Goal: Information Seeking & Learning: Learn about a topic

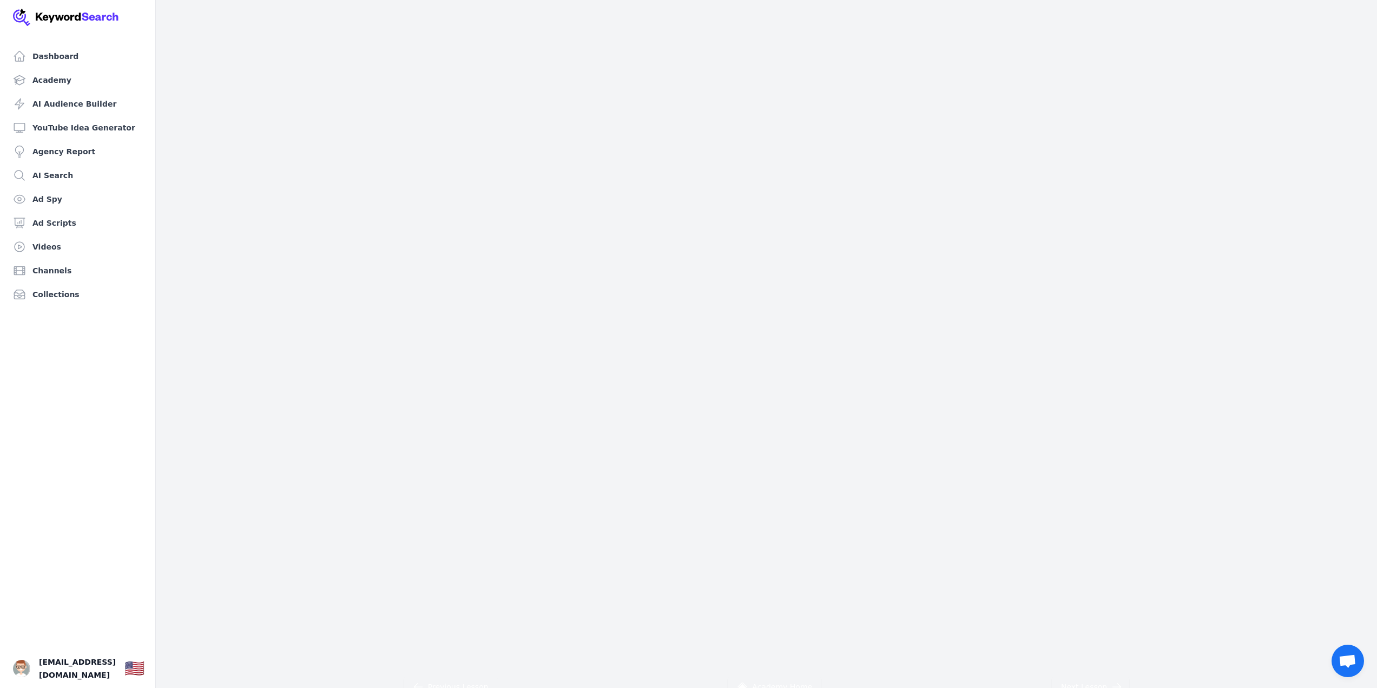
scroll to position [108, 0]
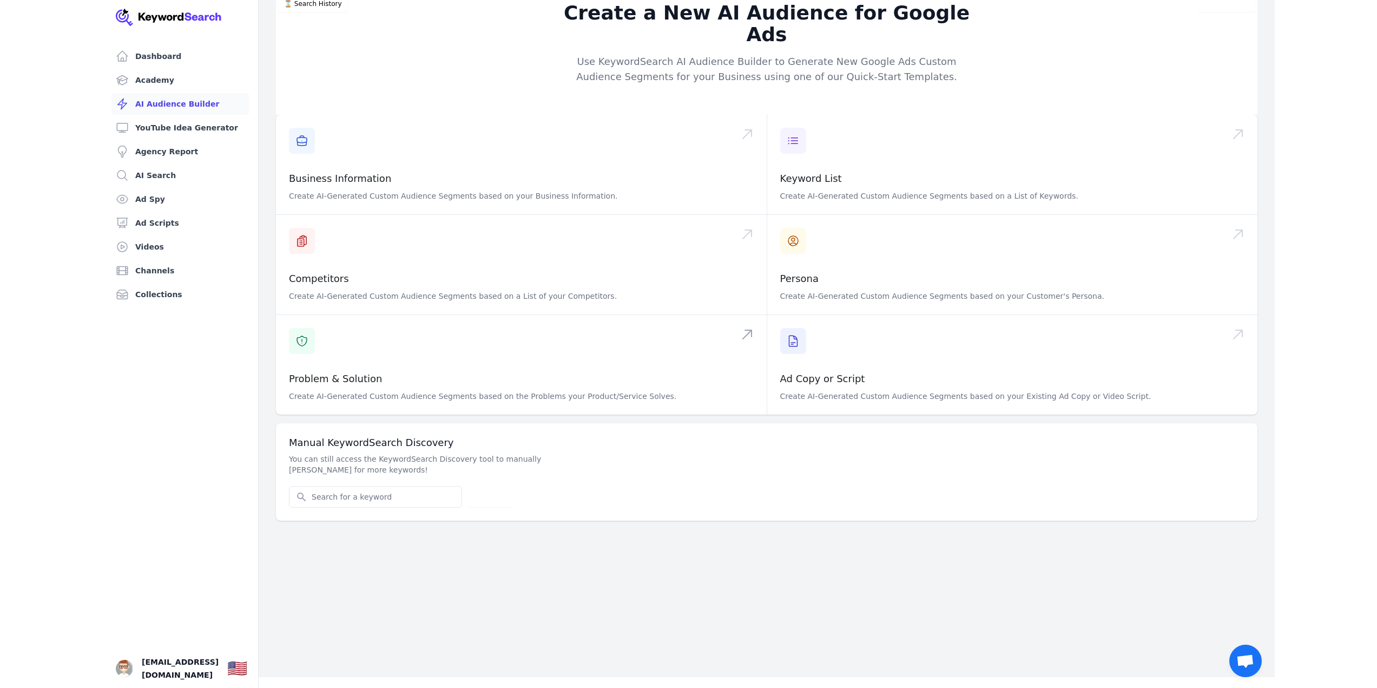
scroll to position [13, 0]
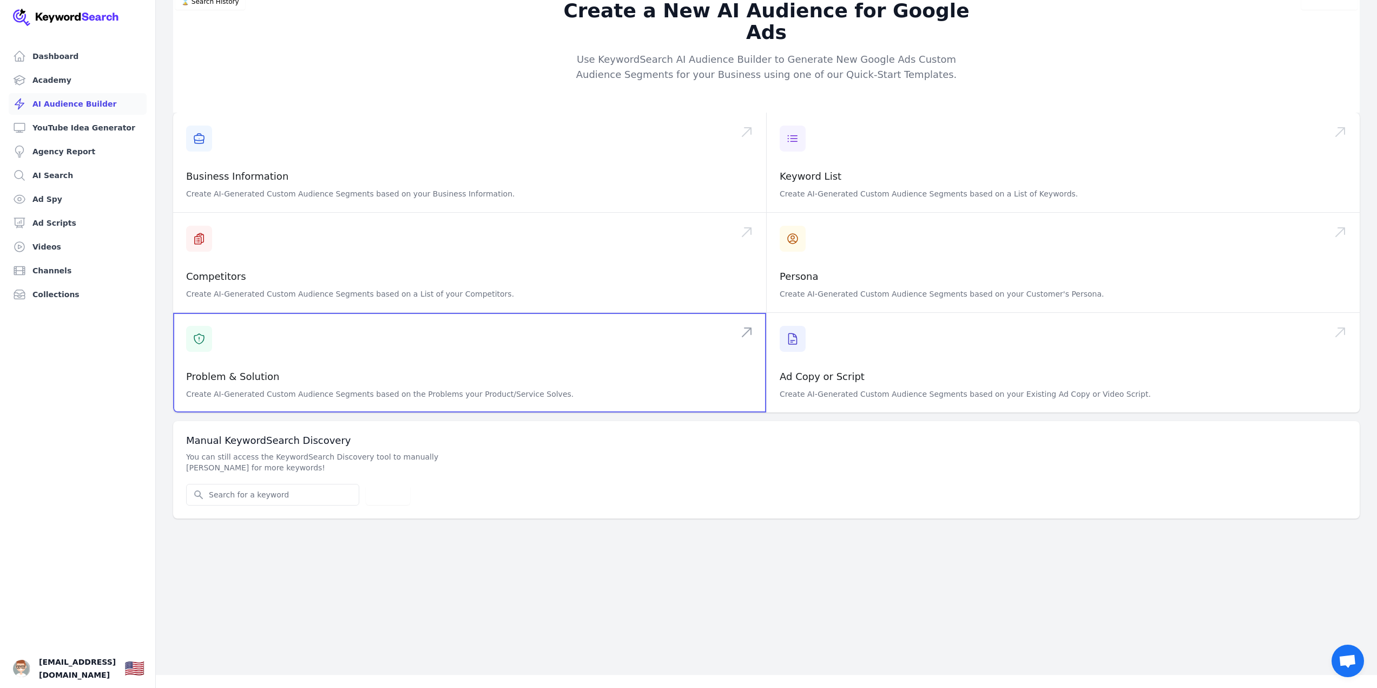
click at [443, 335] on span at bounding box center [469, 363] width 593 height 100
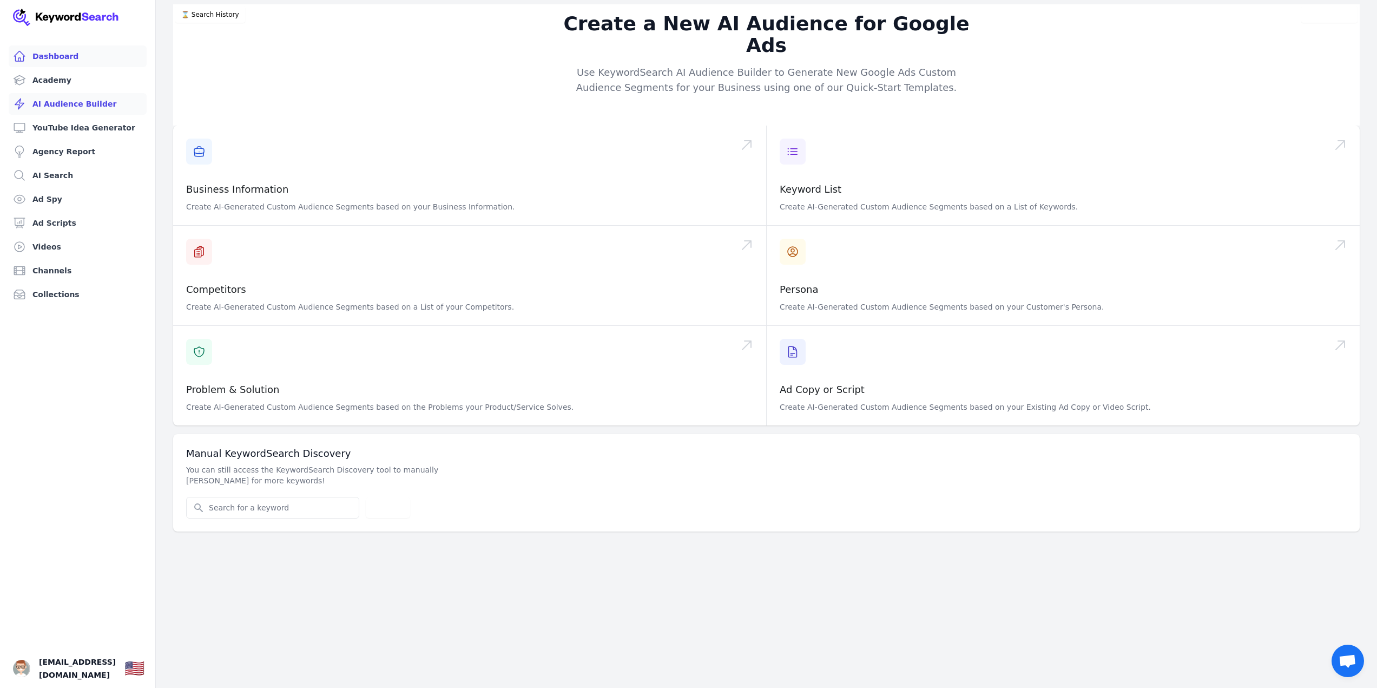
click at [81, 51] on link "Dashboard" at bounding box center [78, 56] width 138 height 22
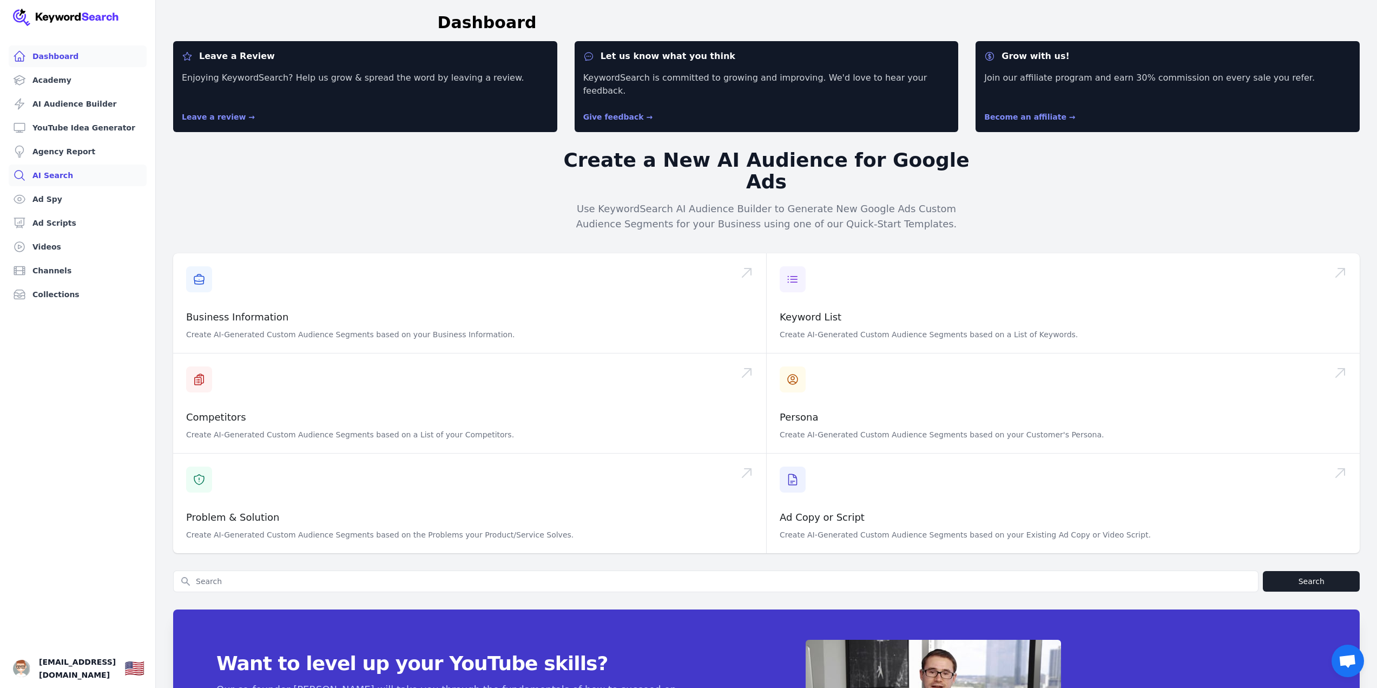
click at [50, 180] on link "AI Search" at bounding box center [78, 176] width 138 height 22
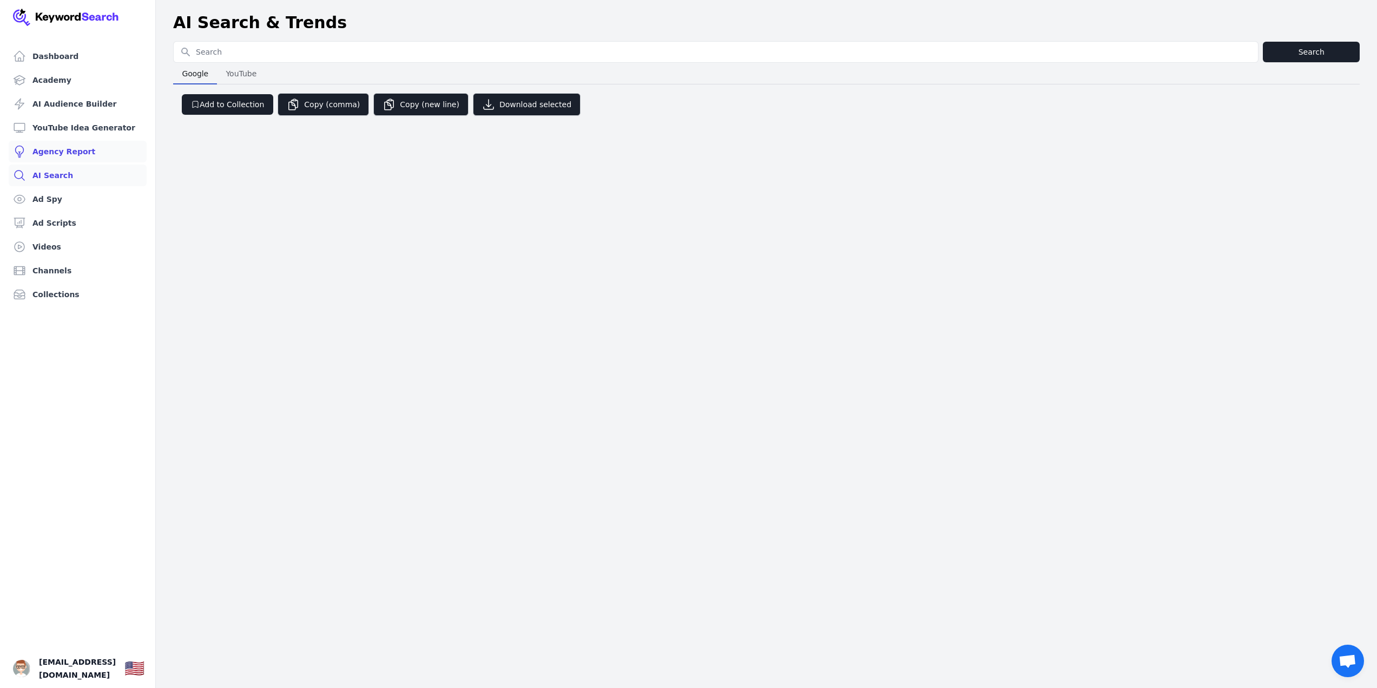
click at [71, 157] on link "Agency Report" at bounding box center [78, 152] width 138 height 22
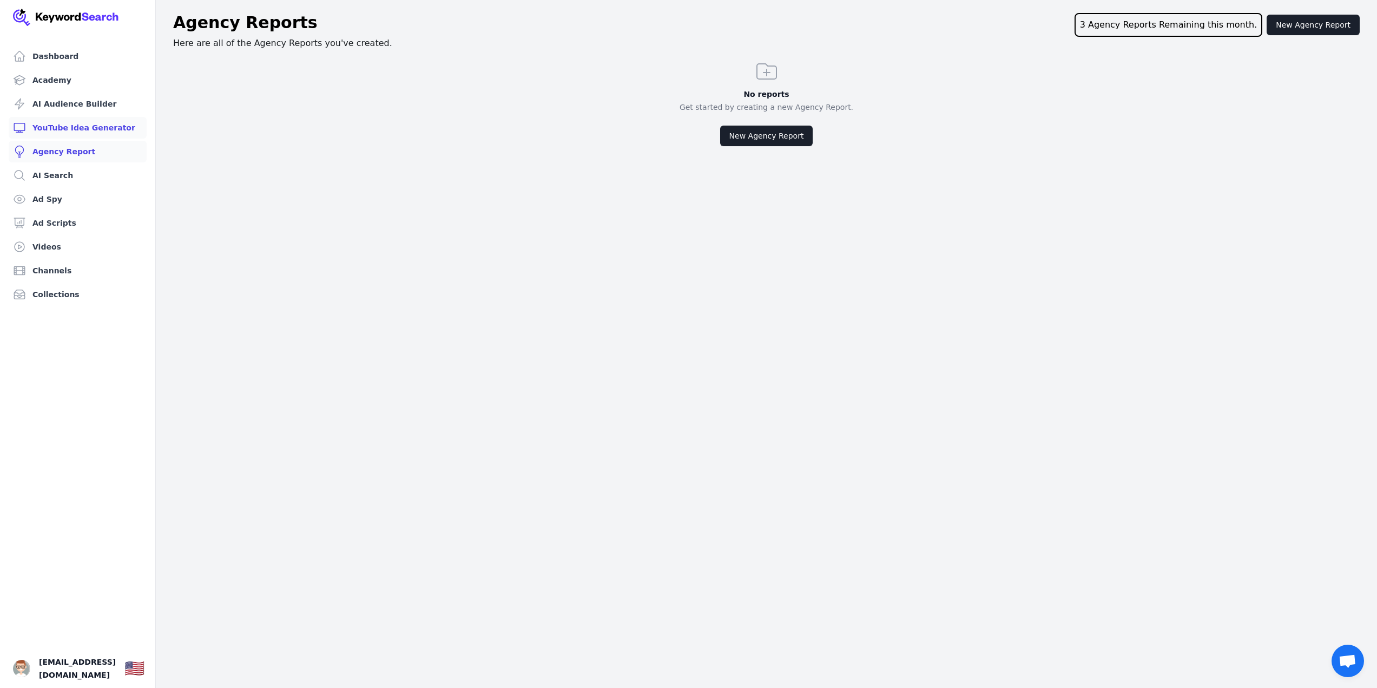
click at [77, 120] on link "YouTube Idea Generator" at bounding box center [78, 128] width 138 height 22
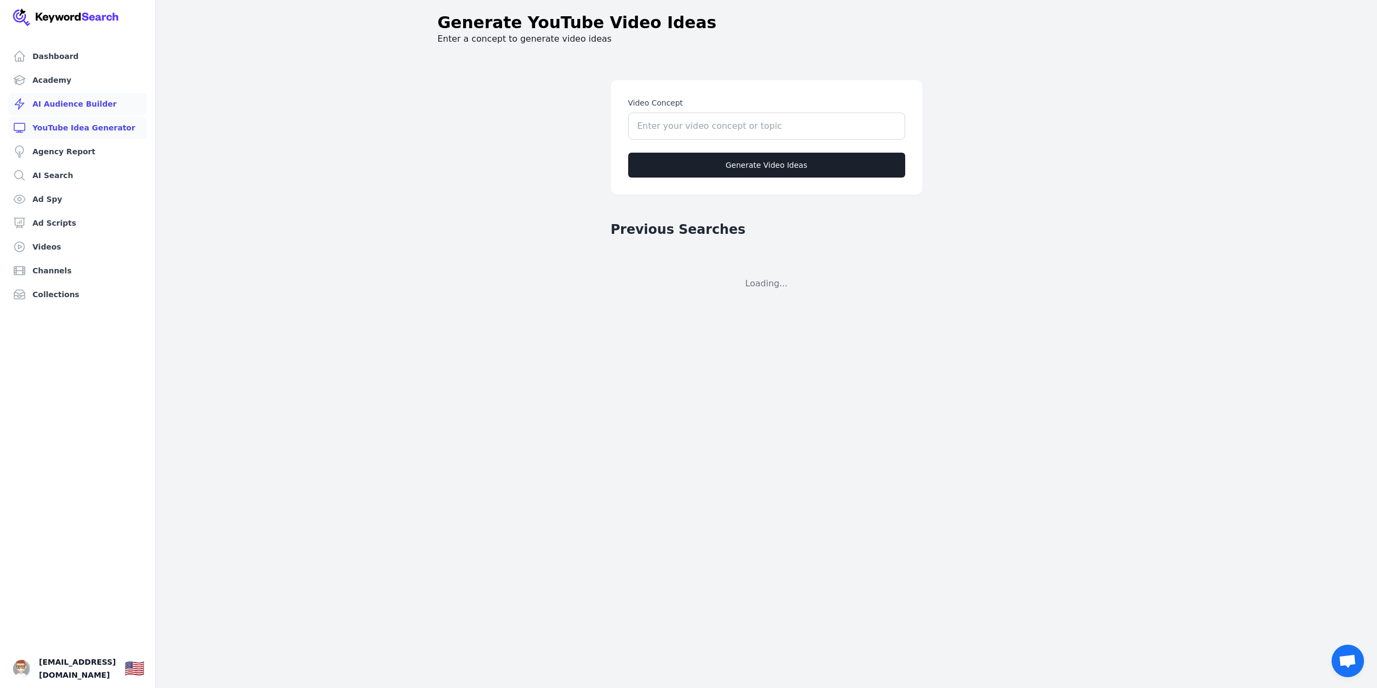
click at [100, 110] on link "AI Audience Builder" at bounding box center [78, 104] width 138 height 22
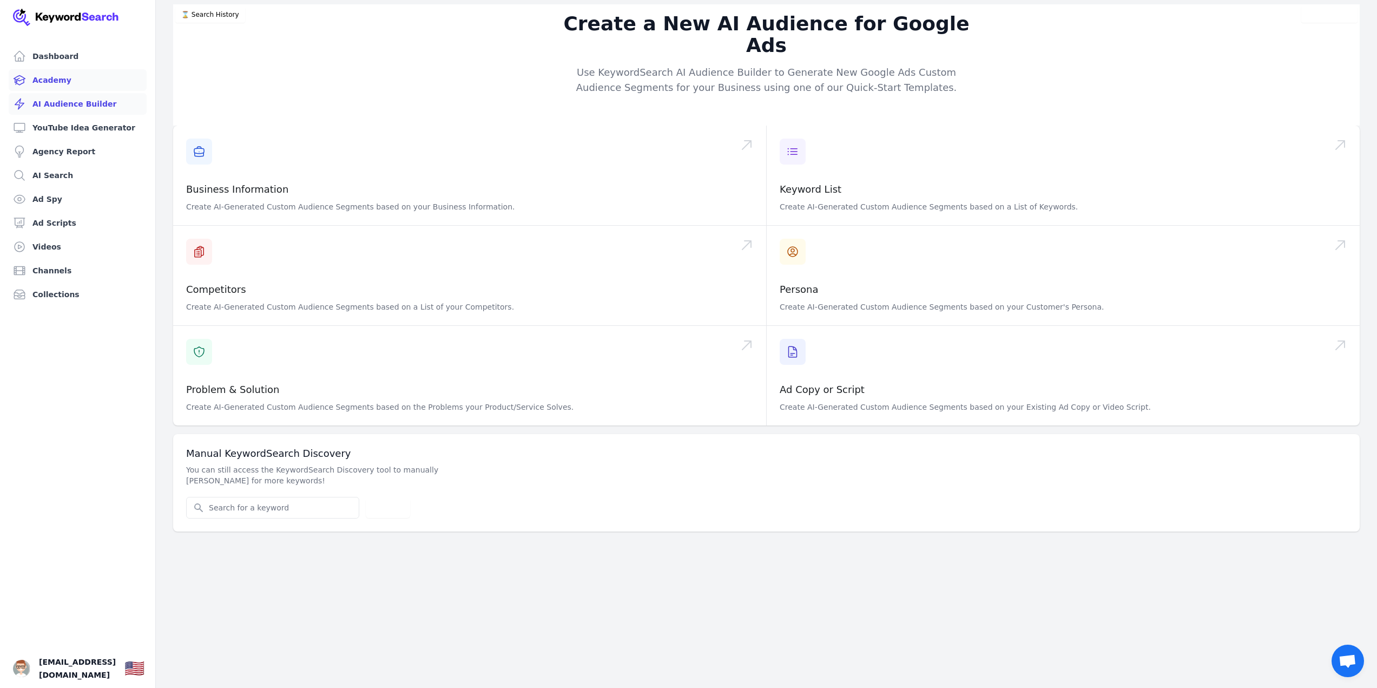
click at [73, 78] on link "Academy" at bounding box center [78, 80] width 138 height 22
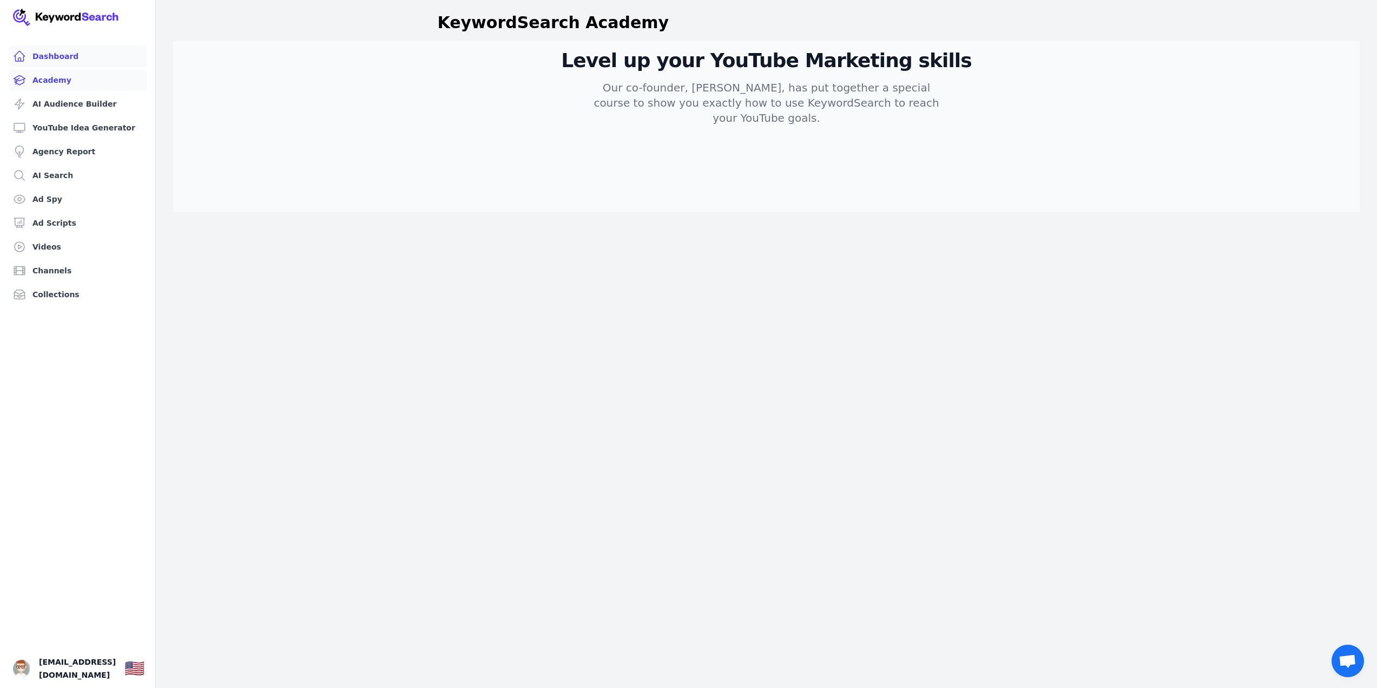
click at [70, 50] on link "Dashboard" at bounding box center [78, 56] width 138 height 22
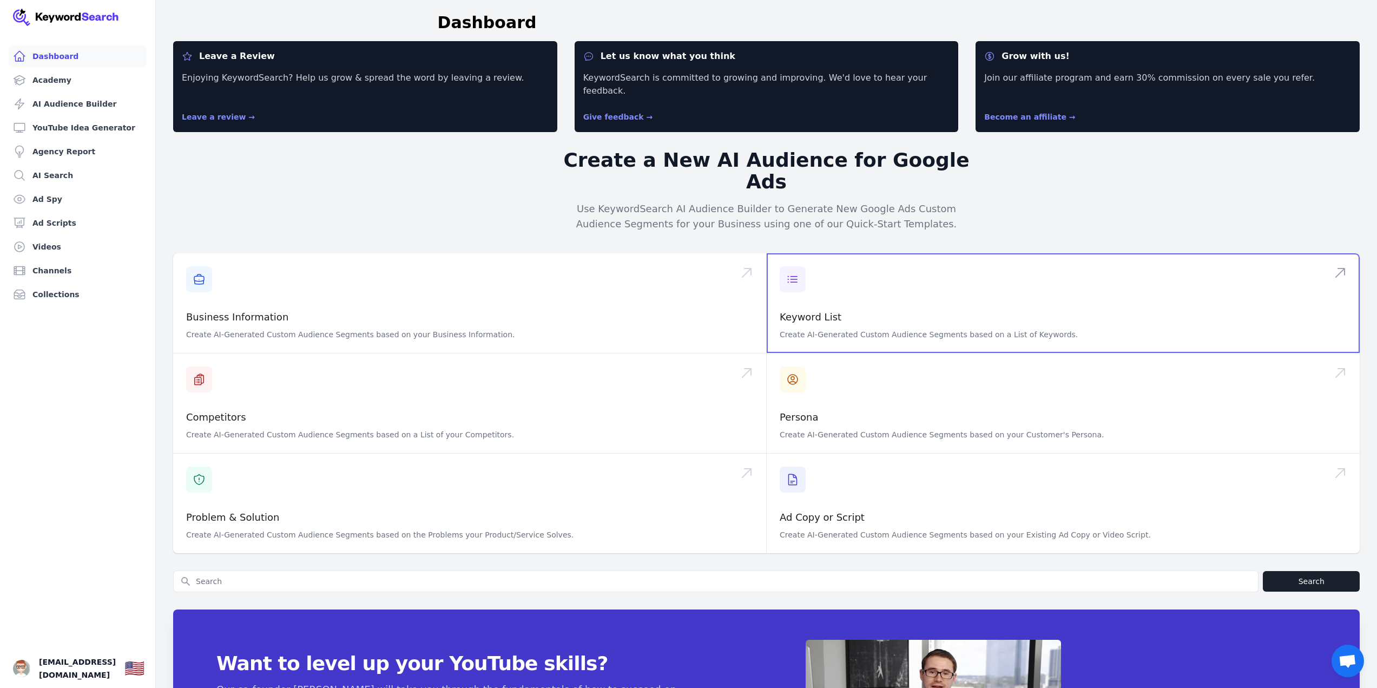
click at [800, 278] on span at bounding box center [1063, 303] width 593 height 100
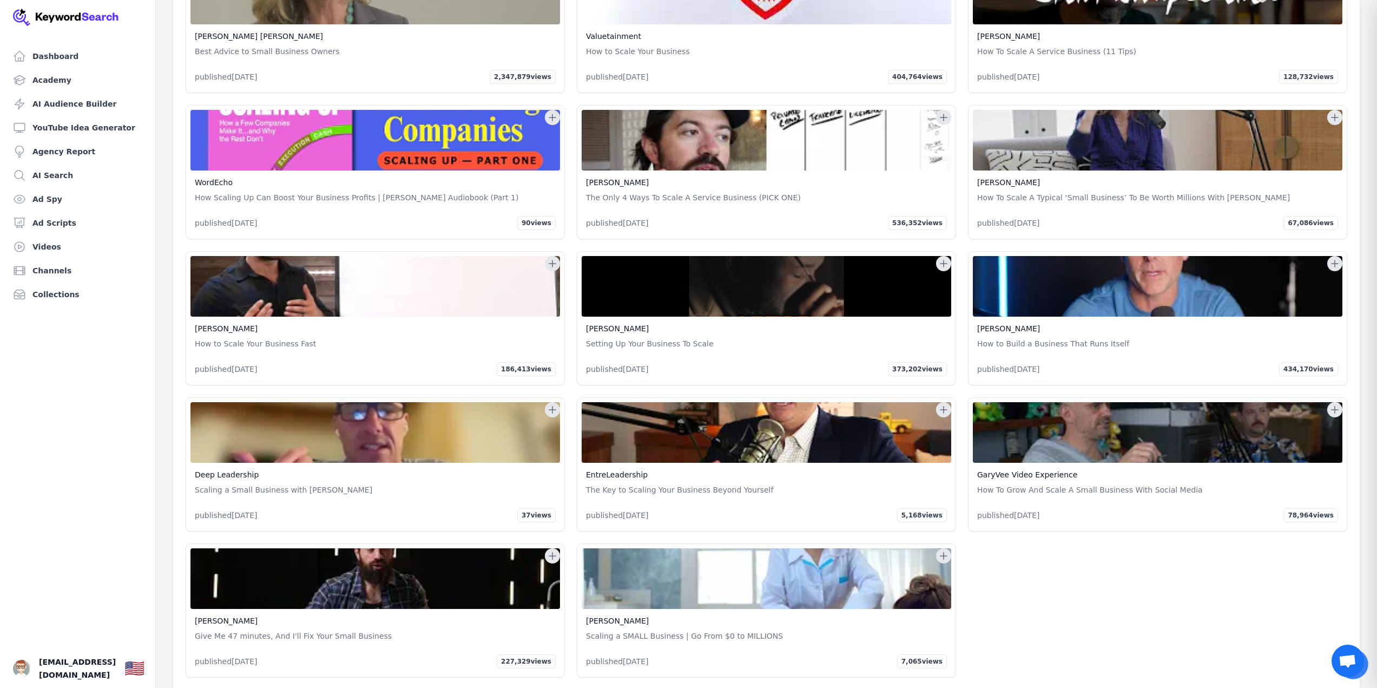
scroll to position [57876, 0]
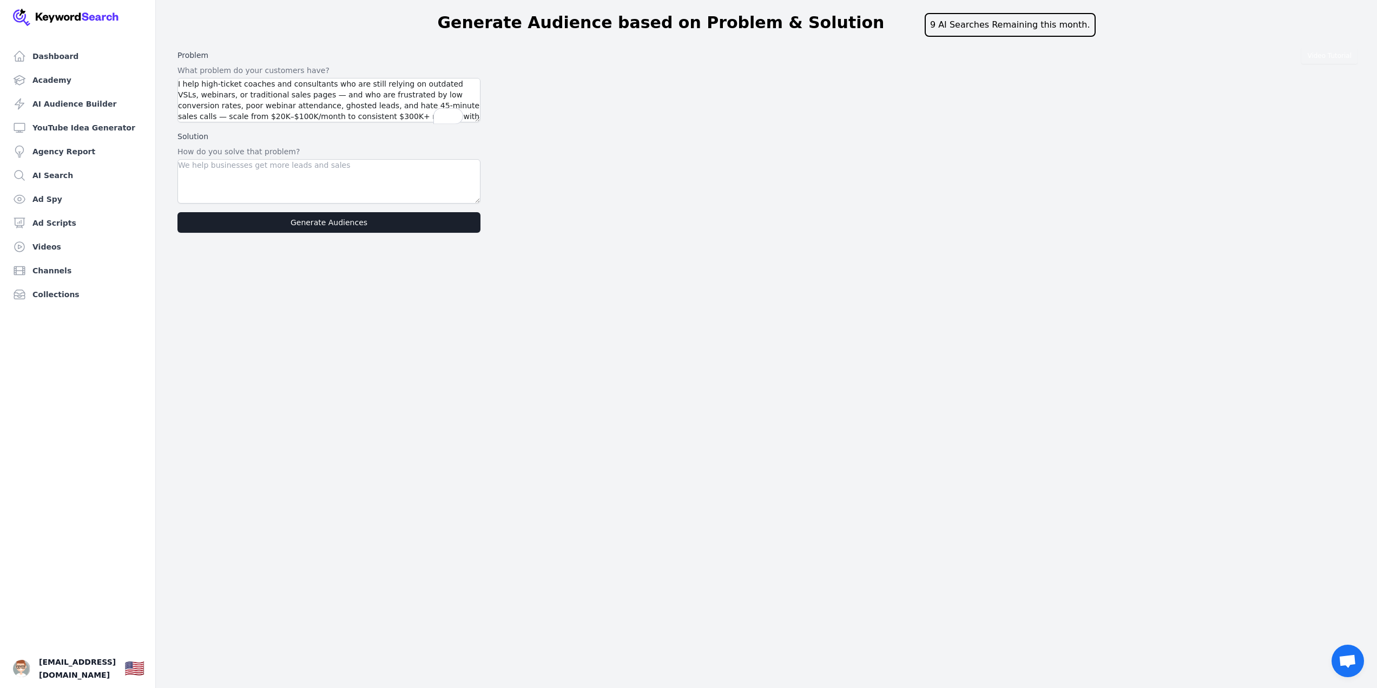
type textarea "I help high‑ticket coaches and consultants who are still relying on outdated VS…"
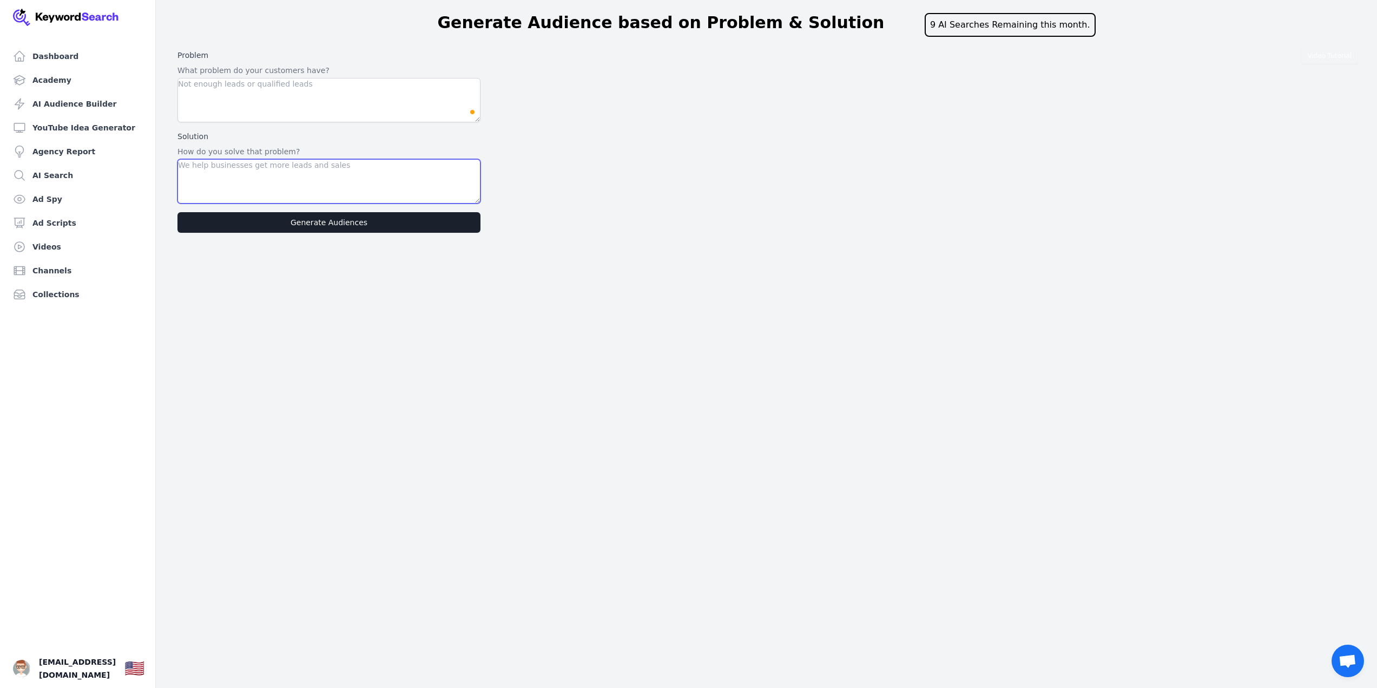
click at [276, 176] on textarea at bounding box center [328, 181] width 303 height 44
paste textarea "I help high‑ticket coaches and consultants who are still relying on outdated VS…"
type textarea "I help high‑ticket coaches and consultants who are still relying on outdated VS…"
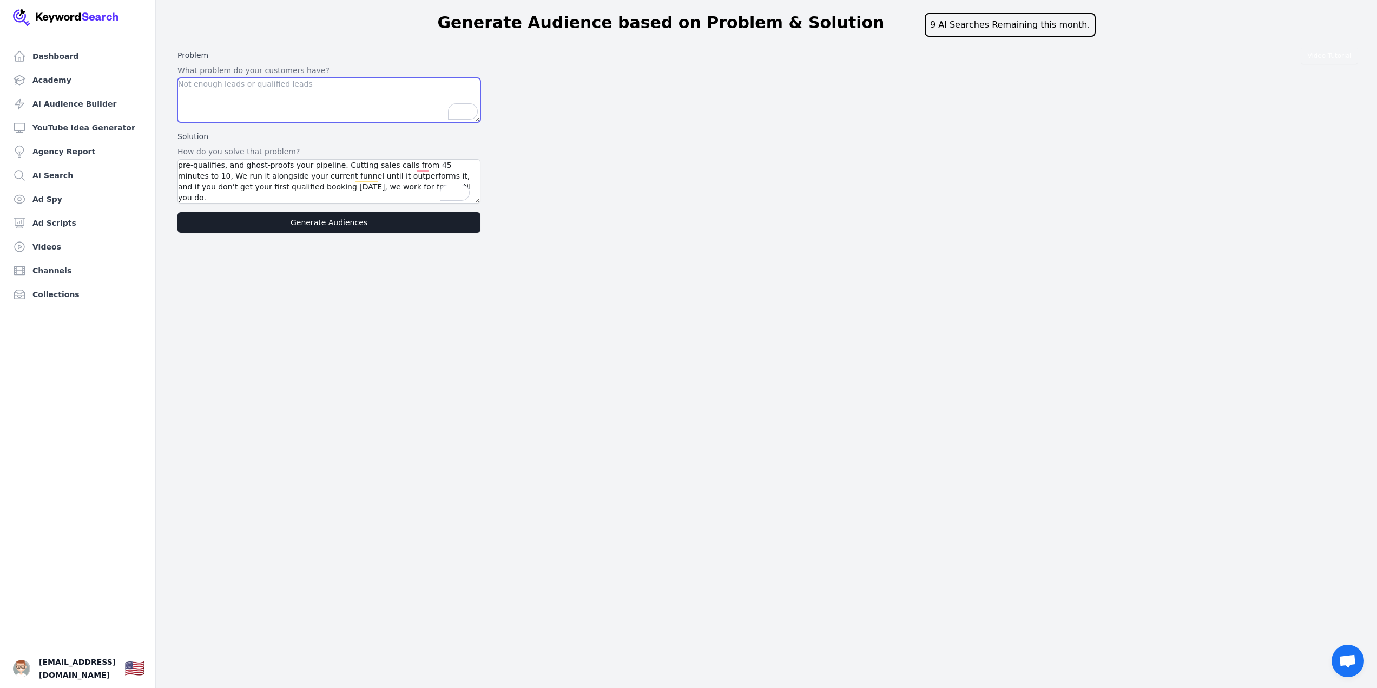
click at [377, 90] on textarea "To enrich screen reader interactions, please activate Accessibility in Grammarl…" at bounding box center [328, 100] width 303 height 44
paste textarea "Overwhelm & tech fatigue Building a funnel manually means juggling copywriting,…"
click at [332, 121] on textarea "To enrich screen reader interactions, please activate Accessibility in Grammarl…" at bounding box center [328, 100] width 303 height 44
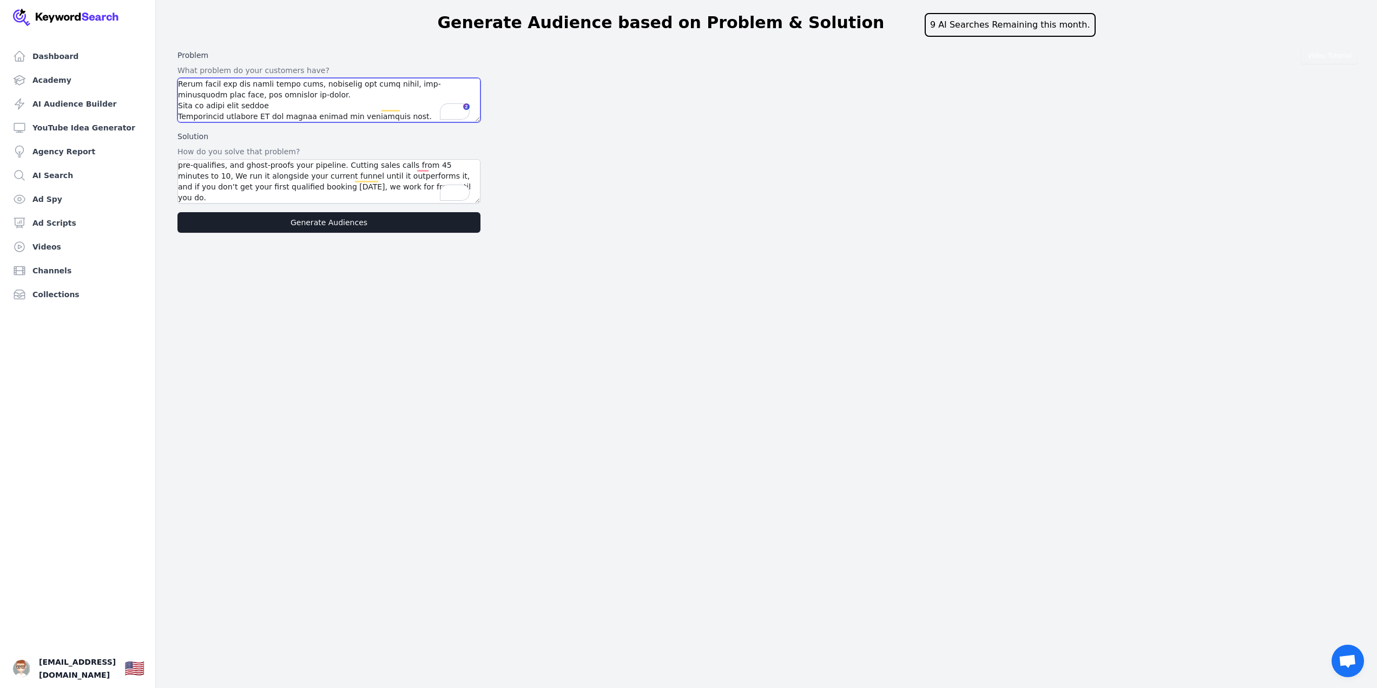
scroll to position [0, 0]
click at [325, 120] on textarea "To enrich screen reader interactions, please activate Accessibility in Grammarl…" at bounding box center [328, 100] width 303 height 44
paste textarea "Burnout from manual marketing Time spent on funnel building steals from client …"
type textarea "Overwhelm & tech fatigue Building a funnel manually means juggling copywriting,…"
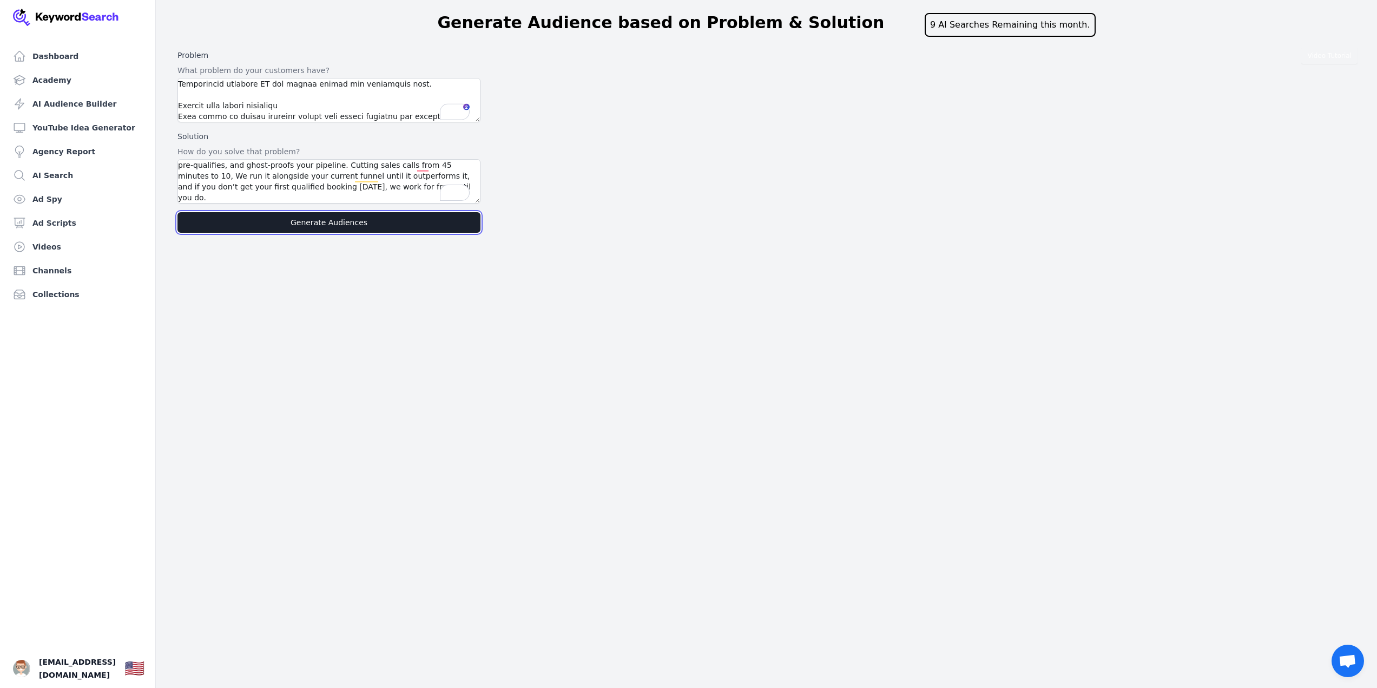
click at [337, 220] on button "Generate Audiences" at bounding box center [328, 222] width 303 height 21
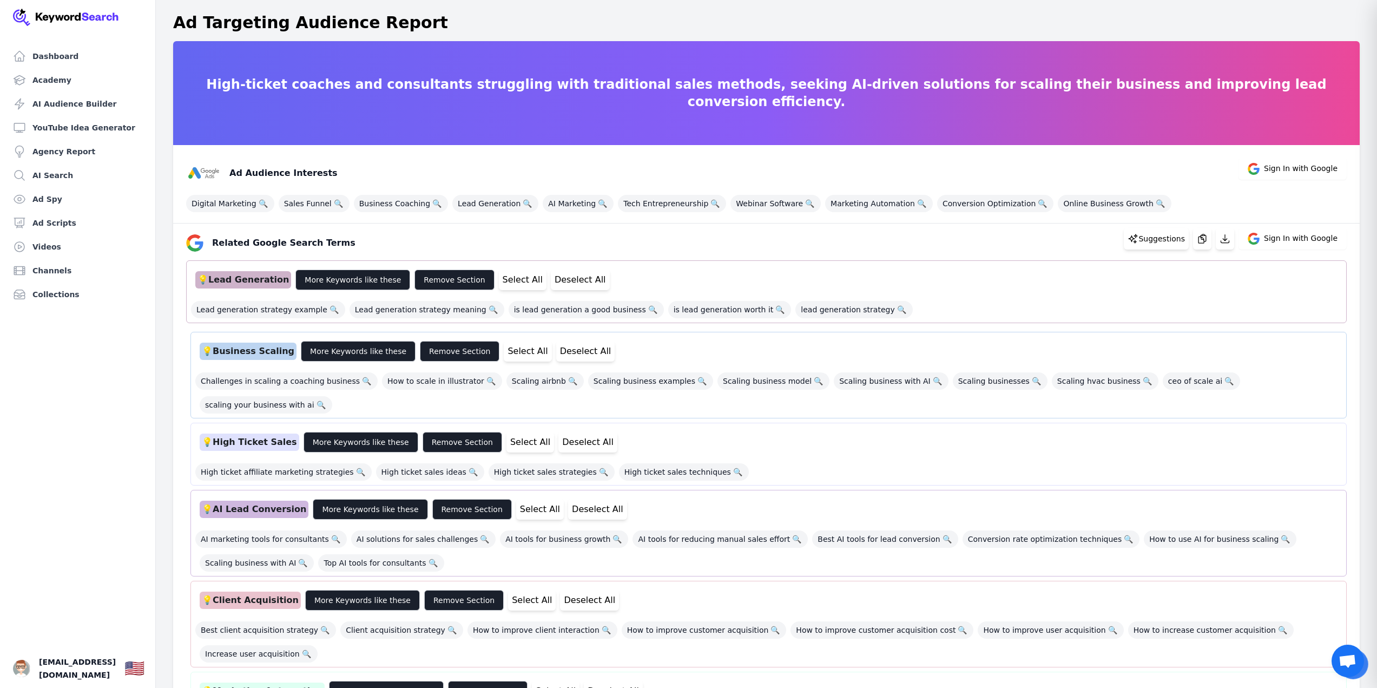
drag, startPoint x: 1376, startPoint y: 12, endPoint x: 1384, endPoint y: 22, distance: 12.7
click at [1377, 22] on html "Dashboard Academy AI Audience Builder YouTube Idea Generator Agency Report AI S…" at bounding box center [688, 344] width 1377 height 688
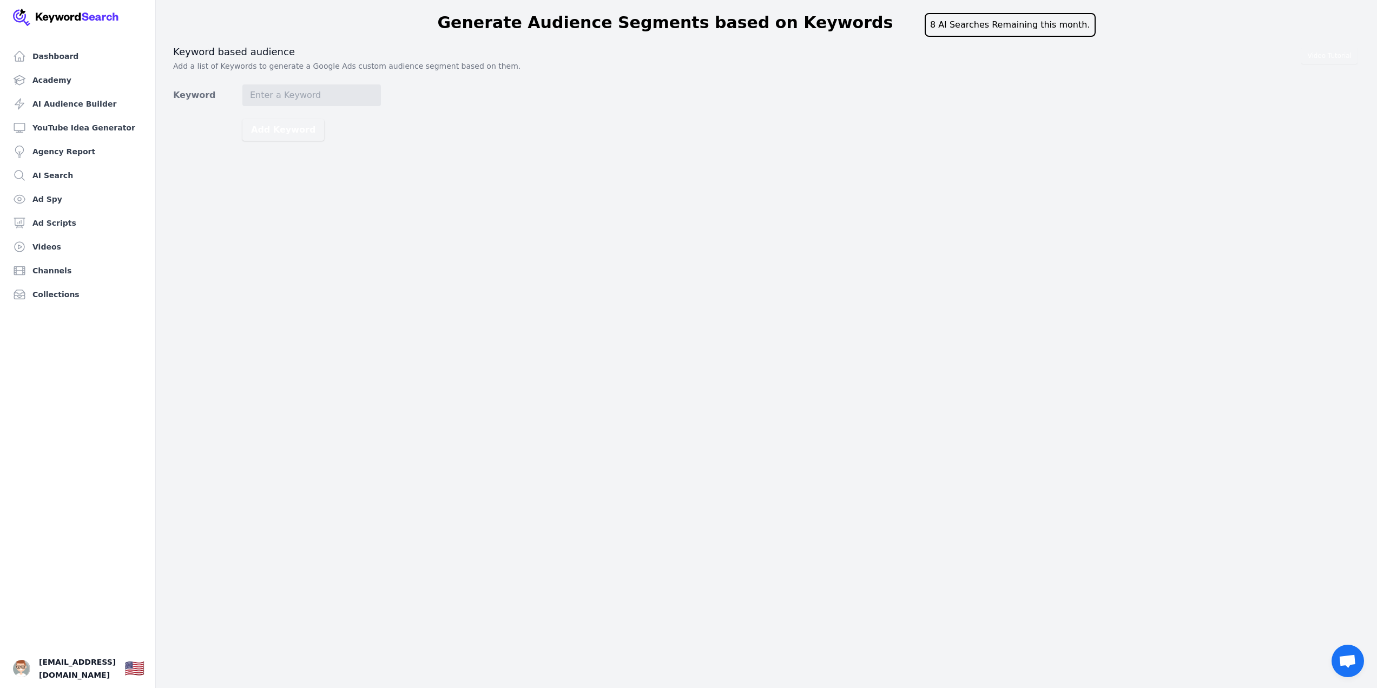
click at [975, 23] on div "8 AI Searches Remaining this month." at bounding box center [1010, 25] width 171 height 24
drag, startPoint x: 345, startPoint y: 92, endPoint x: 339, endPoint y: 93, distance: 5.5
click at [339, 93] on input "Keyword" at bounding box center [311, 95] width 139 height 22
click at [65, 284] on link "Collections" at bounding box center [78, 295] width 138 height 22
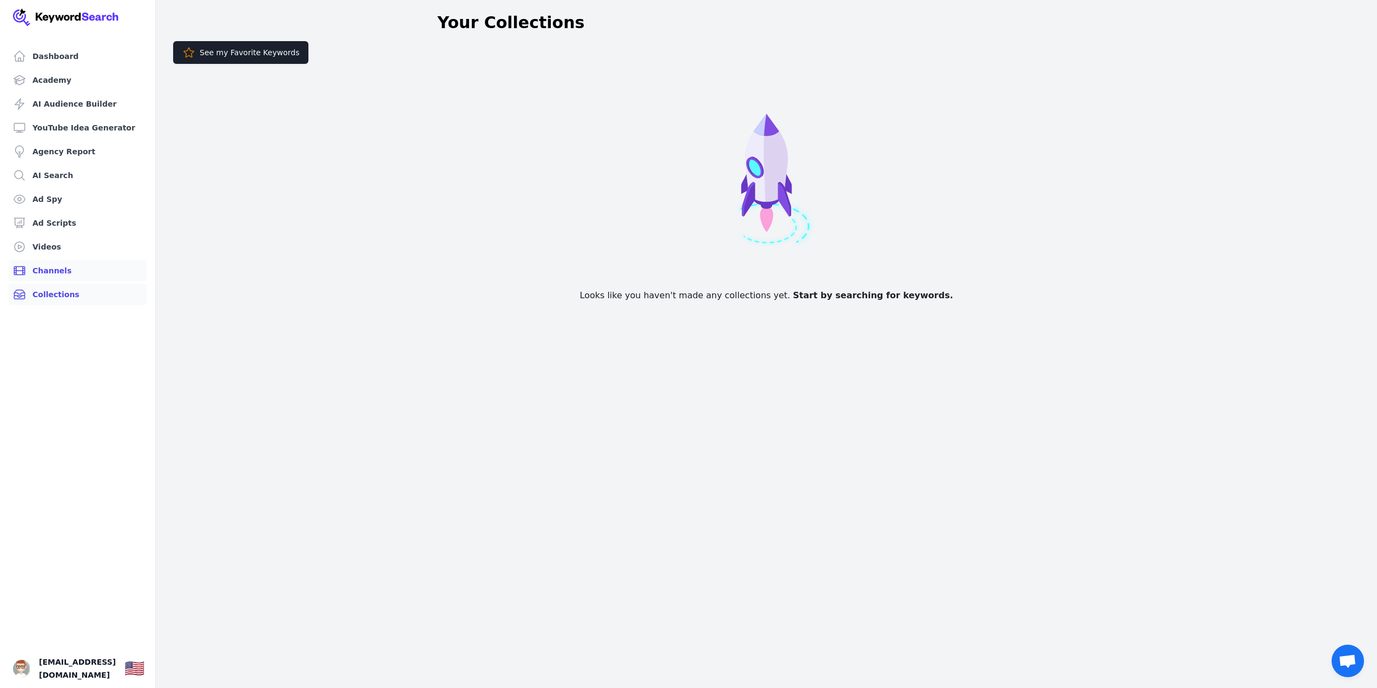
click at [62, 274] on link "Channels" at bounding box center [78, 271] width 138 height 22
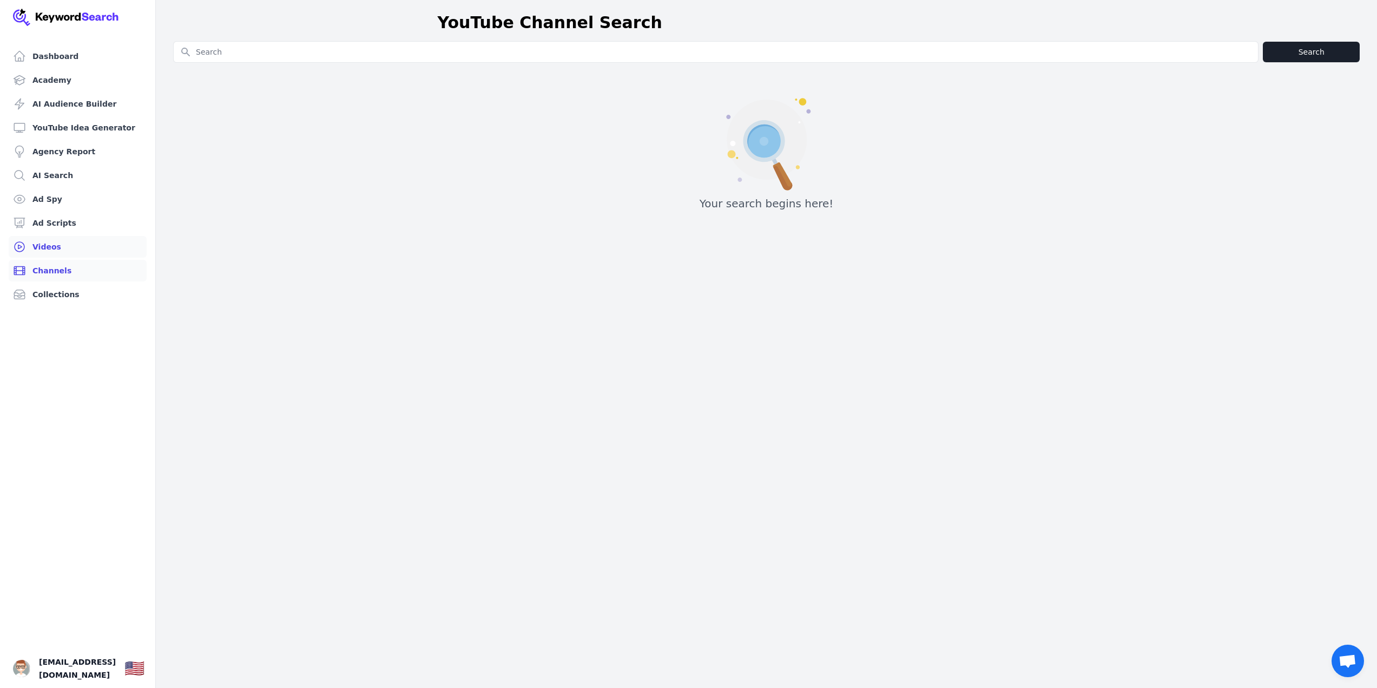
click at [64, 245] on link "Videos" at bounding box center [78, 247] width 138 height 22
click at [64, 220] on link "Ad Scripts" at bounding box center [78, 223] width 138 height 22
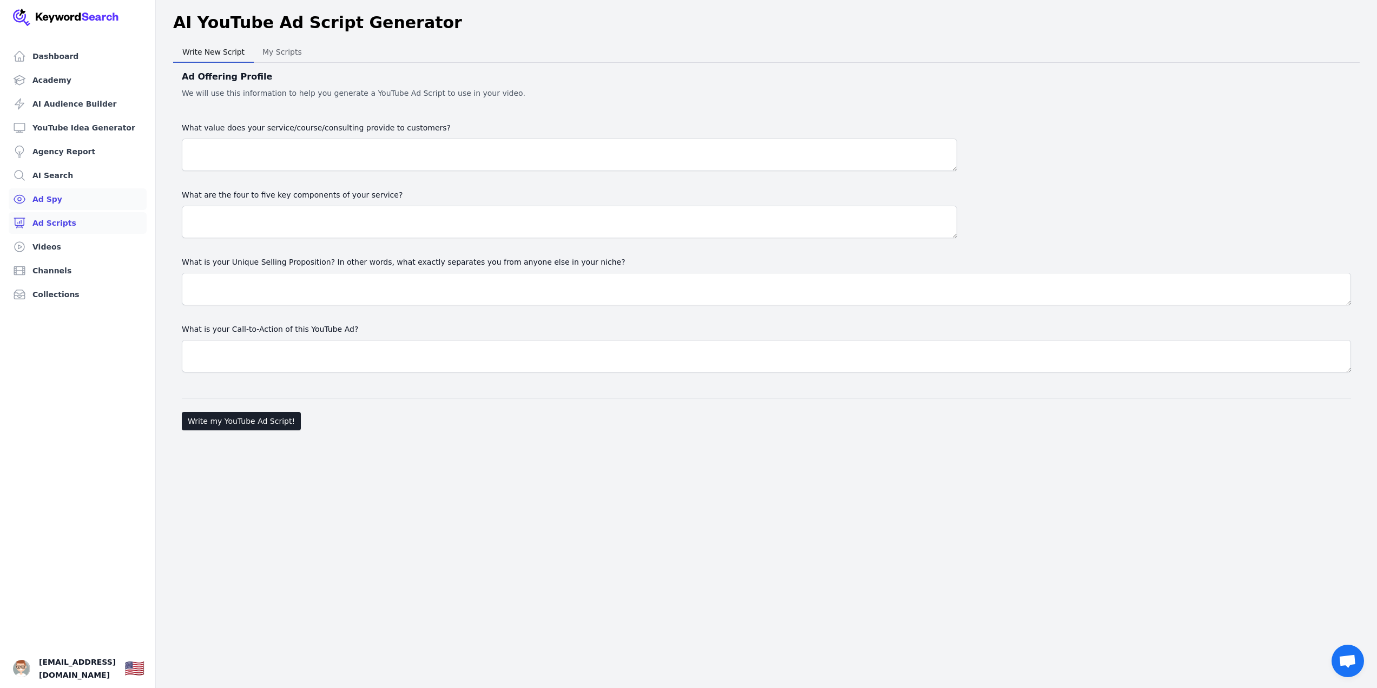
click at [65, 206] on link "Ad Spy" at bounding box center [78, 199] width 138 height 22
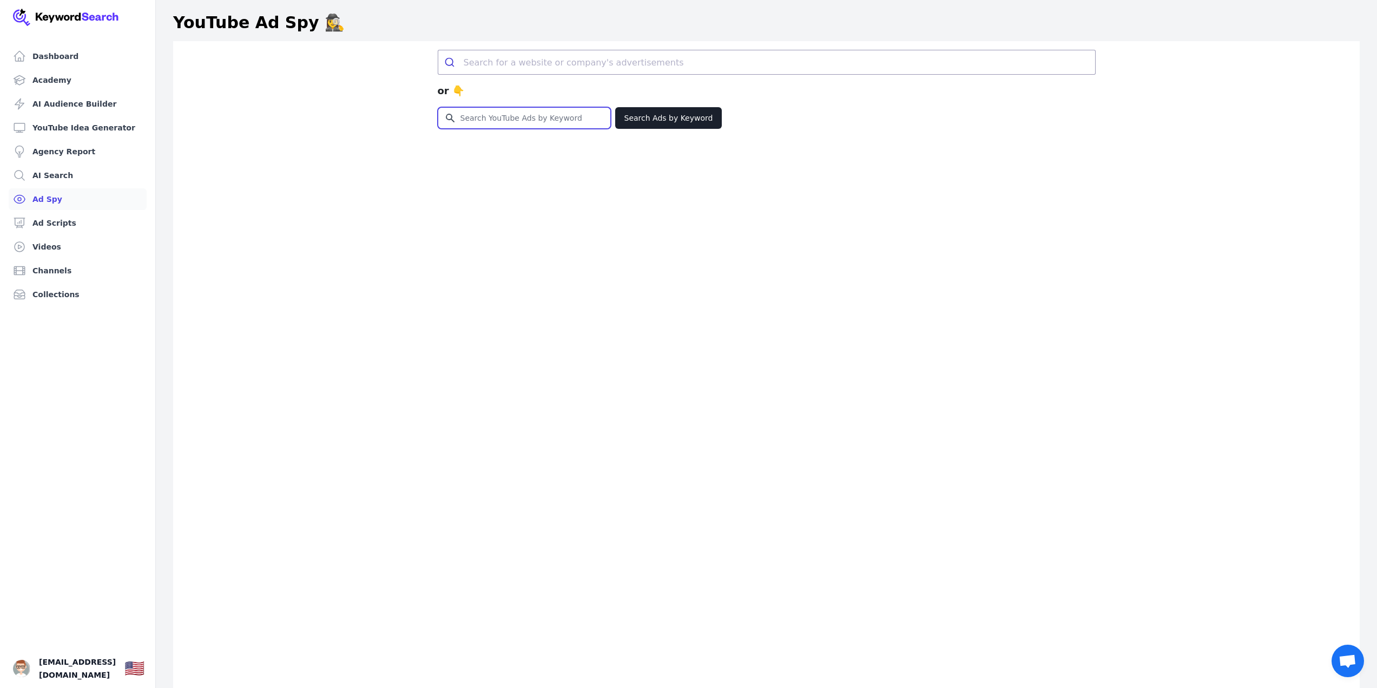
click at [591, 114] on input "Search for YouTube Keywords" at bounding box center [524, 118] width 172 height 21
type input "funnels"
click at [673, 122] on button "Search Ads by Keyword" at bounding box center [668, 118] width 107 height 22
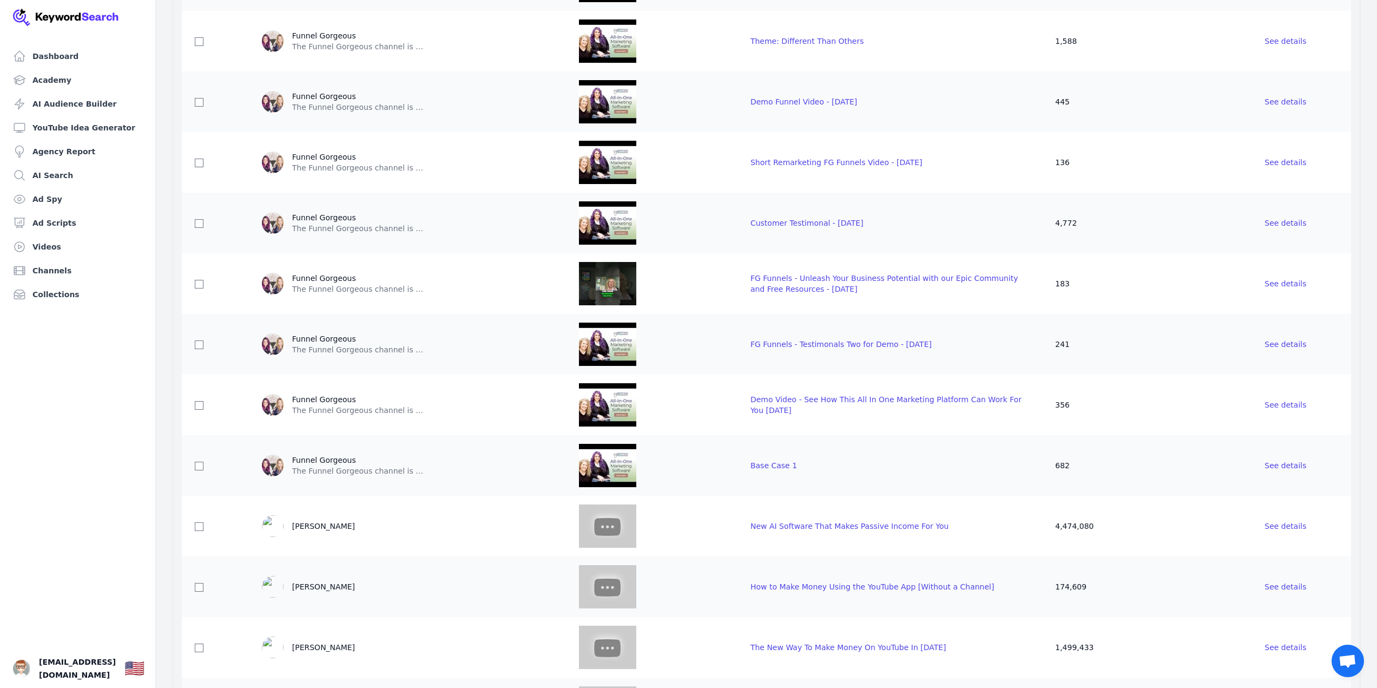
scroll to position [2550, 0]
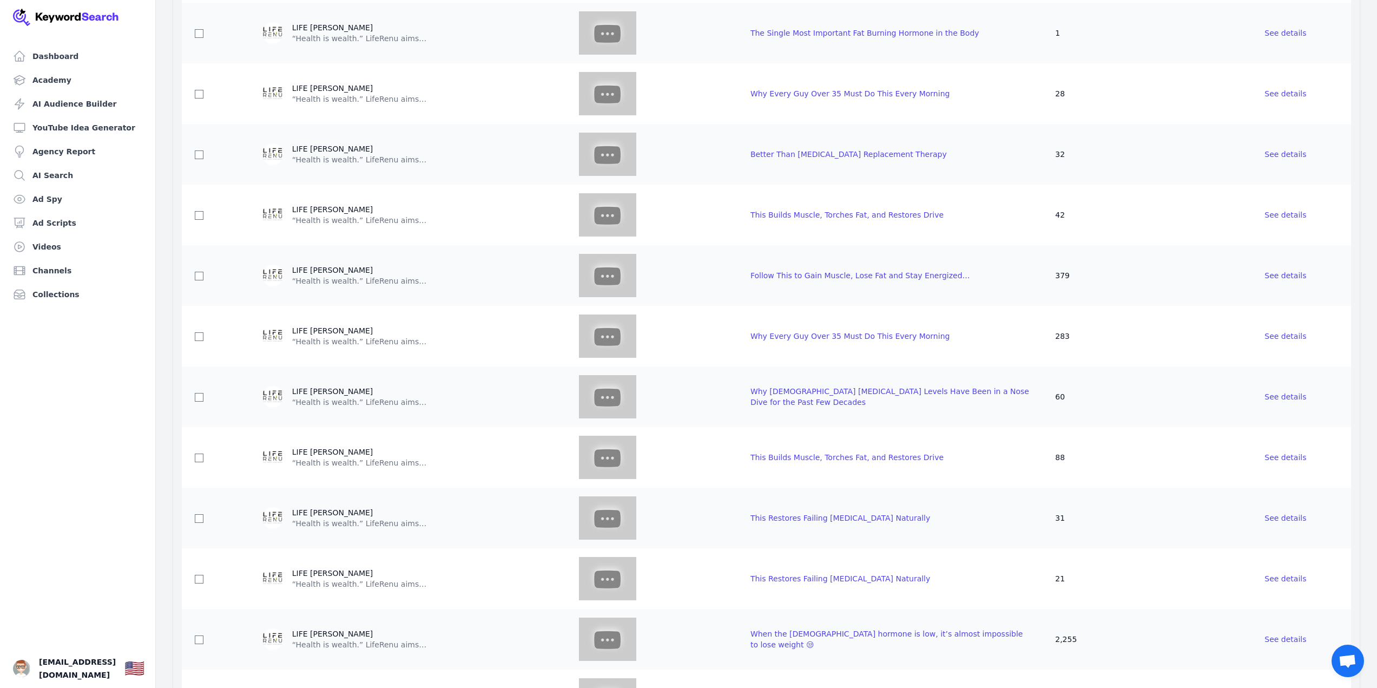
click at [1318, 80] on td "See details" at bounding box center [1302, 93] width 100 height 61
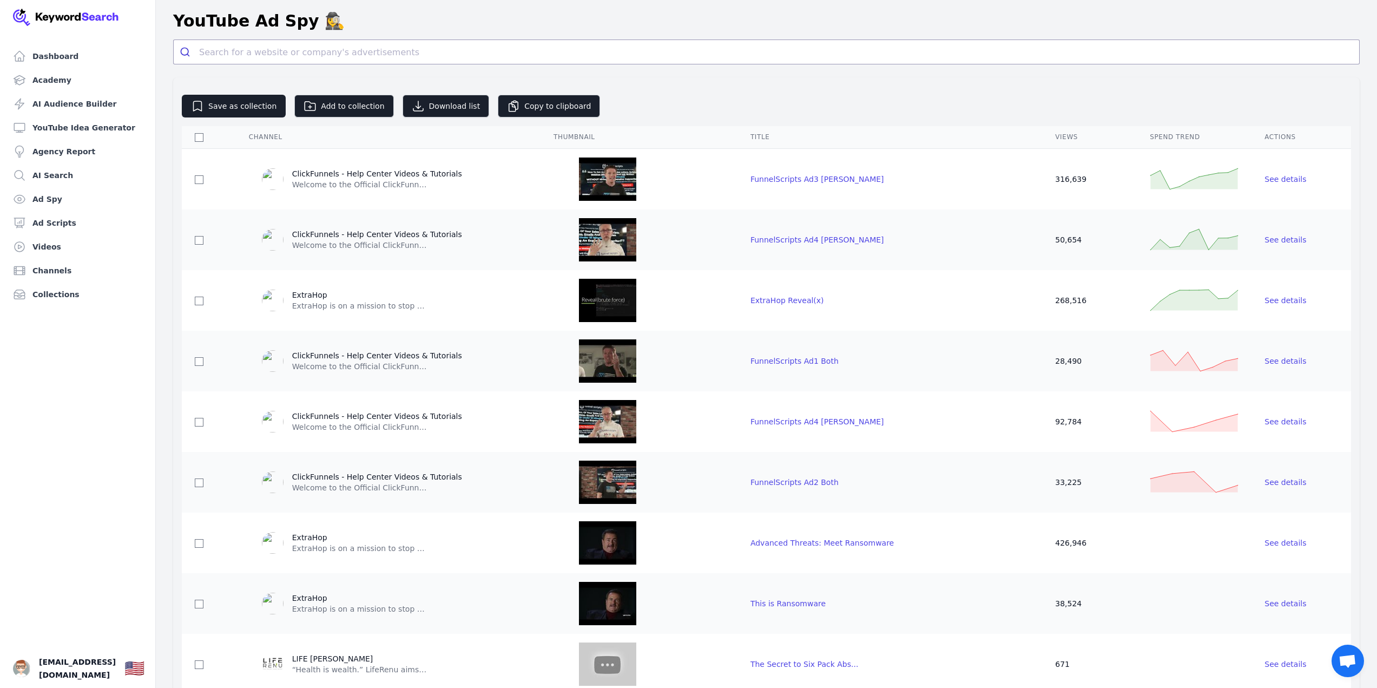
scroll to position [0, 0]
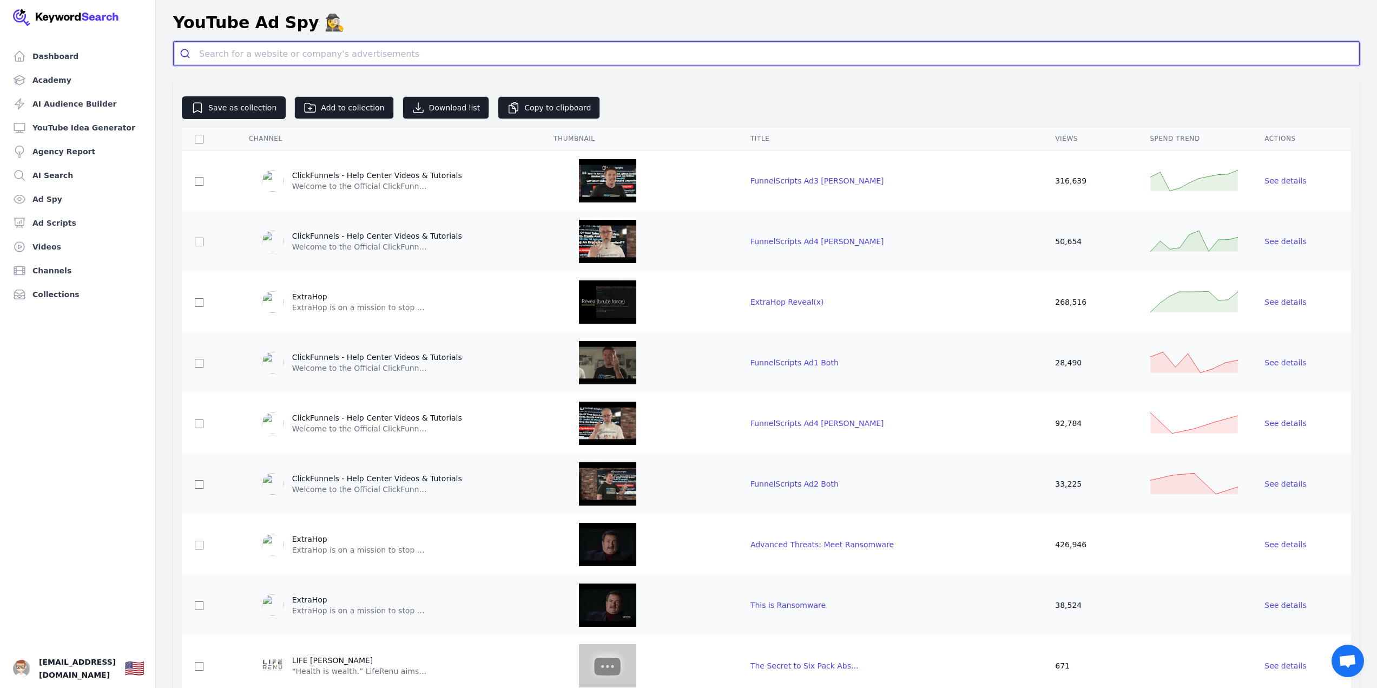
click at [303, 50] on input "search" at bounding box center [779, 54] width 1160 height 24
type input "lead genration"
click at [174, 42] on button "submit" at bounding box center [186, 54] width 25 height 24
click at [702, 58] on input "lead genration" at bounding box center [766, 54] width 1135 height 24
click at [174, 42] on button "submit" at bounding box center [186, 54] width 25 height 24
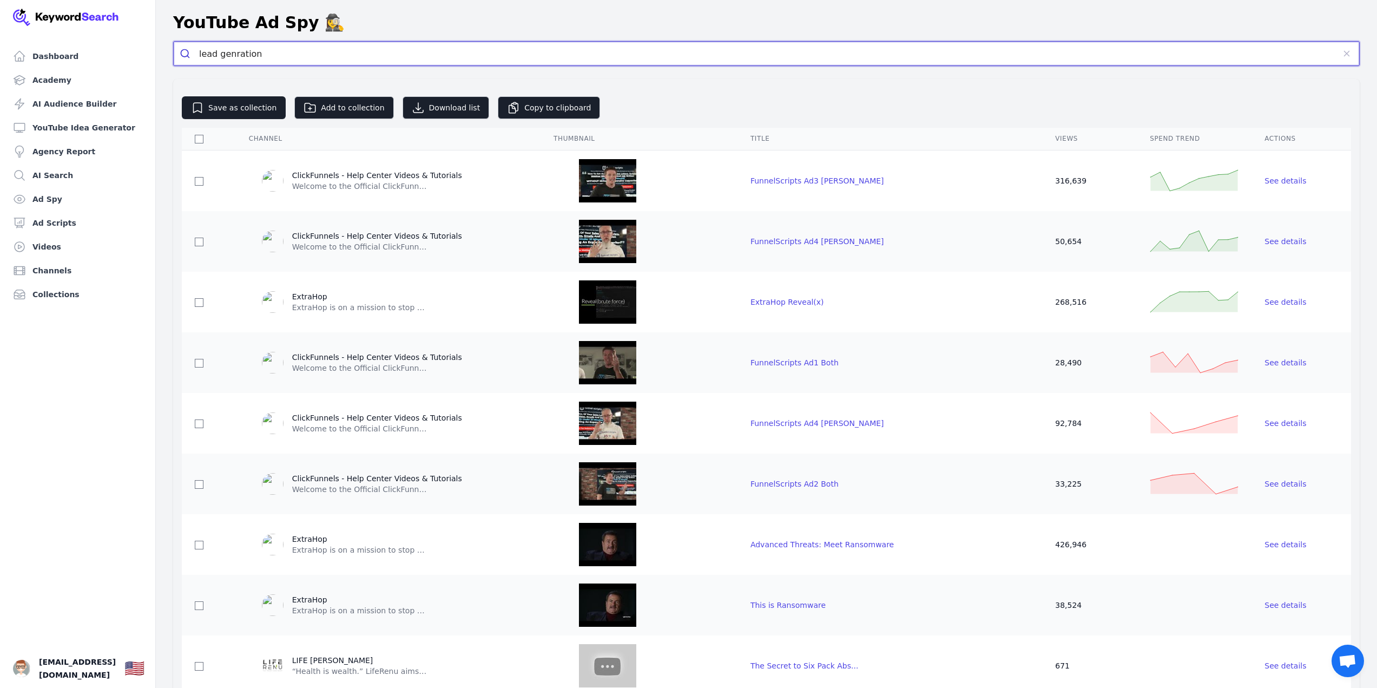
click at [665, 51] on input "lead genration" at bounding box center [766, 54] width 1135 height 24
click at [320, 77] on div "Search for keyword " lead genration "." at bounding box center [766, 78] width 1187 height 17
click at [277, 77] on link "Search for keyword " lead genration "." at bounding box center [257, 79] width 160 height 10
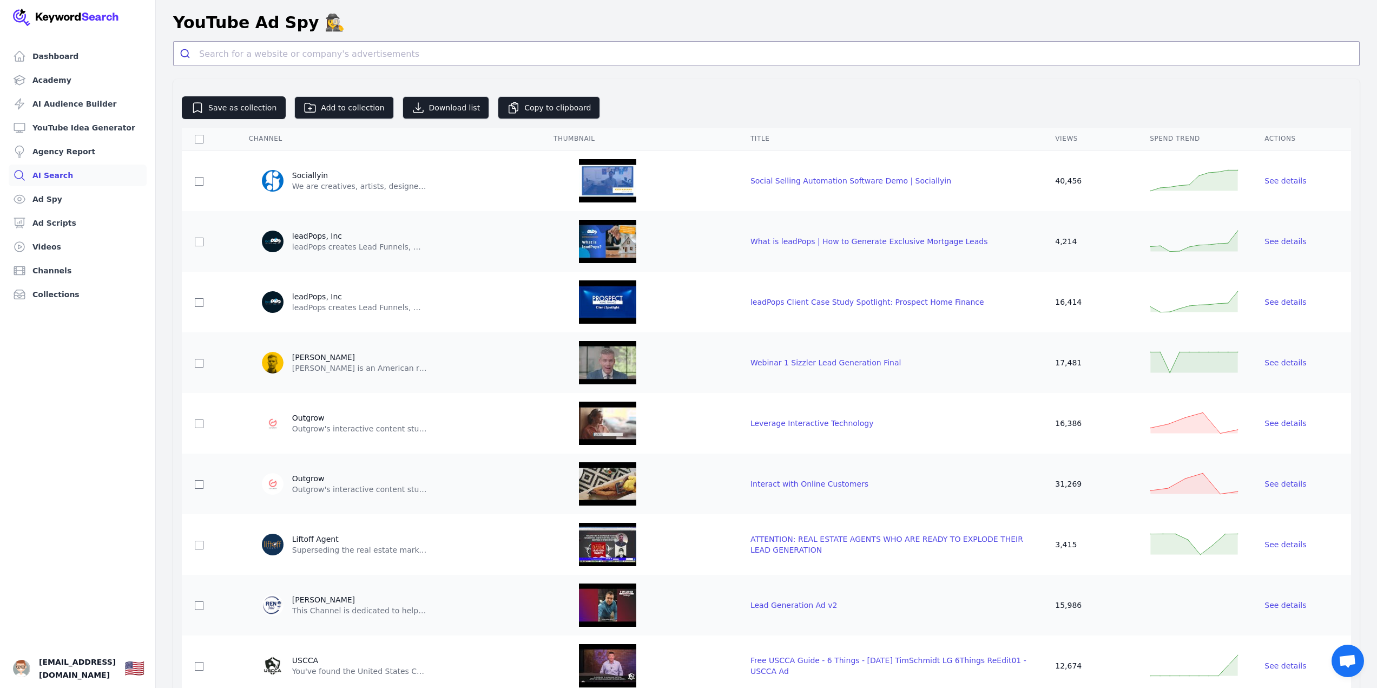
click at [75, 175] on link "AI Search" at bounding box center [78, 176] width 138 height 22
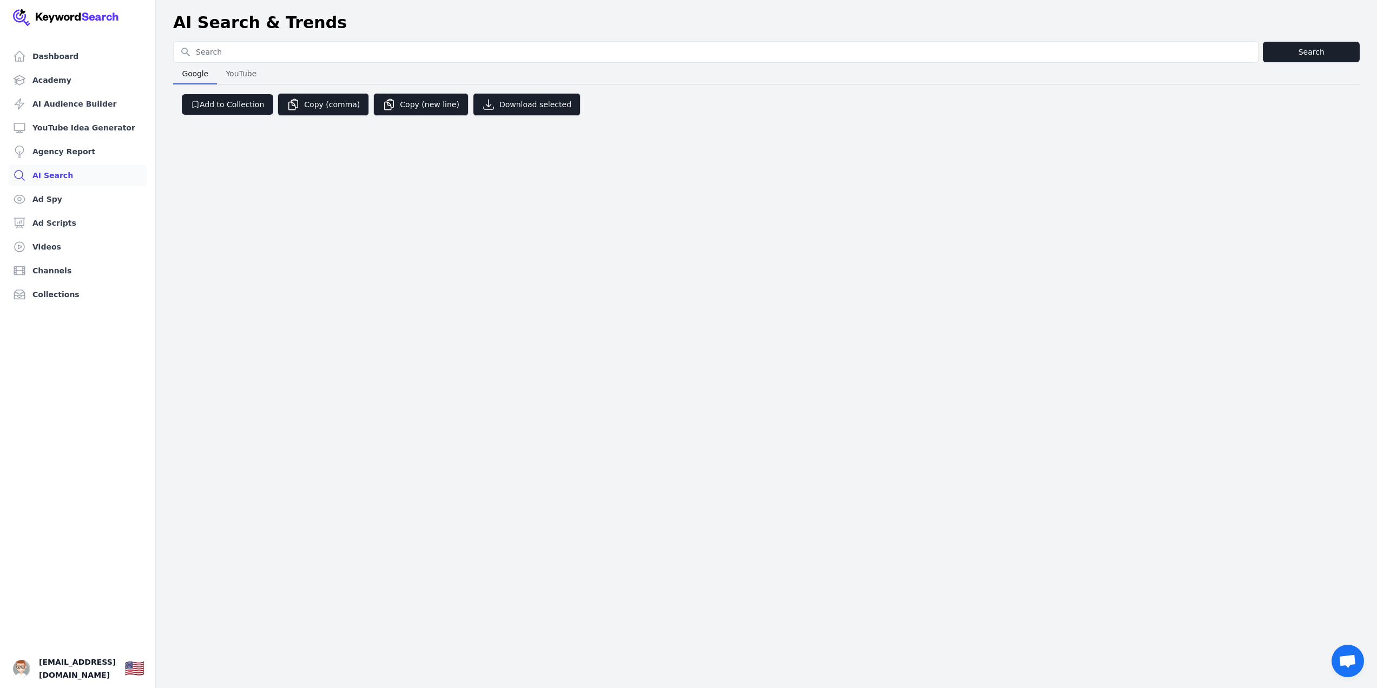
click at [192, 52] on input "Search for YouTube Keywords" at bounding box center [716, 52] width 1084 height 21
click at [216, 56] on input "Search for YouTube Keywords" at bounding box center [716, 52] width 1084 height 21
click at [208, 64] on button "Google Google" at bounding box center [195, 74] width 44 height 22
click at [219, 67] on button "YouTube YouTube" at bounding box center [241, 74] width 48 height 22
click at [202, 71] on span "Google" at bounding box center [194, 73] width 35 height 15
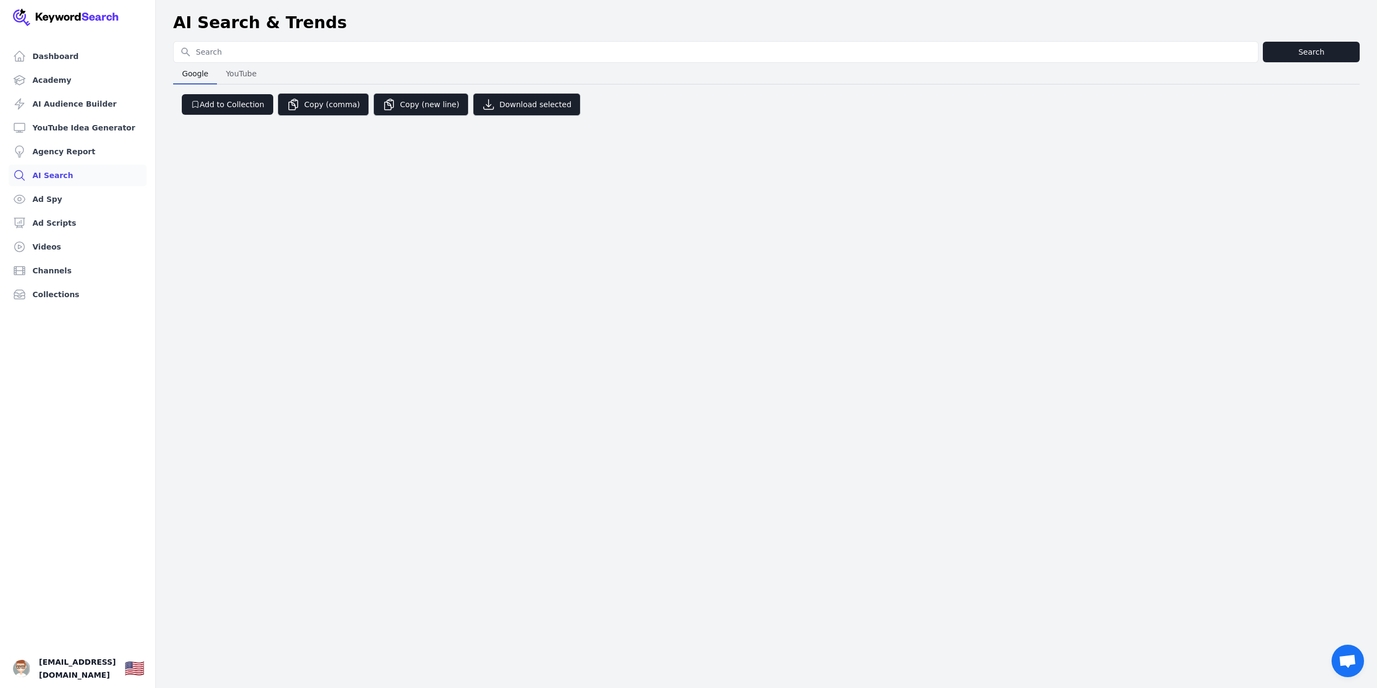
click at [223, 69] on span "YouTube" at bounding box center [241, 73] width 40 height 15
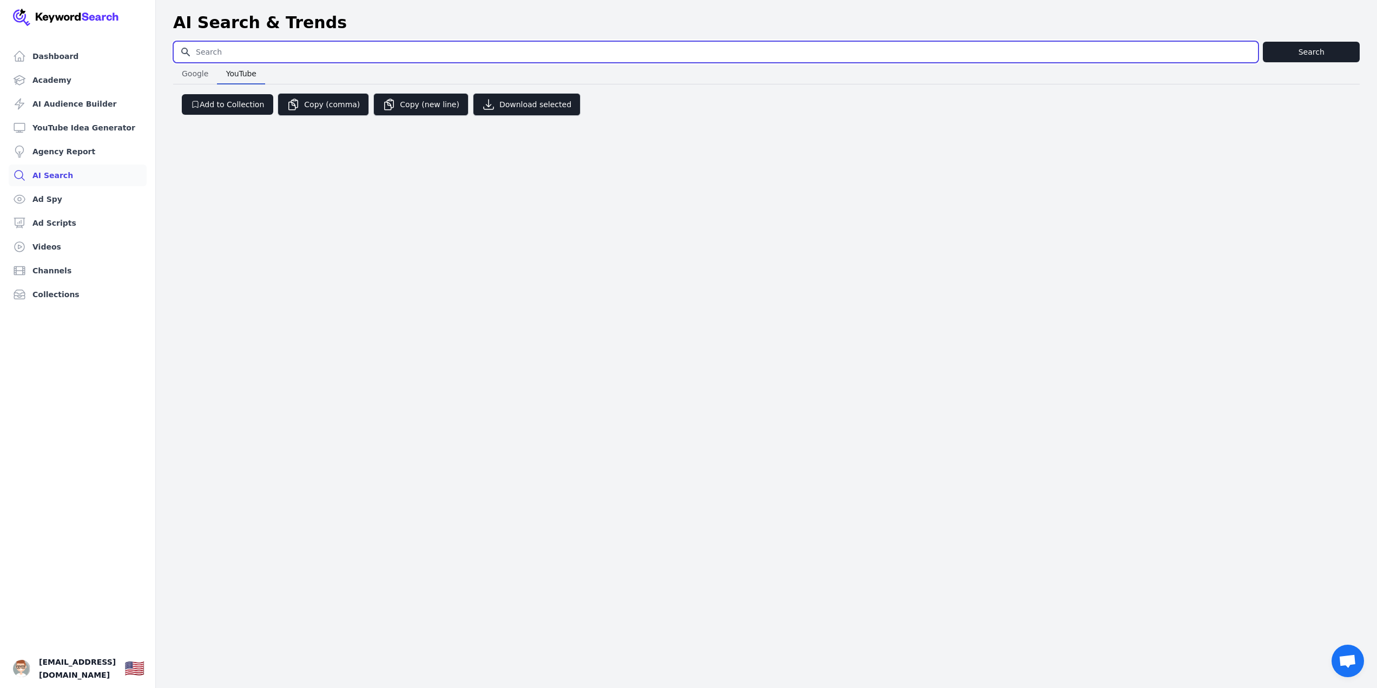
click at [232, 54] on input "Search for YouTube Keywords" at bounding box center [716, 52] width 1084 height 21
type input "c"
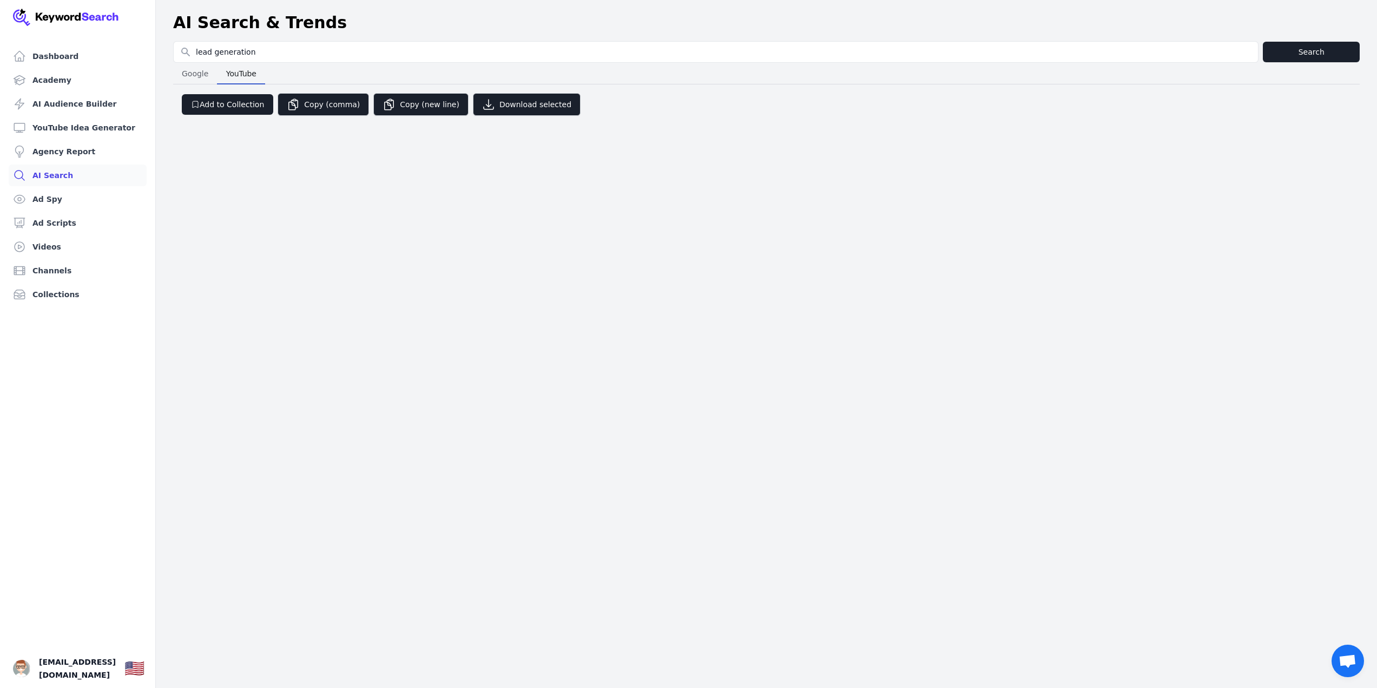
click at [1299, 68] on div "Google Google YouTube YouTube" at bounding box center [766, 74] width 1187 height 22
click at [1302, 61] on button "Search" at bounding box center [1311, 52] width 97 height 21
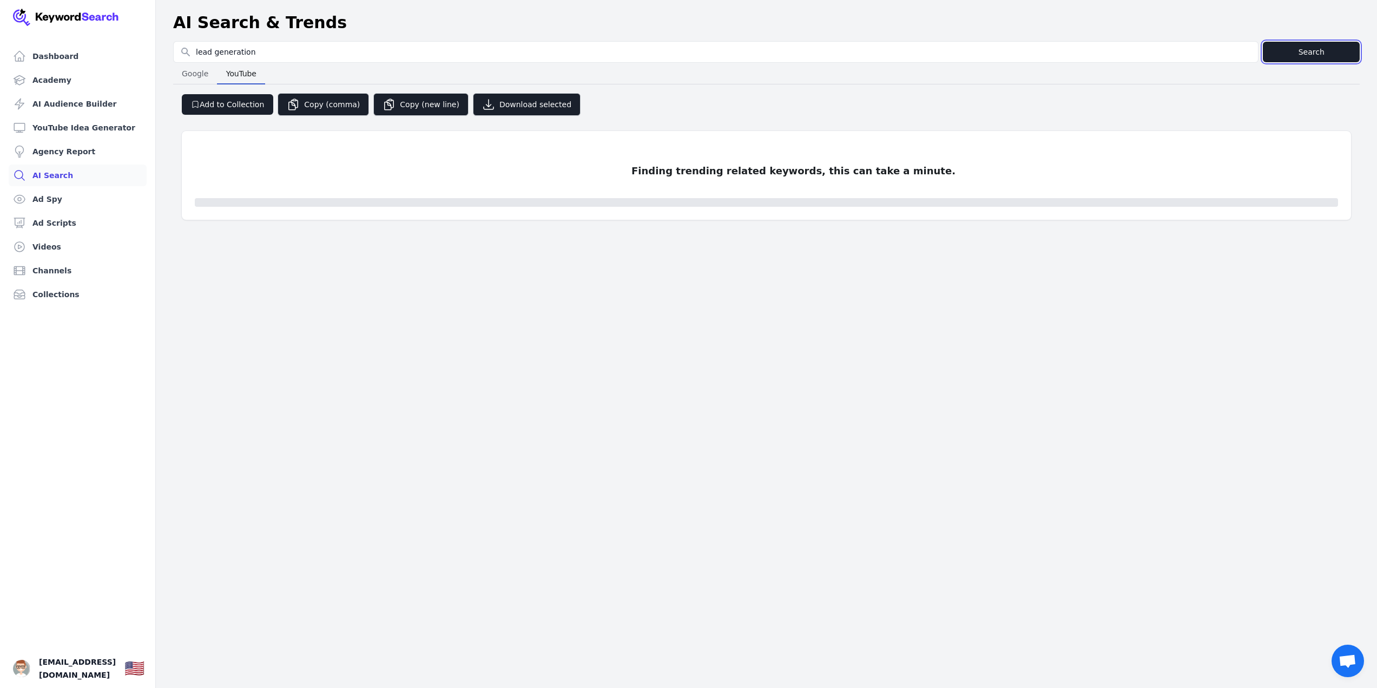
type input "lead generation"
click at [1302, 61] on button "Search" at bounding box center [1311, 52] width 97 height 21
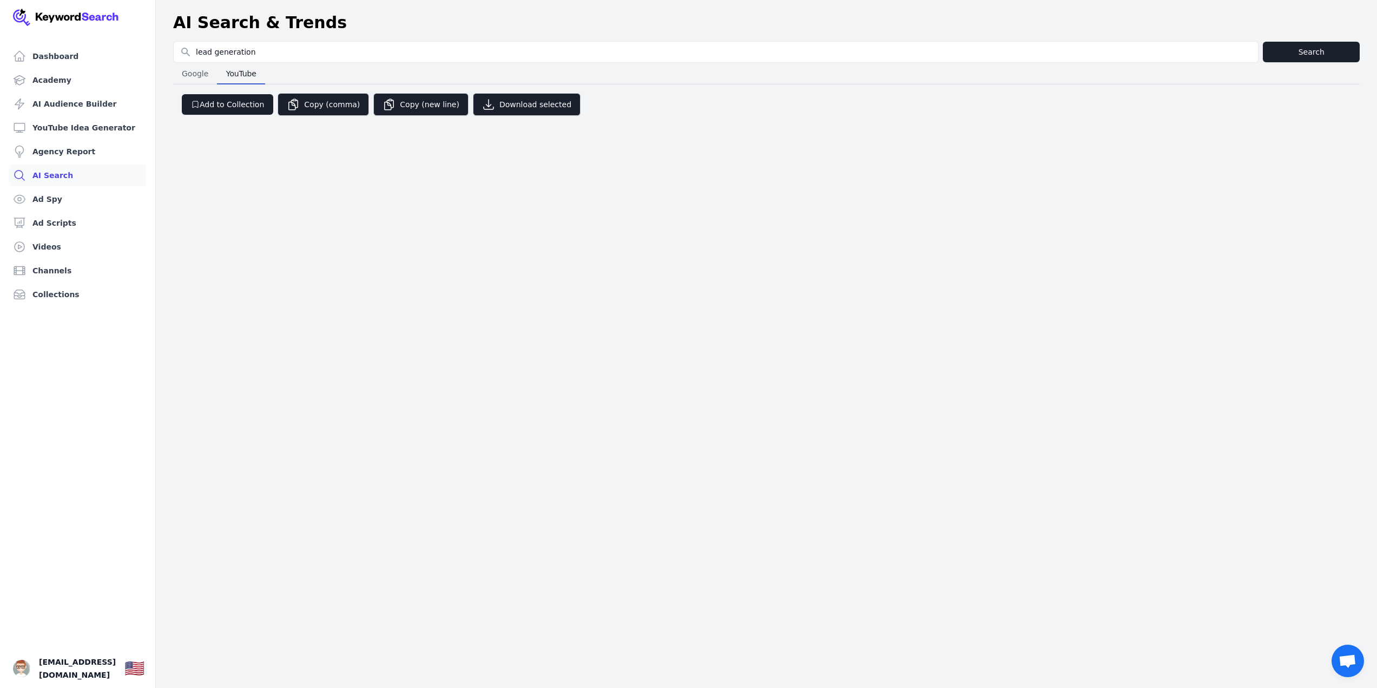
click at [720, 167] on div "Dashboard Academy AI Audience Builder YouTube Idea Generator Agency Report AI S…" at bounding box center [688, 344] width 1377 height 688
click at [187, 70] on span "Google" at bounding box center [194, 73] width 35 height 15
click at [290, 185] on div "Dashboard Academy AI Audience Builder YouTube Idea Generator Agency Report AI S…" at bounding box center [688, 344] width 1377 height 688
click at [247, 70] on span "YouTube" at bounding box center [241, 73] width 40 height 15
click at [70, 87] on link "Academy" at bounding box center [78, 80] width 138 height 22
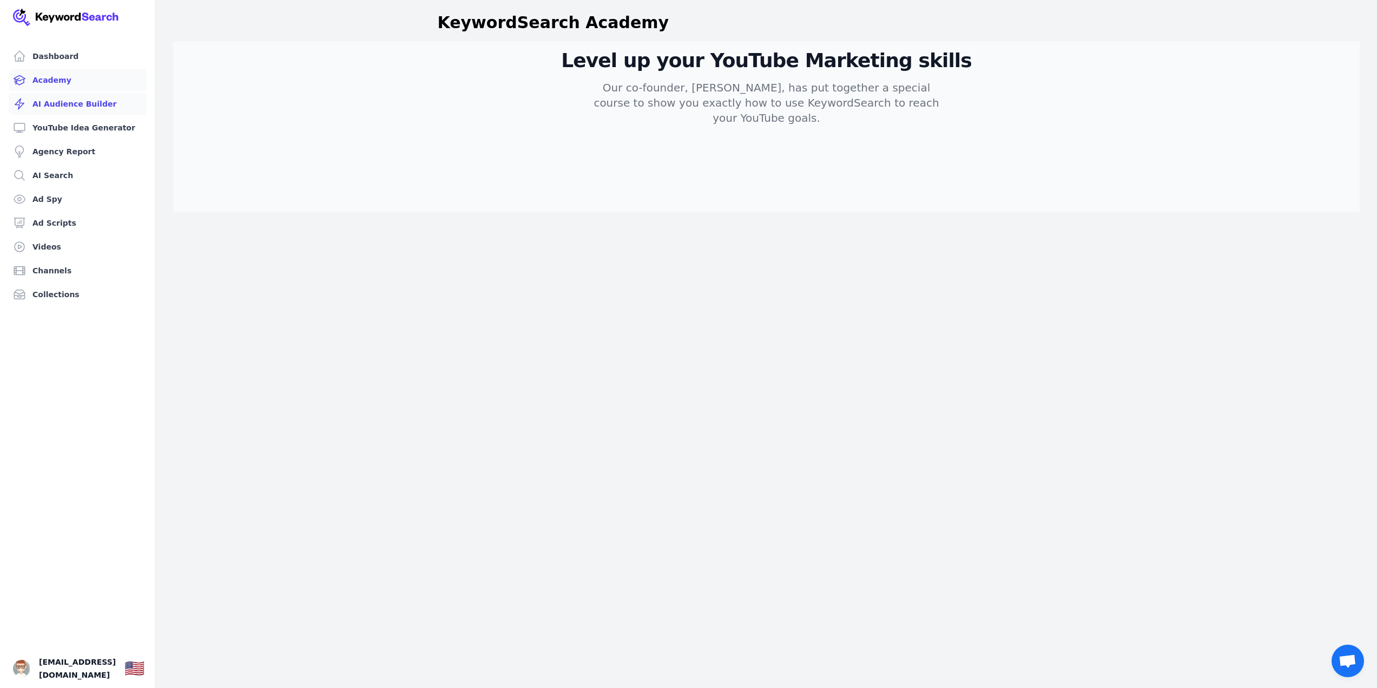
click at [73, 103] on link "AI Audience Builder" at bounding box center [78, 104] width 138 height 22
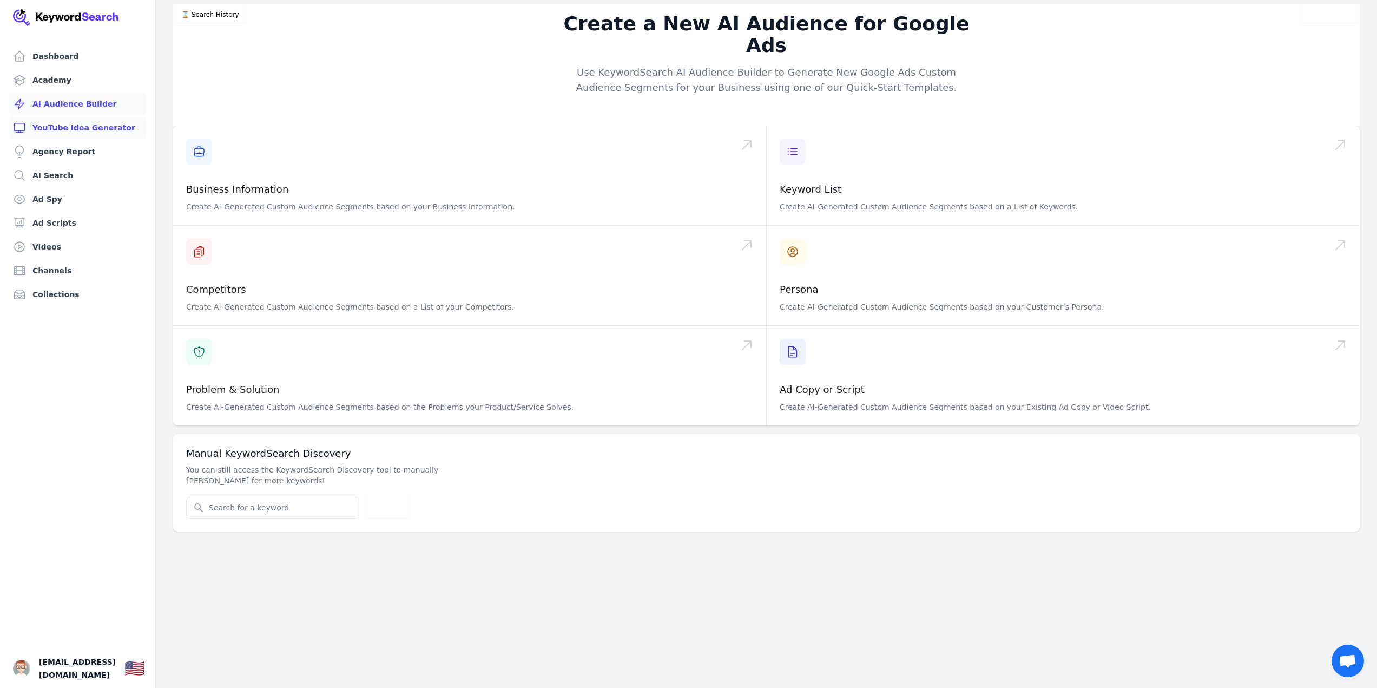
click at [84, 121] on link "YouTube Idea Generator" at bounding box center [78, 128] width 138 height 22
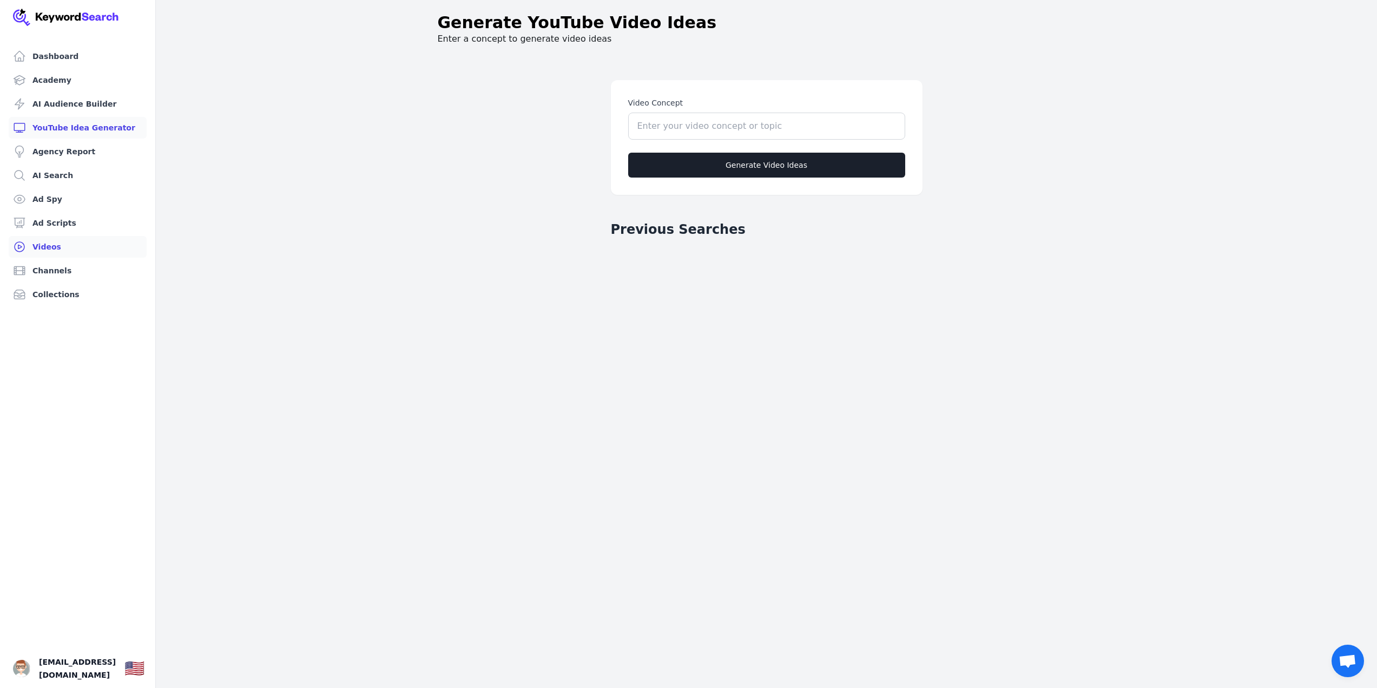
click at [70, 236] on link "Videos" at bounding box center [78, 247] width 138 height 22
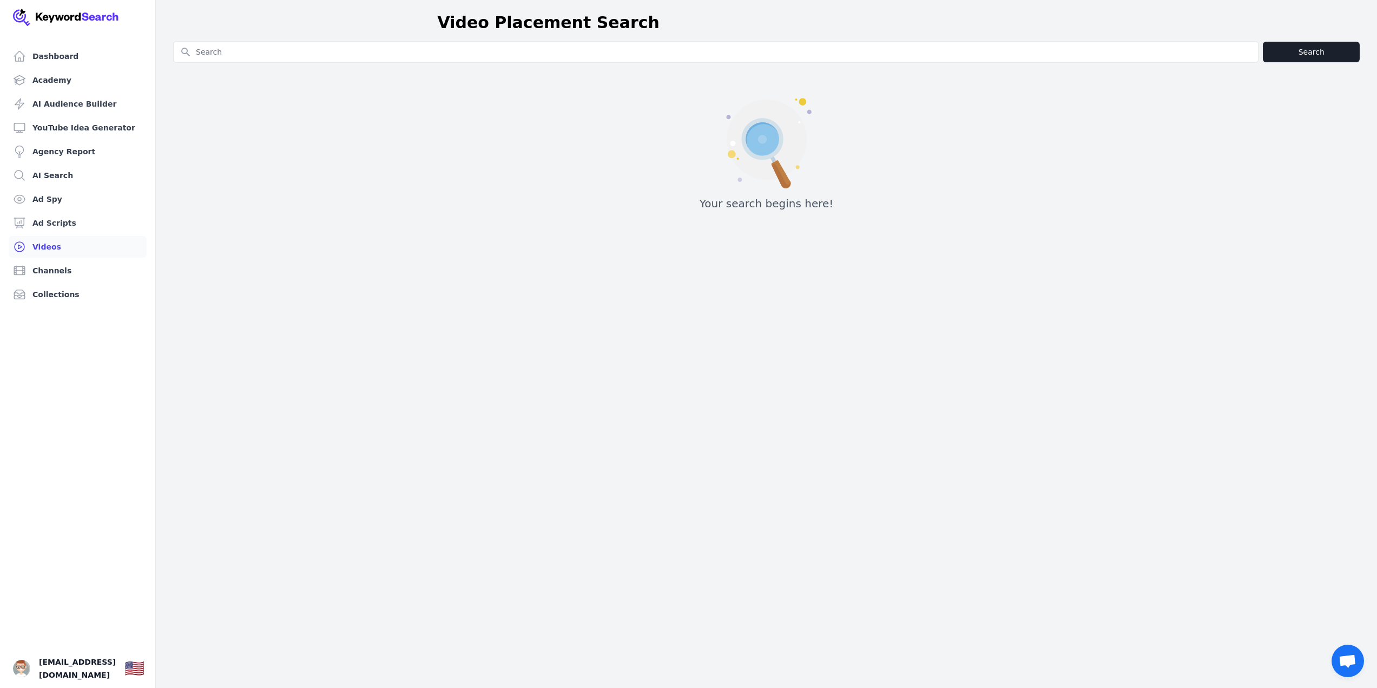
click at [64, 259] on ul "Dashboard Academy AI Audience Builder YouTube Idea Generator Agency Report AI S…" at bounding box center [78, 175] width 138 height 260
click at [62, 266] on link "Channels" at bounding box center [78, 271] width 138 height 22
click at [60, 290] on link "Collections" at bounding box center [78, 295] width 138 height 22
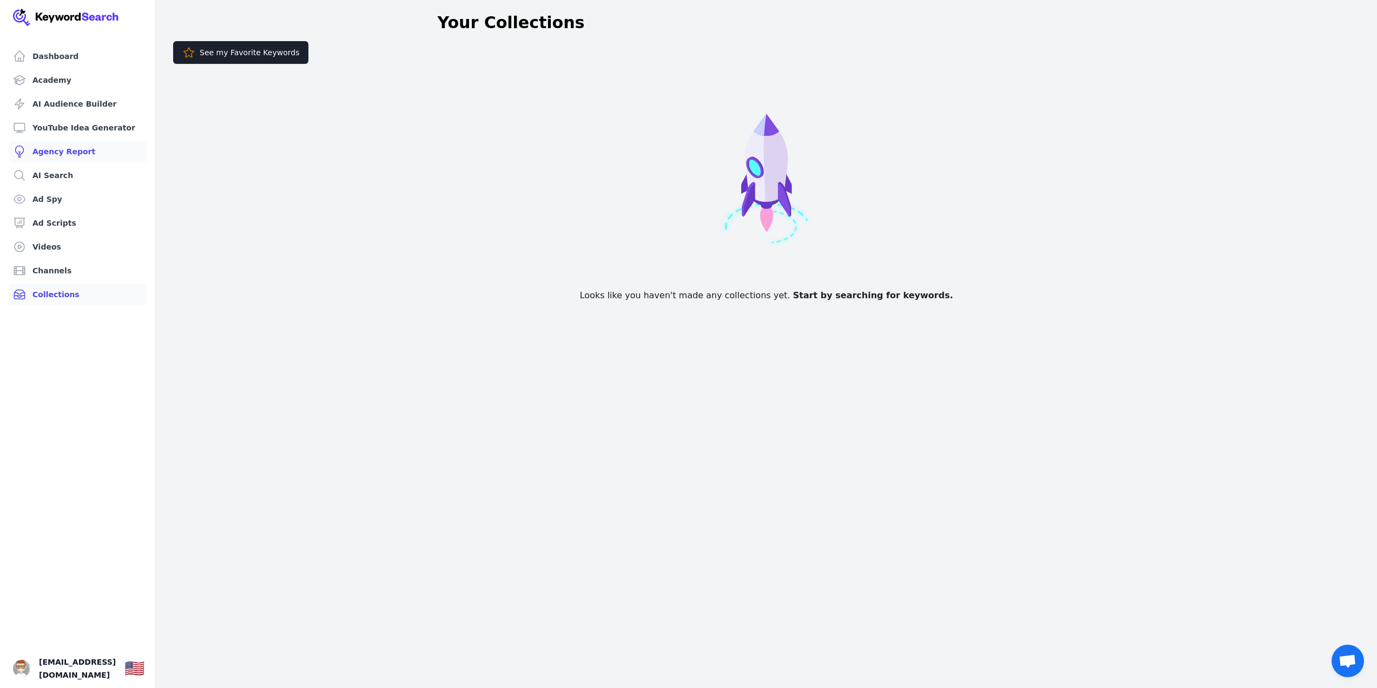
click at [57, 148] on link "Agency Report" at bounding box center [78, 152] width 138 height 22
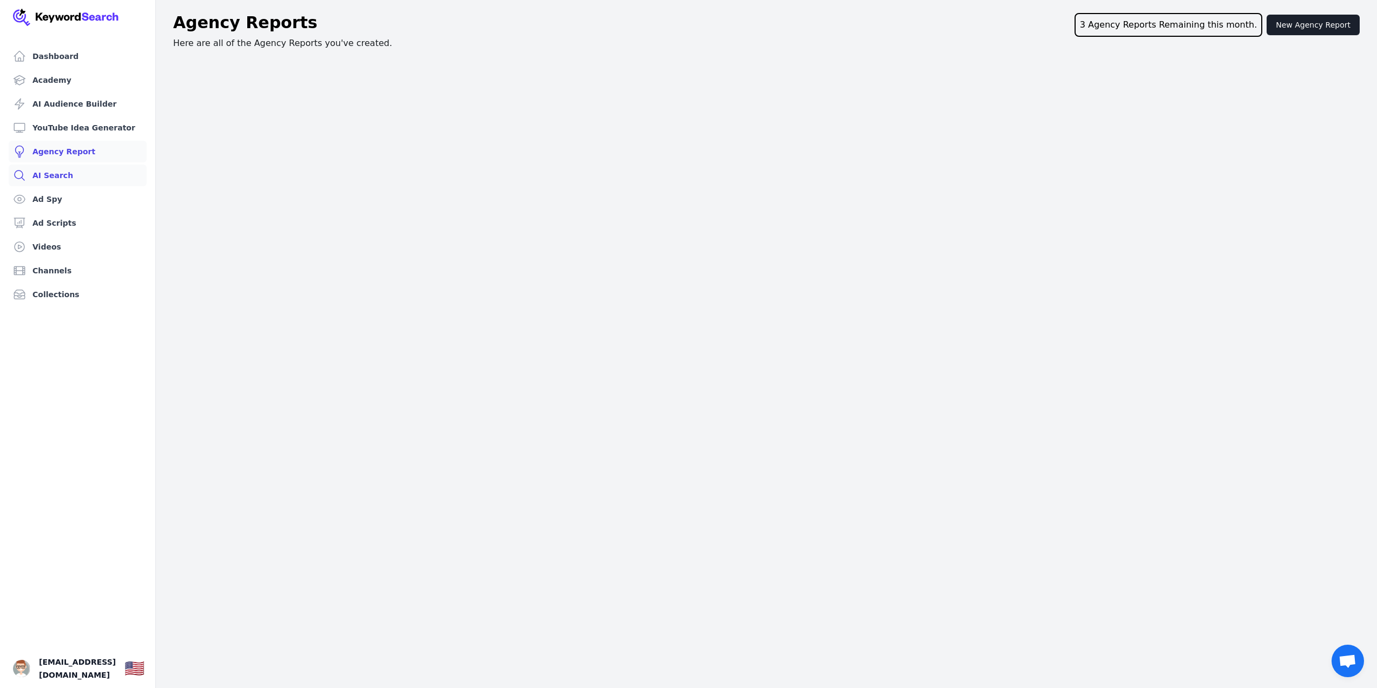
click at [68, 173] on link "AI Search" at bounding box center [78, 176] width 138 height 22
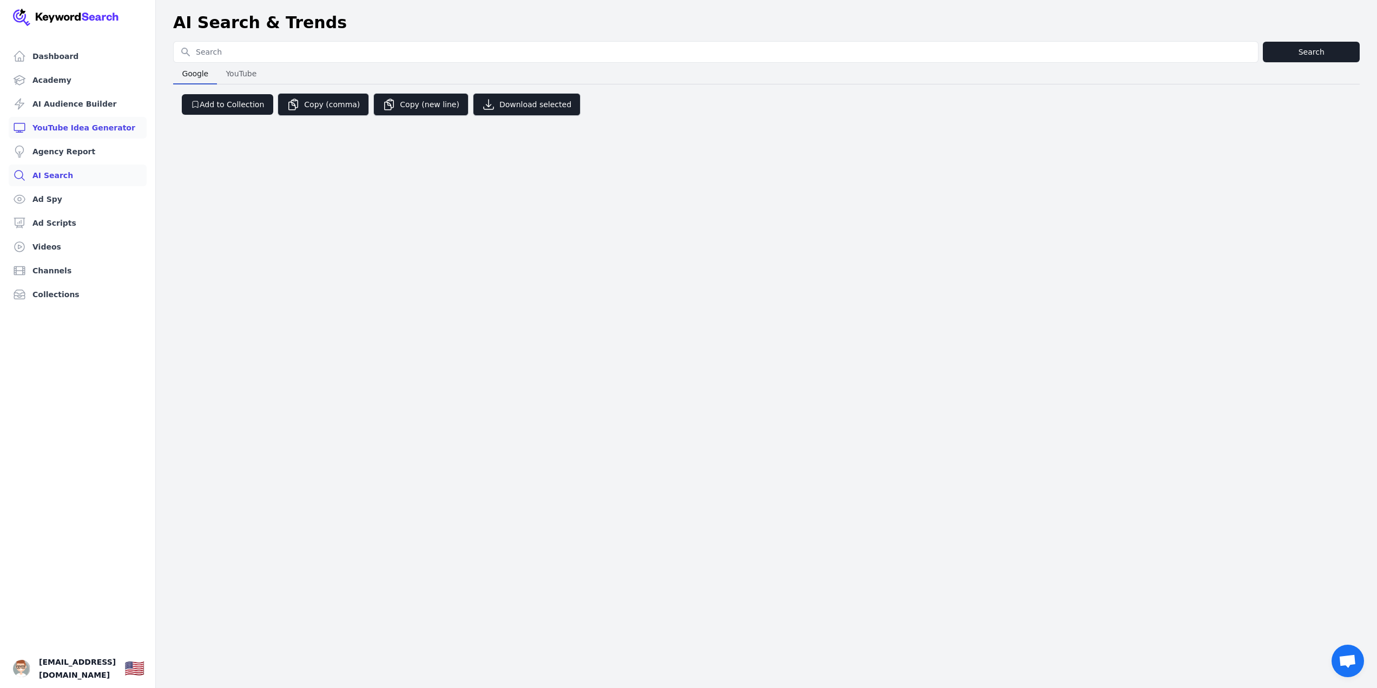
click at [93, 122] on link "YouTube Idea Generator" at bounding box center [78, 128] width 138 height 22
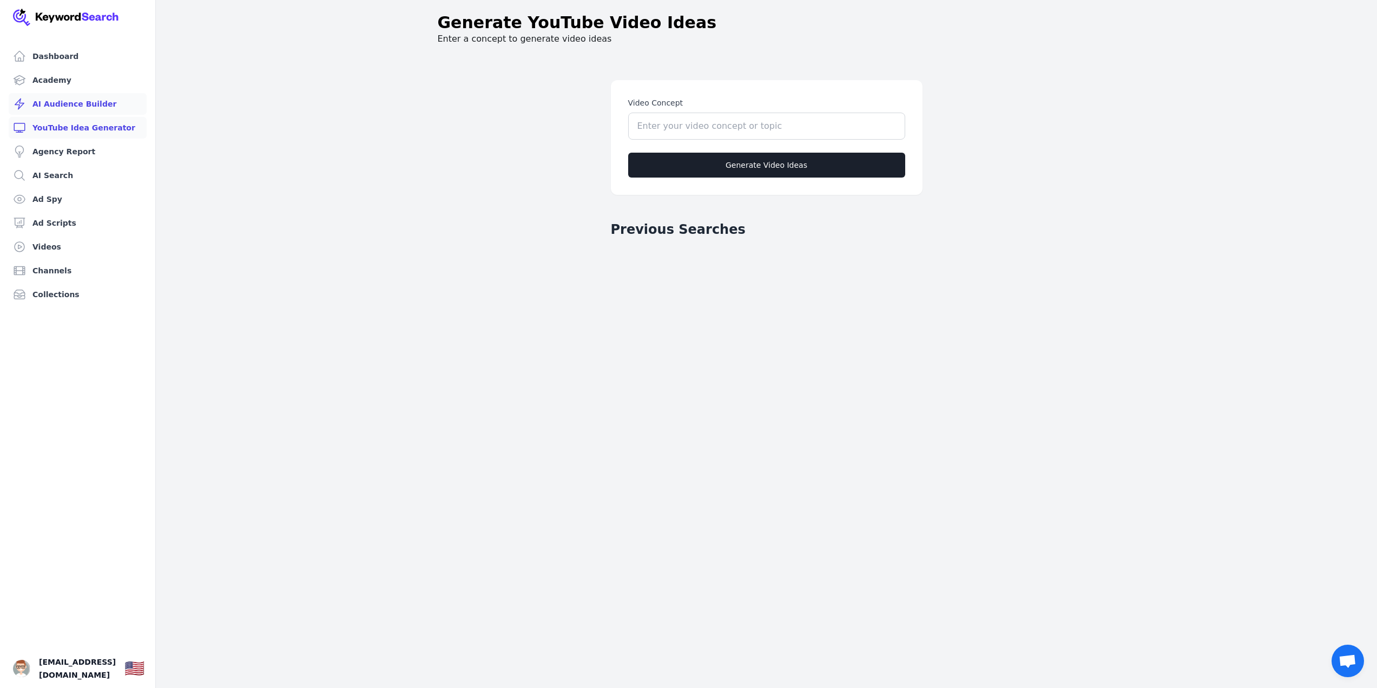
click at [90, 104] on link "AI Audience Builder" at bounding box center [78, 104] width 138 height 22
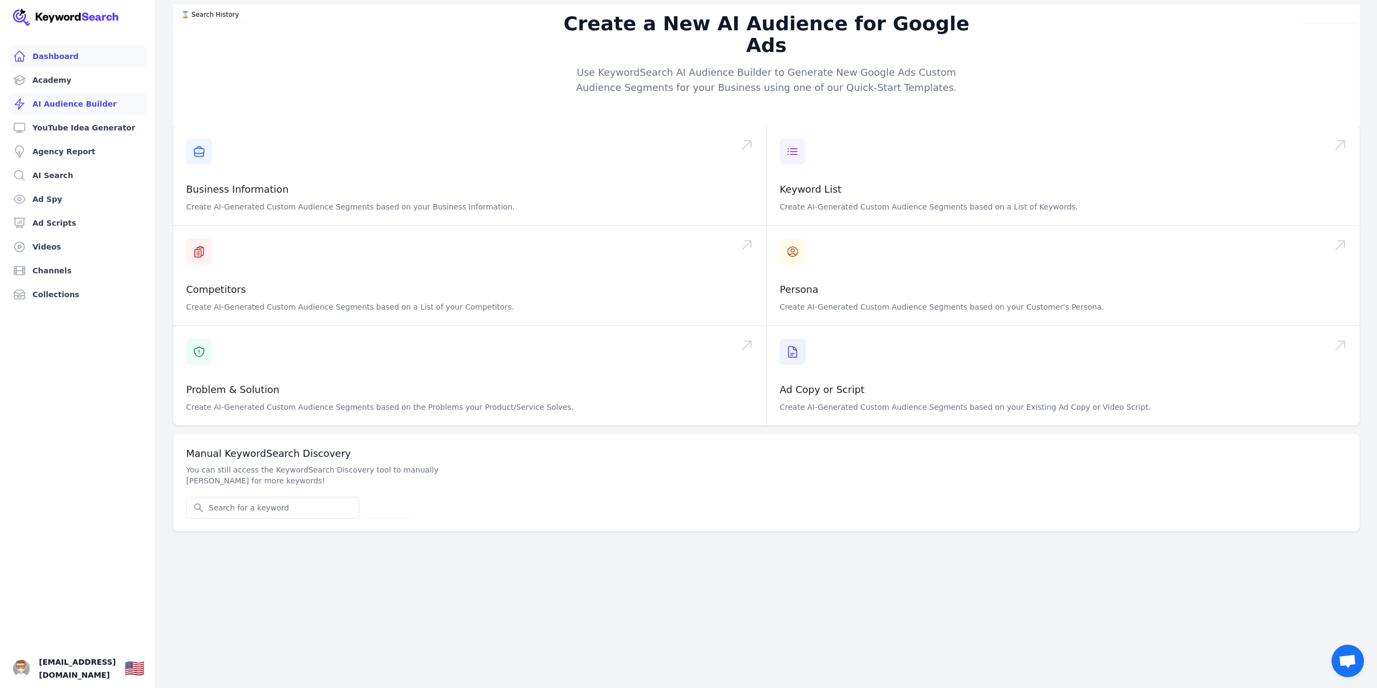
click at [62, 58] on link "Dashboard" at bounding box center [78, 56] width 138 height 22
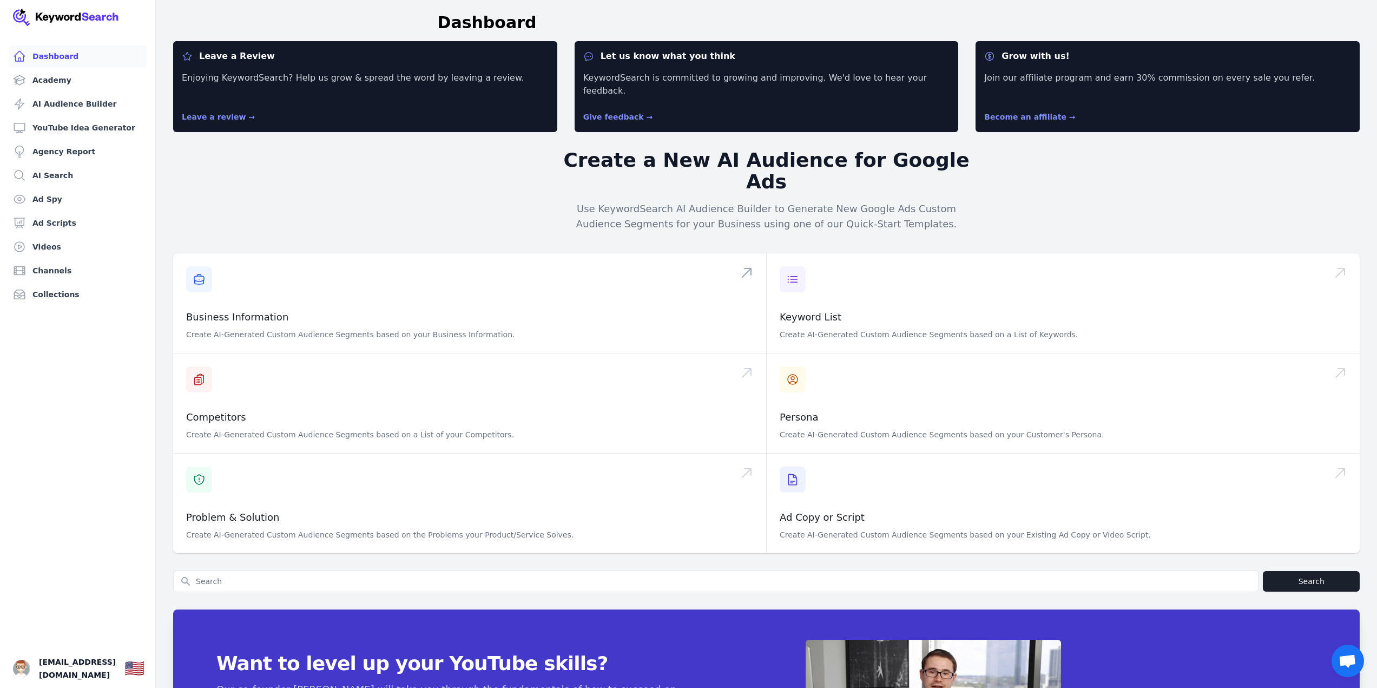
scroll to position [96, 0]
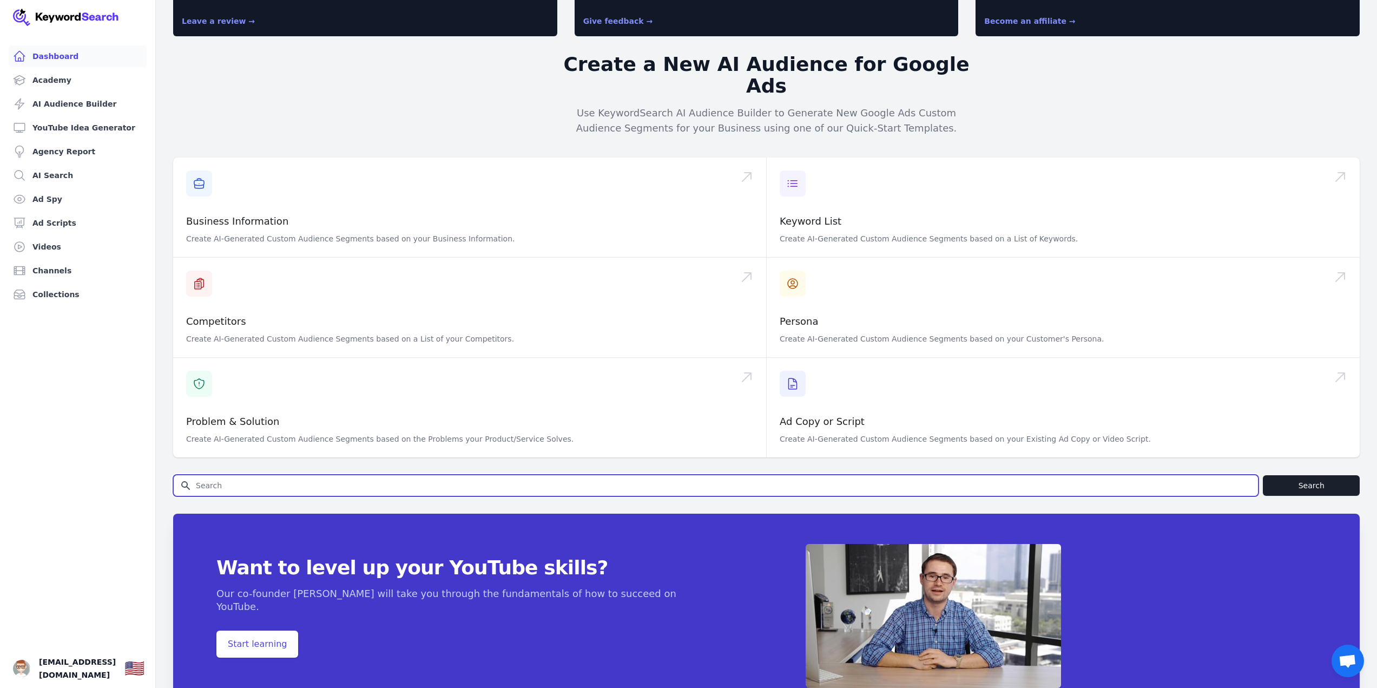
click at [443, 475] on input "Search for YouTube Keywords" at bounding box center [716, 485] width 1084 height 21
click at [335, 475] on input "Search for YouTube Keywords" at bounding box center [716, 485] width 1084 height 21
type input "lead generation"
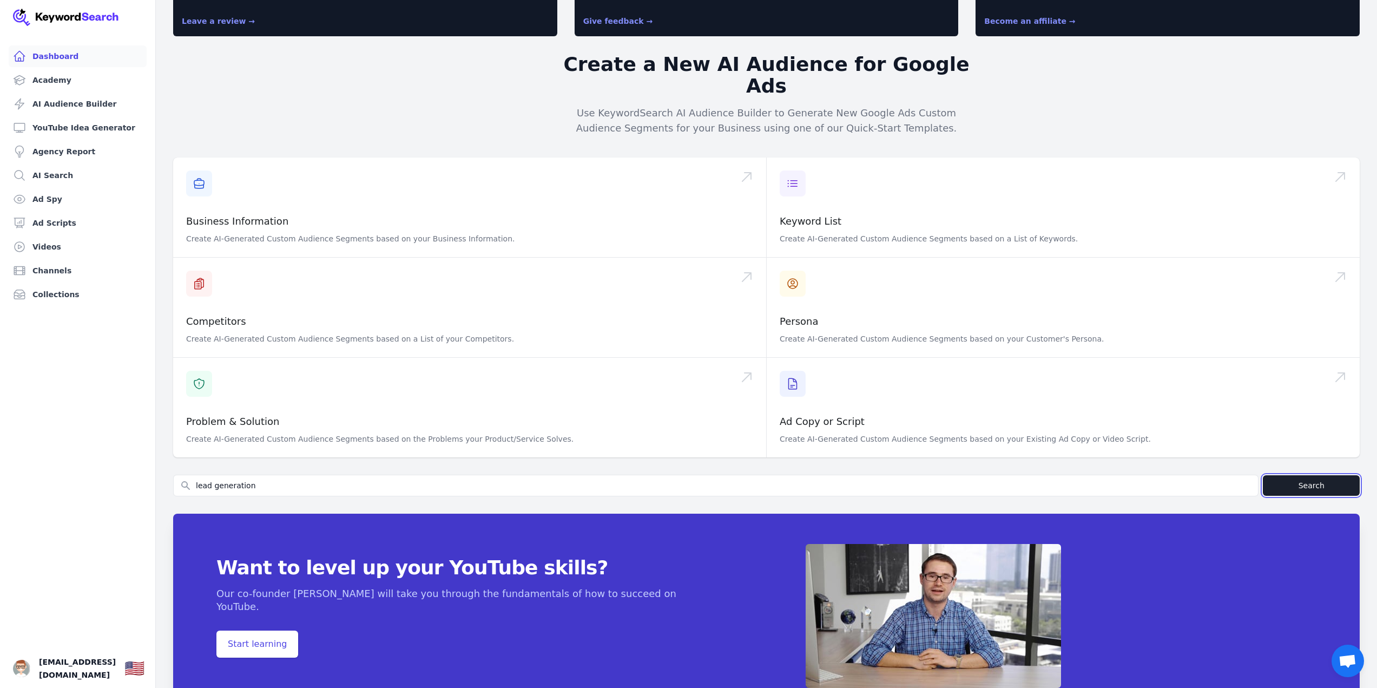
click at [1326, 475] on button "Search" at bounding box center [1311, 485] width 97 height 21
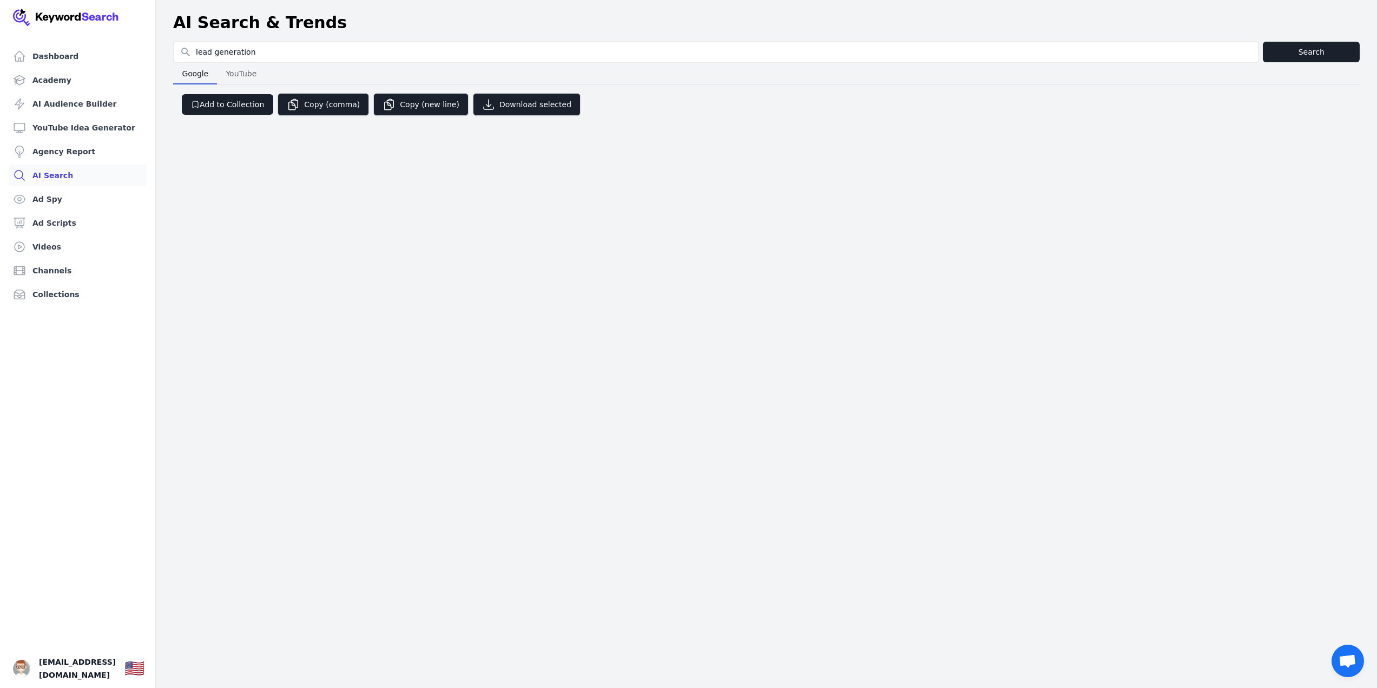
click at [620, 145] on div "Dashboard Academy AI Audience Builder YouTube Idea Generator Agency Report AI S…" at bounding box center [688, 344] width 1377 height 688
click at [237, 79] on span "YouTube" at bounding box center [241, 73] width 40 height 15
click at [237, 79] on span "YouTube" at bounding box center [241, 73] width 39 height 15
click at [202, 81] on span "Google" at bounding box center [194, 73] width 35 height 15
click at [219, 107] on button "Add to Collection" at bounding box center [227, 104] width 91 height 21
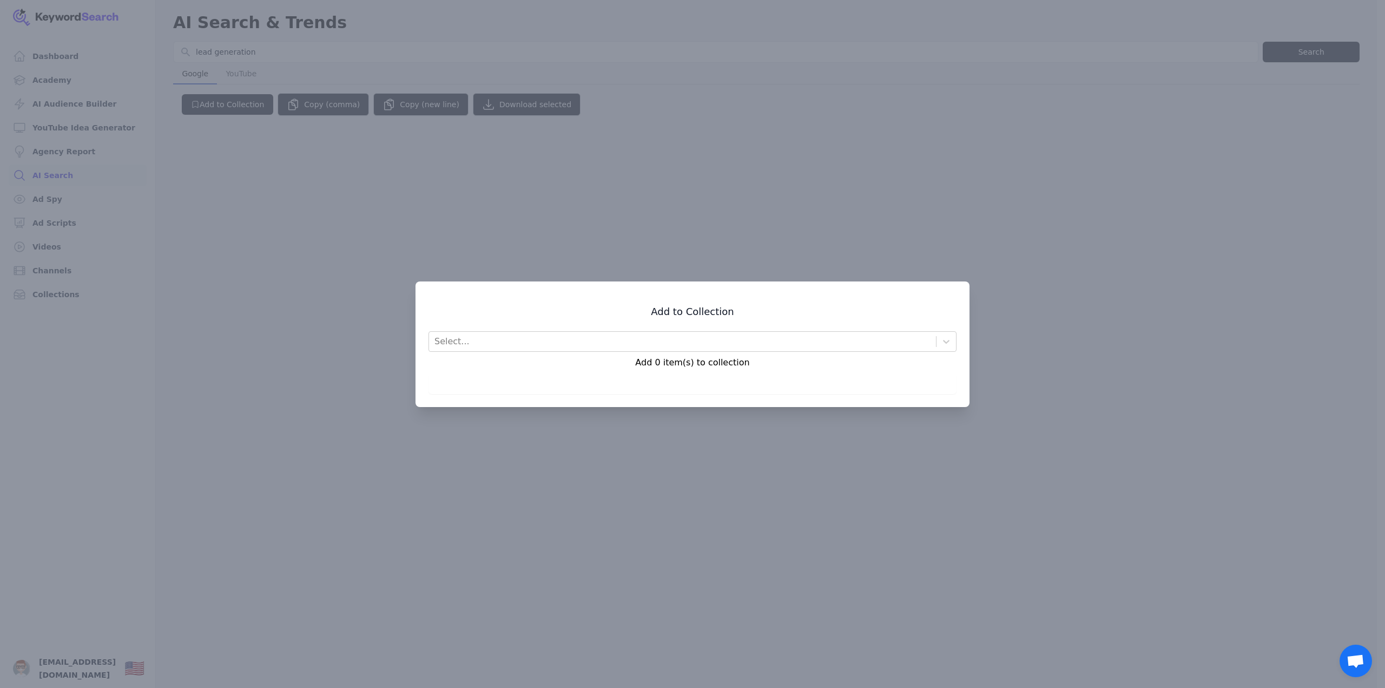
click at [702, 215] on div at bounding box center [692, 344] width 1385 height 688
drag, startPoint x: 702, startPoint y: 215, endPoint x: 695, endPoint y: 213, distance: 7.4
click at [700, 214] on div at bounding box center [688, 344] width 1377 height 688
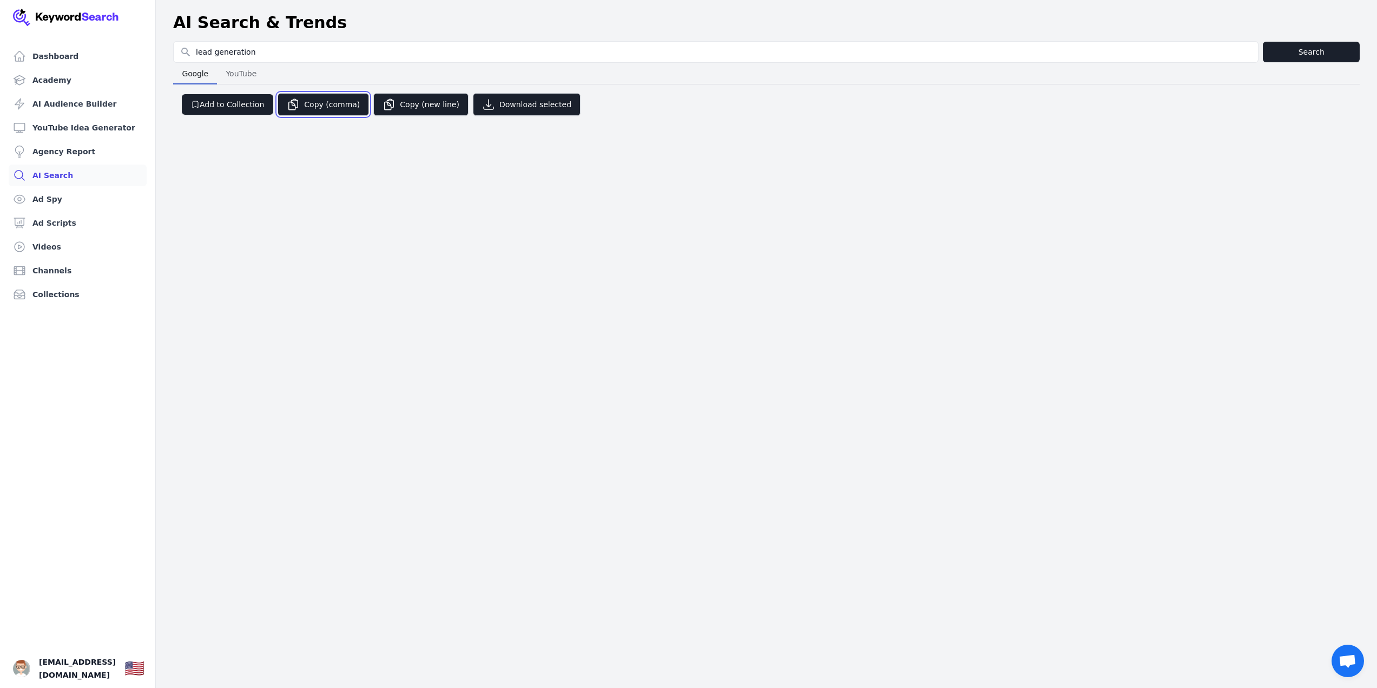
click at [300, 107] on button "Copy (comma)" at bounding box center [323, 104] width 91 height 23
click at [337, 131] on div "Dashboard Academy AI Audience Builder YouTube Idea Generator Agency Report AI S…" at bounding box center [688, 344] width 1377 height 688
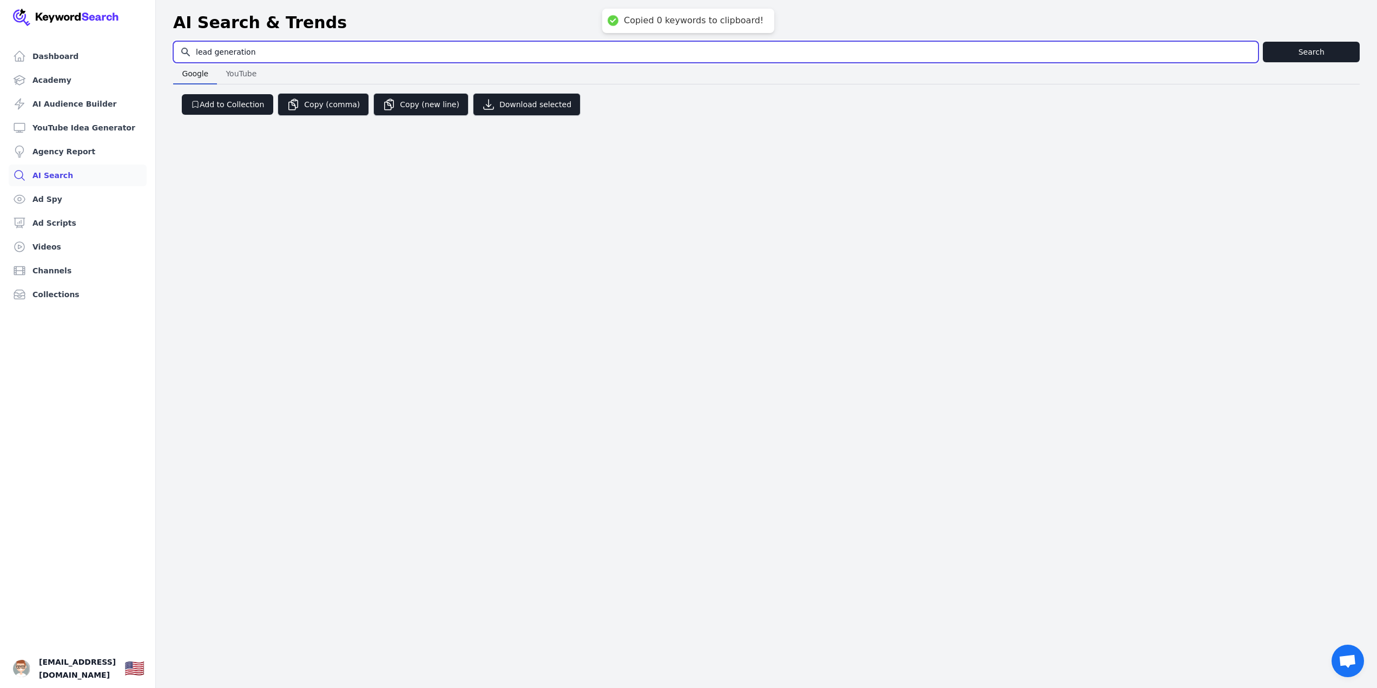
click at [248, 49] on input "lead generation" at bounding box center [716, 52] width 1084 height 21
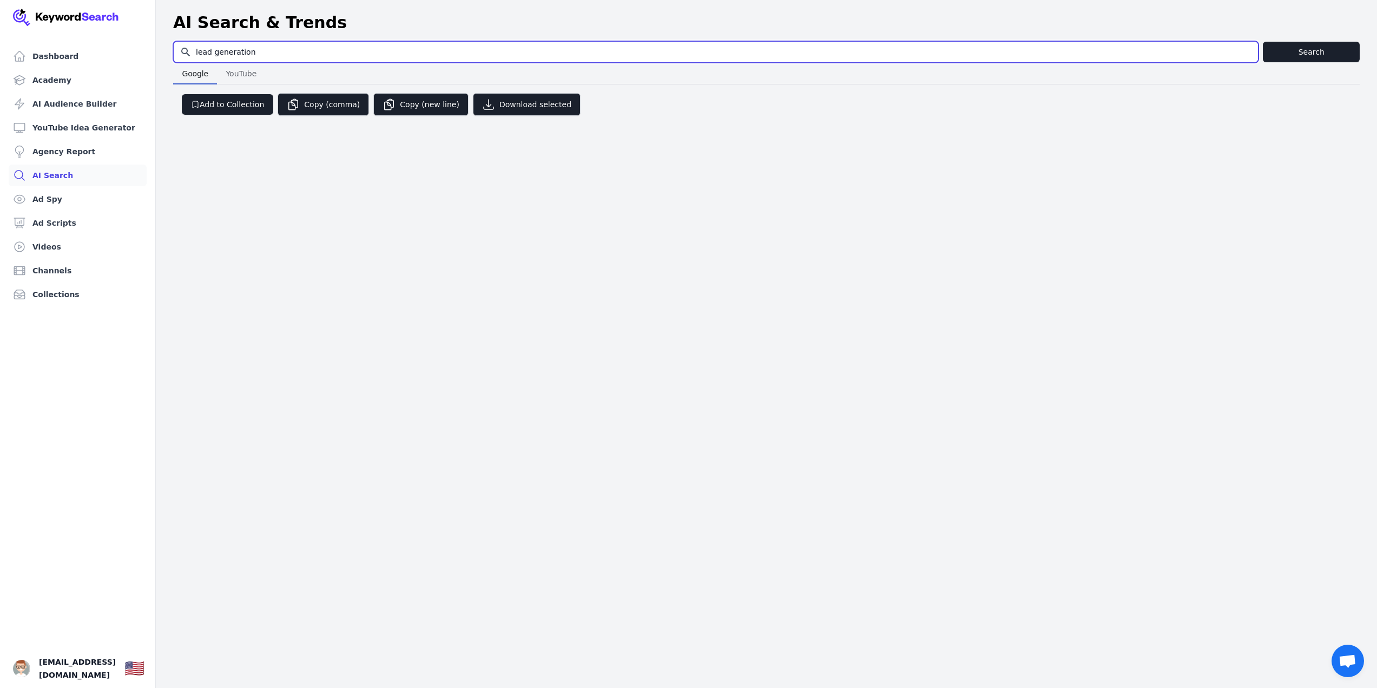
click at [248, 49] on input "lead generation" at bounding box center [716, 52] width 1084 height 21
click at [248, 49] on input "lead a" at bounding box center [716, 52] width 1084 height 21
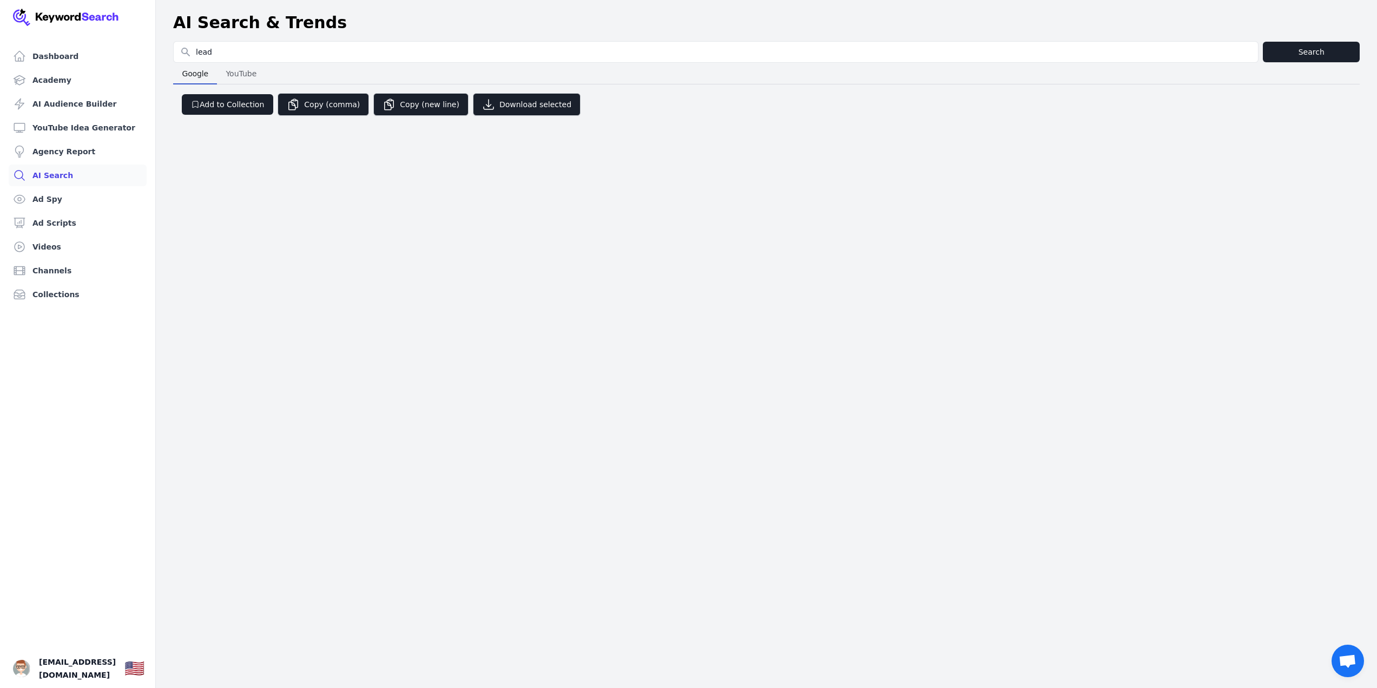
click at [533, 81] on div "Google Google YouTube YouTube" at bounding box center [766, 74] width 1187 height 22
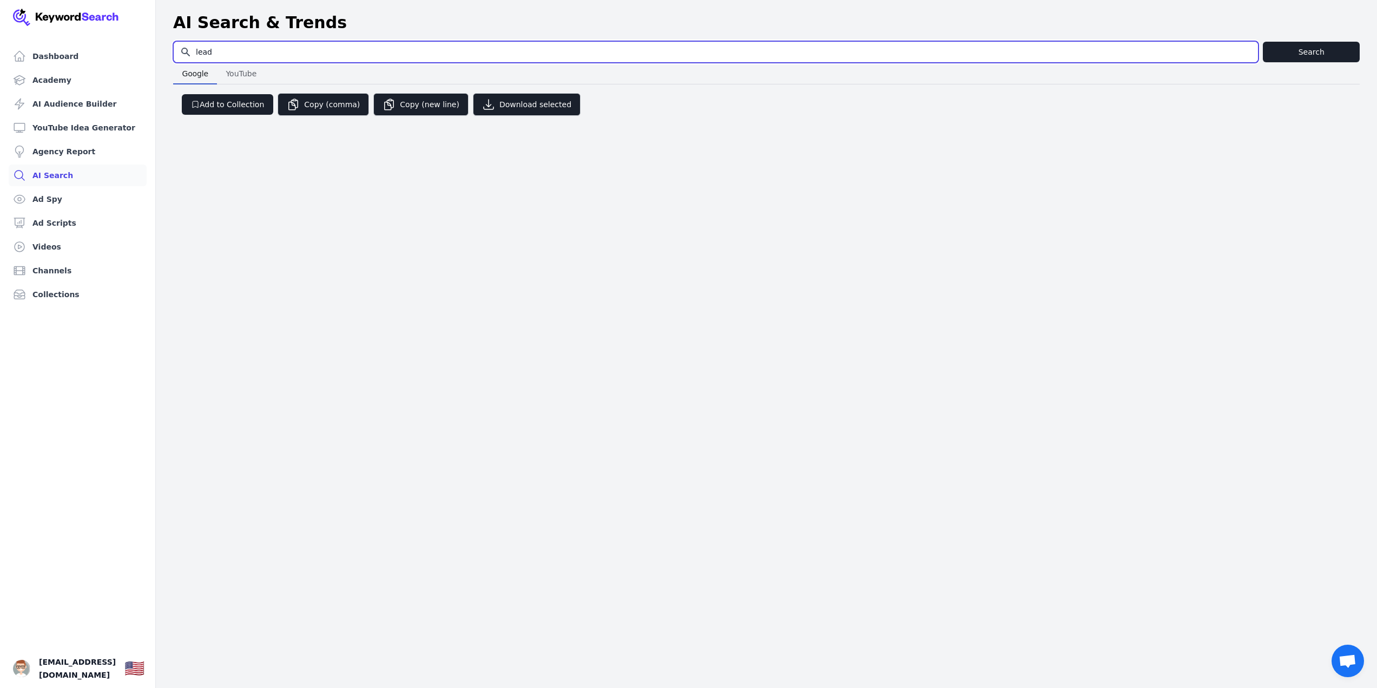
click at [292, 51] on input "lead" at bounding box center [716, 52] width 1084 height 21
type input "lead"
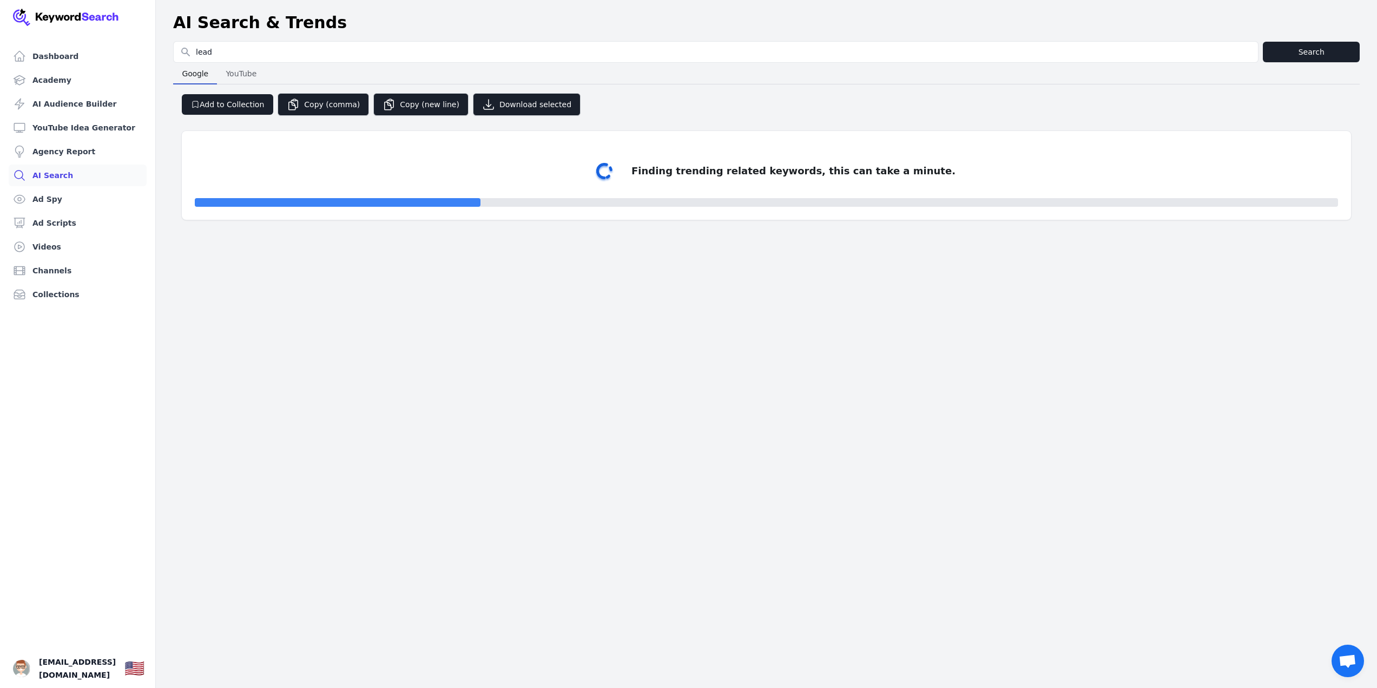
select select "50"
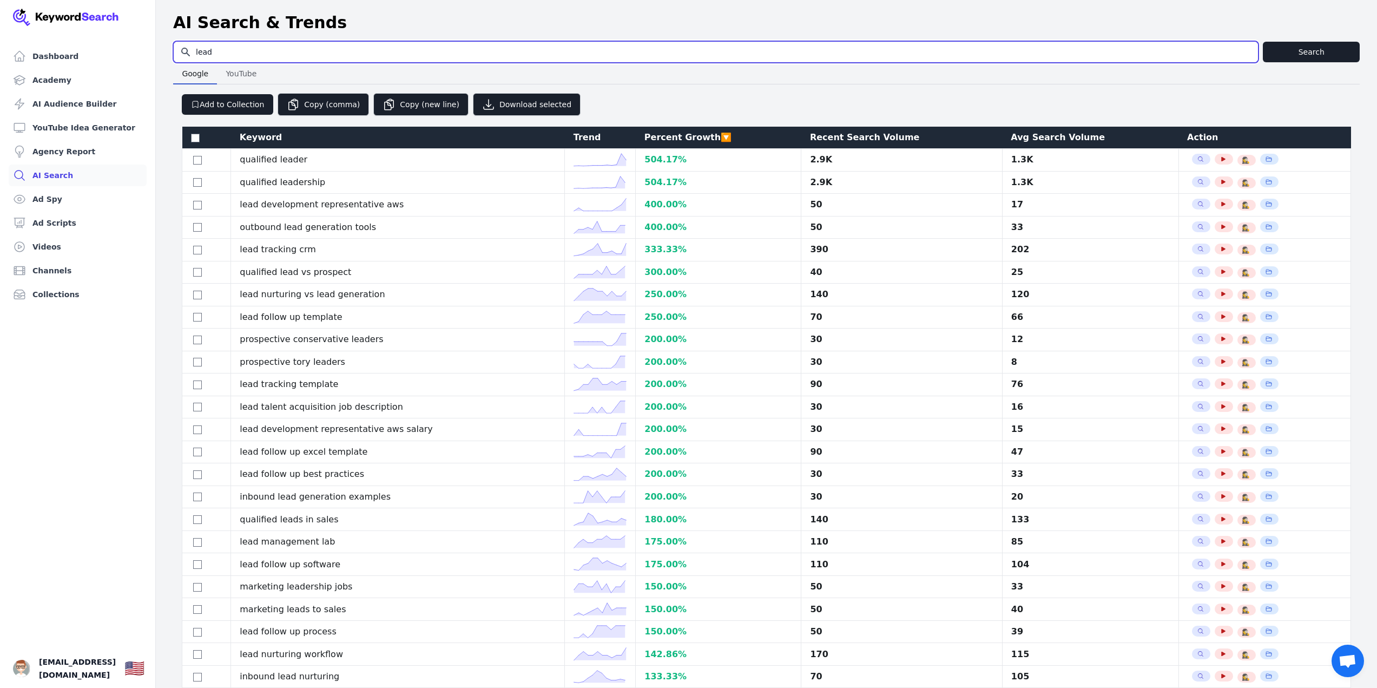
click at [279, 54] on input "lead" at bounding box center [716, 52] width 1084 height 21
type input "clickfunnel"
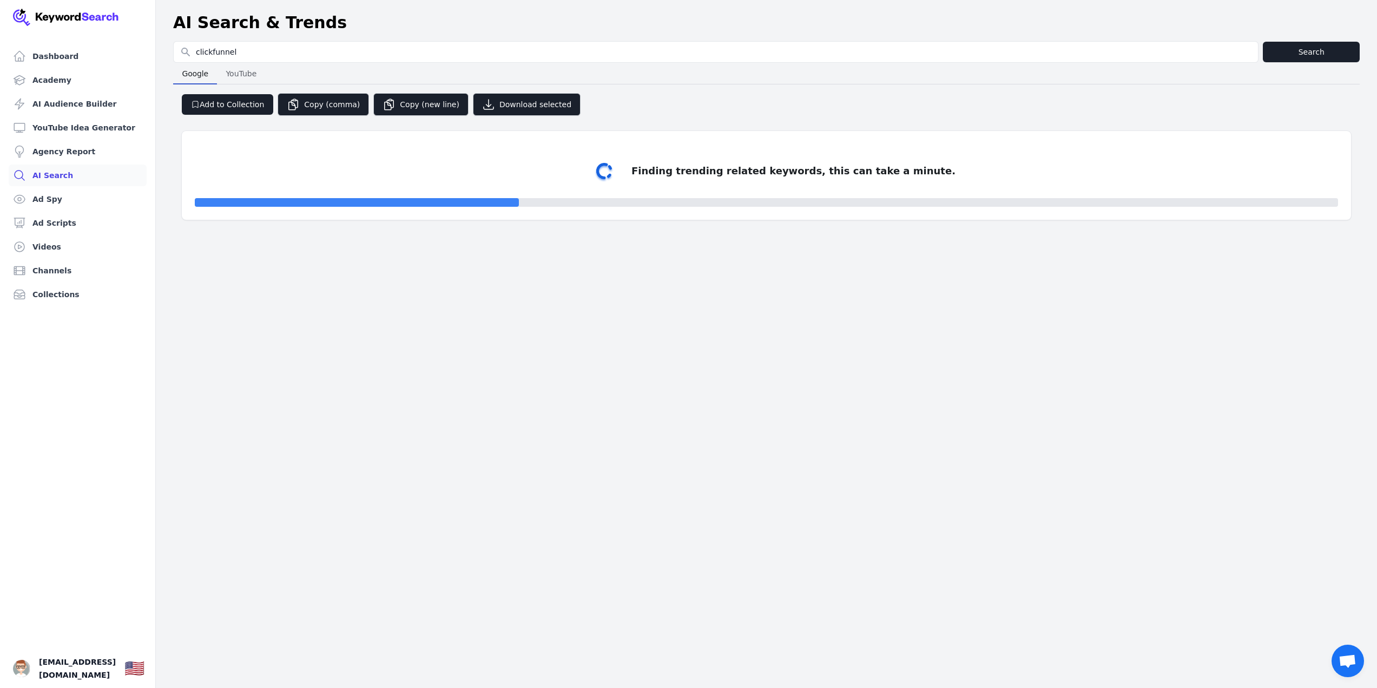
select select "50"
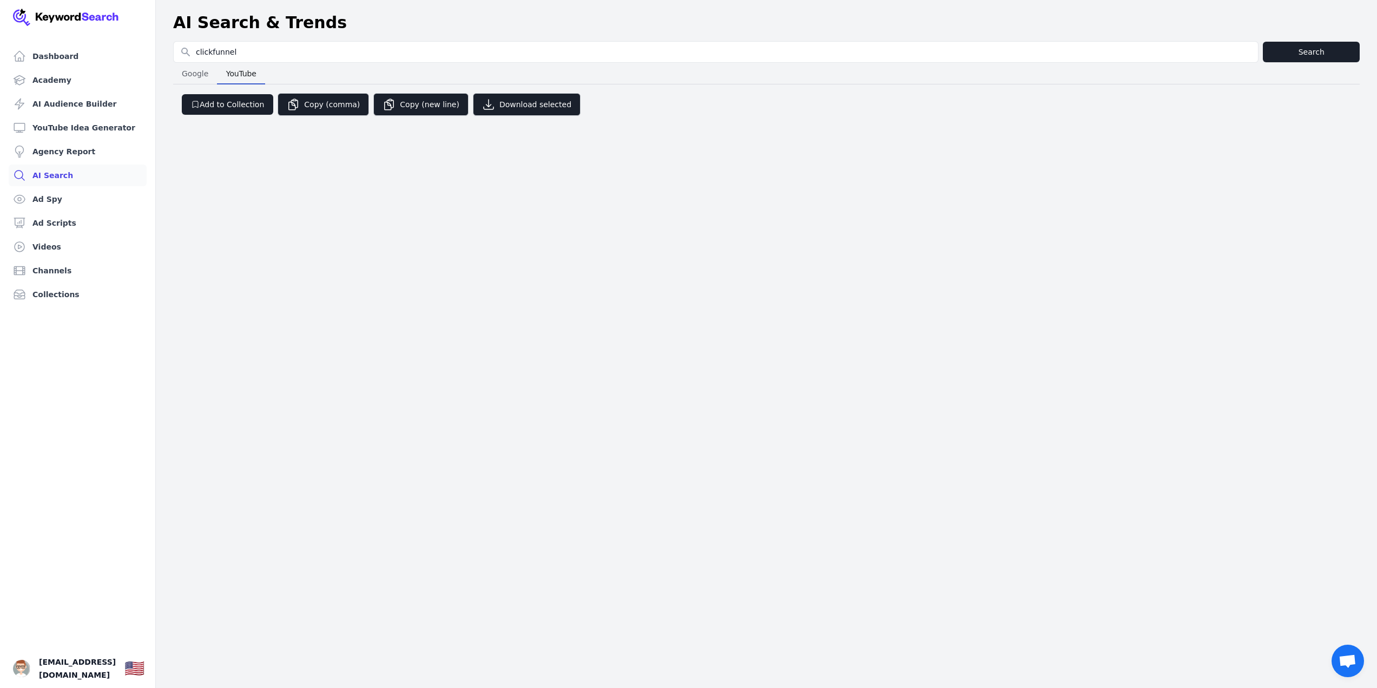
click at [235, 77] on span "YouTube" at bounding box center [241, 73] width 39 height 15
click at [1290, 45] on button "Search" at bounding box center [1311, 52] width 97 height 21
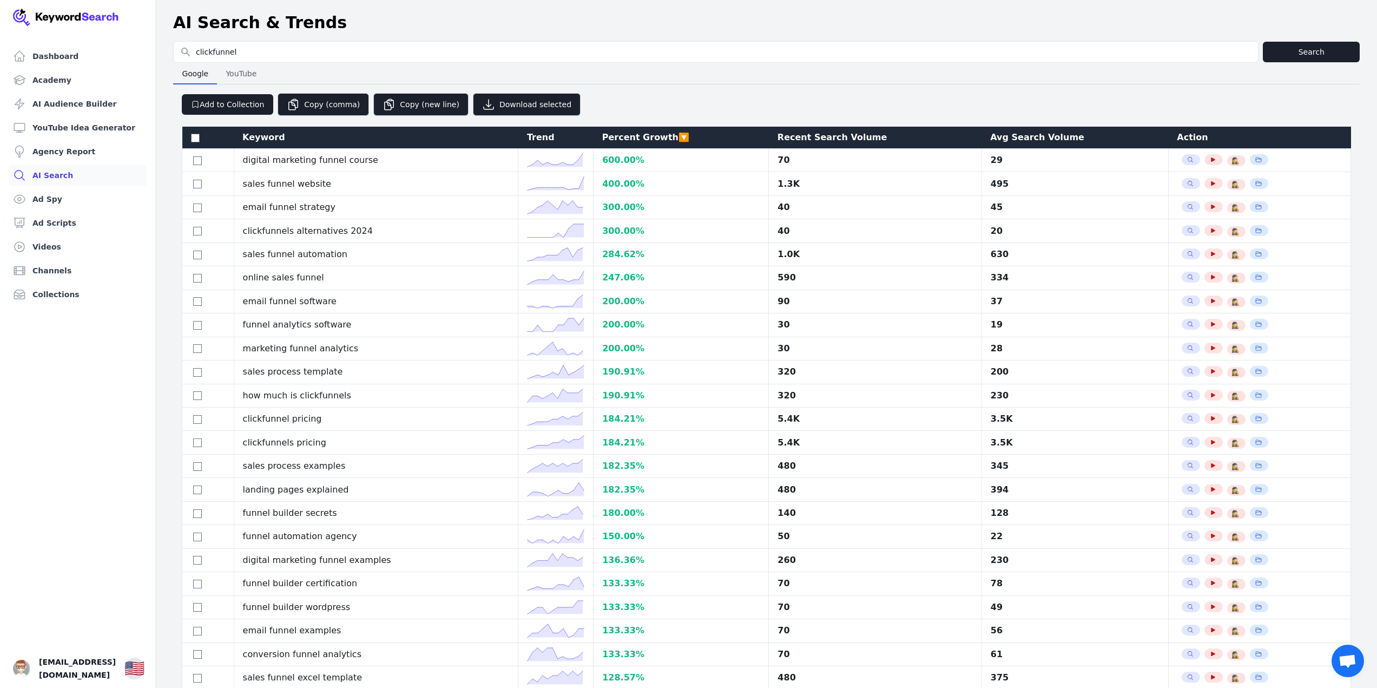
select select "50"
click at [241, 73] on span "YouTube" at bounding box center [241, 73] width 40 height 15
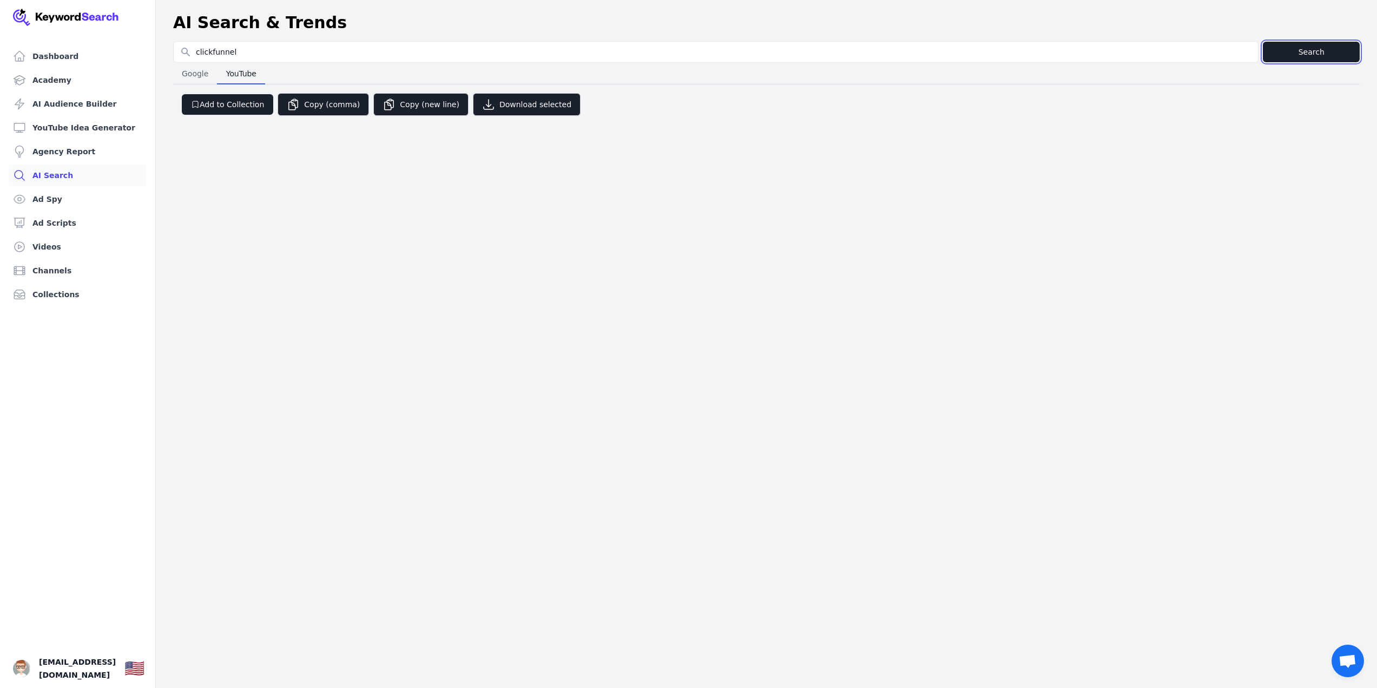
click at [1330, 54] on button "Search" at bounding box center [1311, 52] width 97 height 21
click at [1325, 54] on button "Search" at bounding box center [1311, 52] width 97 height 21
click at [1323, 54] on button "Search" at bounding box center [1311, 52] width 97 height 21
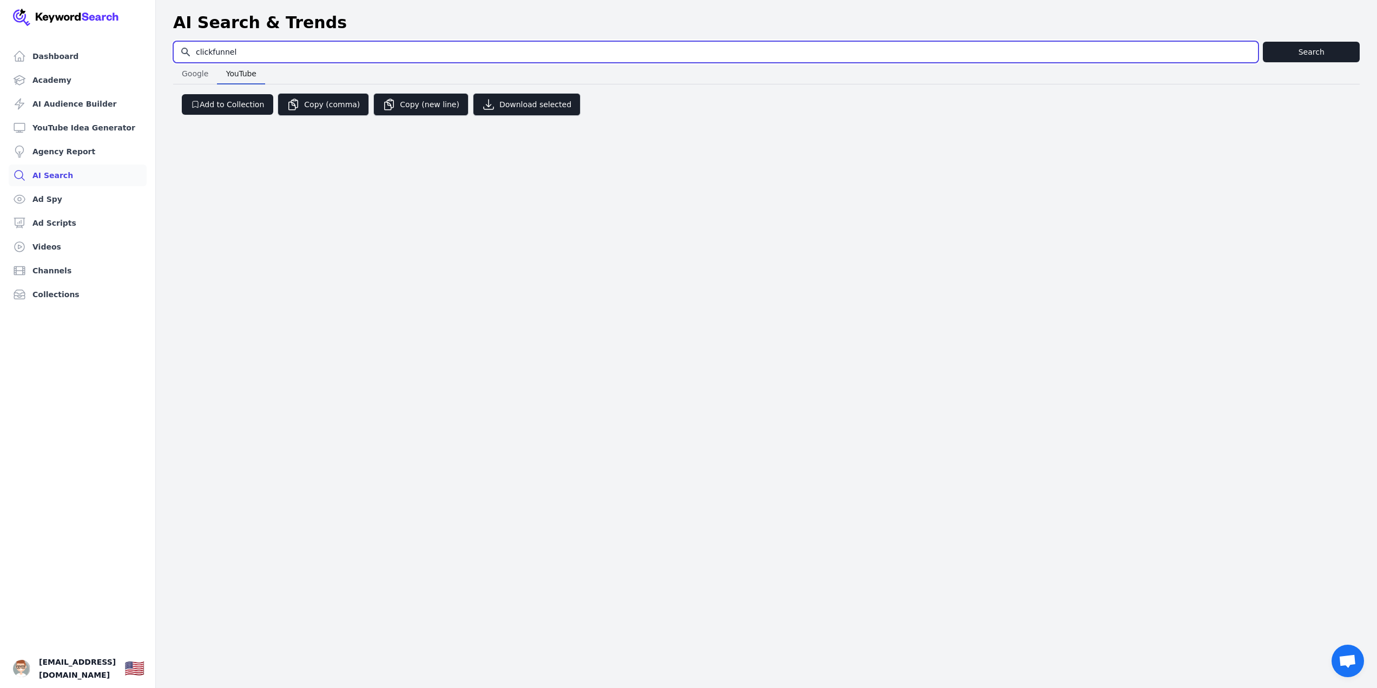
click at [252, 55] on input "clickfunnel" at bounding box center [716, 52] width 1084 height 21
type input "clickfunnel"
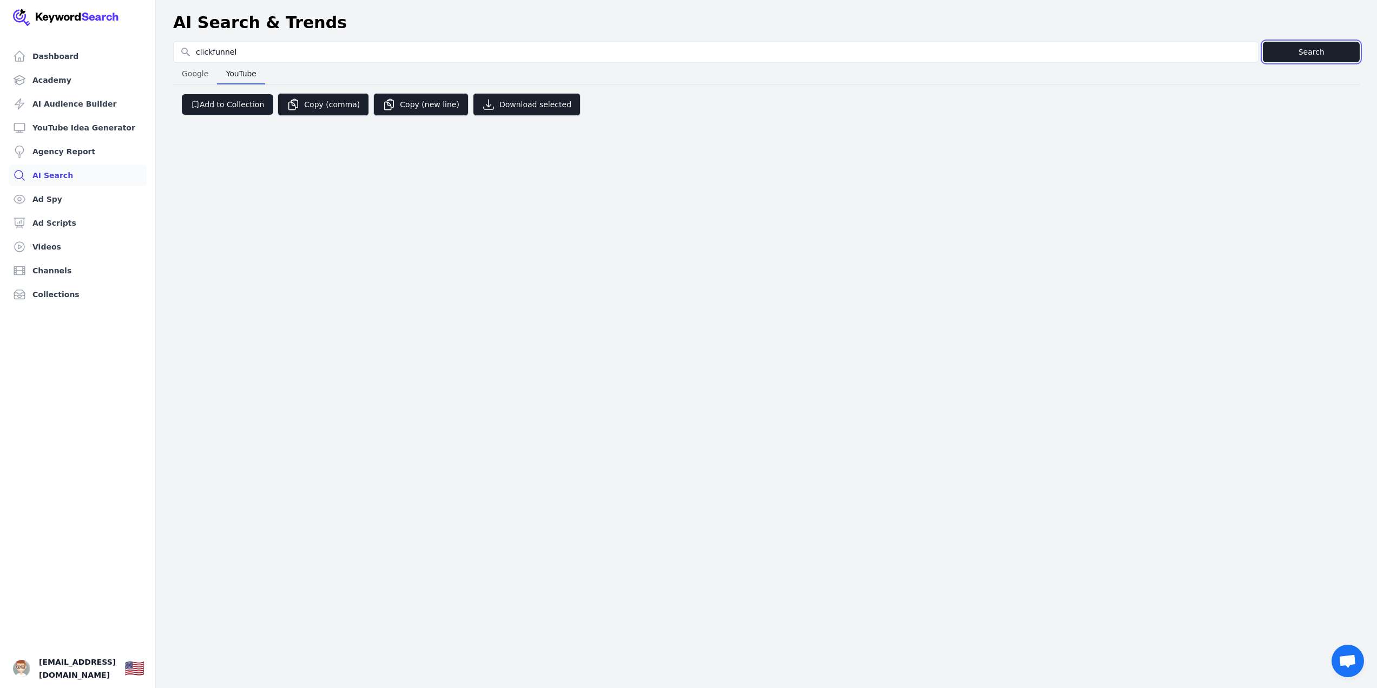
click at [1305, 50] on button "Search" at bounding box center [1311, 52] width 97 height 21
drag, startPoint x: 607, startPoint y: 153, endPoint x: 593, endPoint y: 153, distance: 14.6
click at [607, 153] on div "Dashboard Academy AI Audience Builder YouTube Idea Generator Agency Report AI S…" at bounding box center [688, 344] width 1377 height 688
click at [415, 107] on button "Copy (new line)" at bounding box center [420, 104] width 95 height 23
click at [208, 75] on span "Google" at bounding box center [194, 73] width 35 height 15
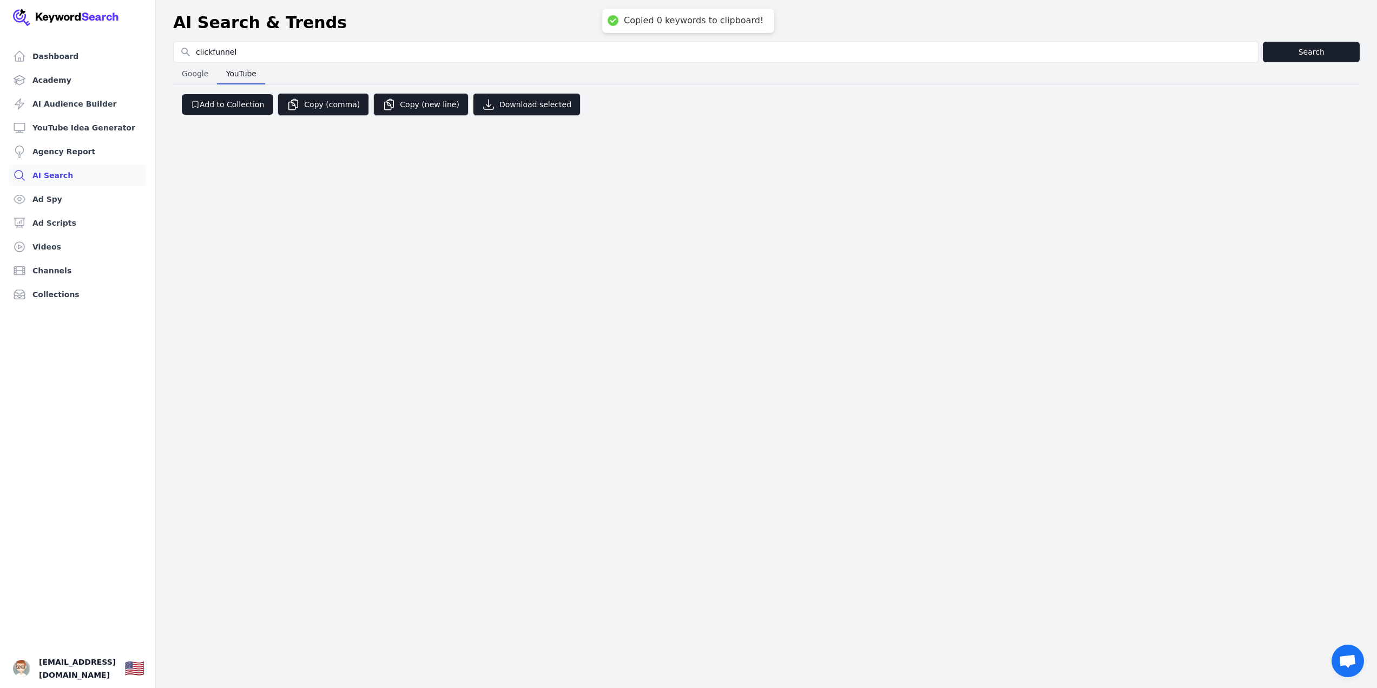
select select "50"
click at [245, 77] on span "YouTube" at bounding box center [241, 73] width 39 height 15
click at [188, 77] on span "Google" at bounding box center [194, 73] width 35 height 15
select select "50"
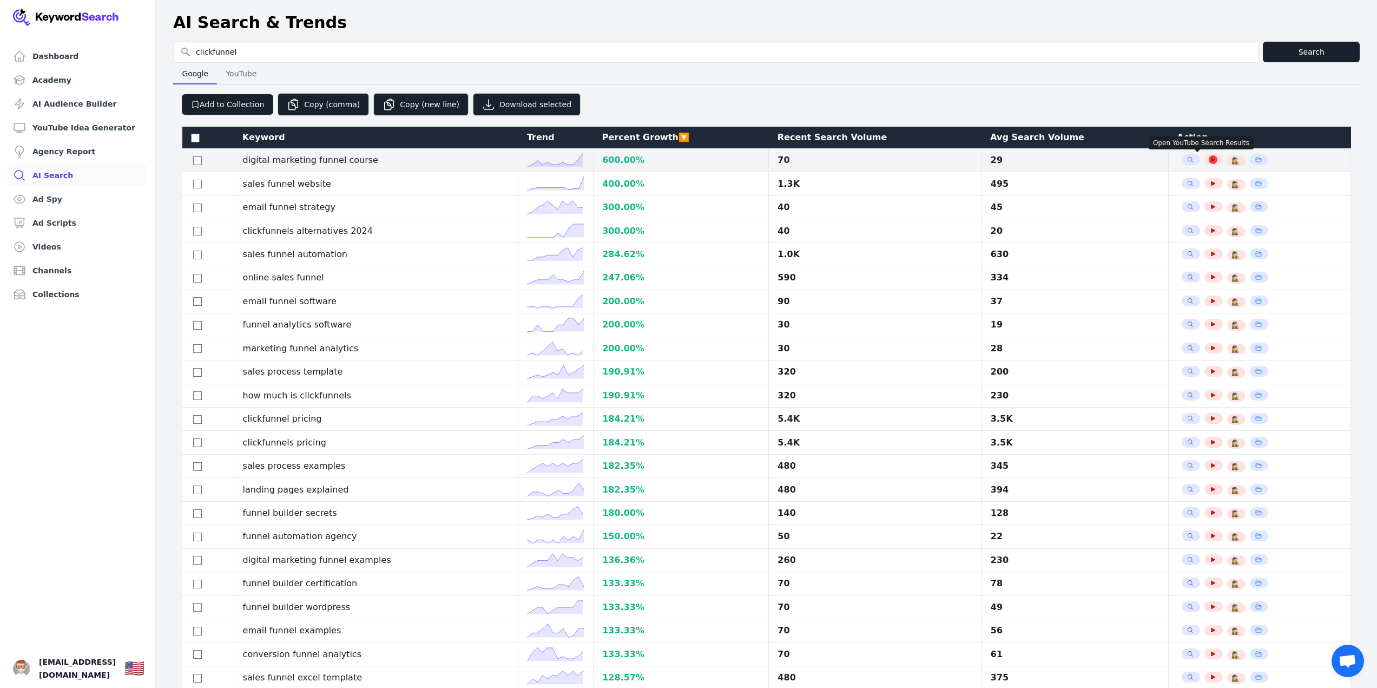
click at [1211, 161] on icon "button" at bounding box center [1213, 159] width 4 height 4
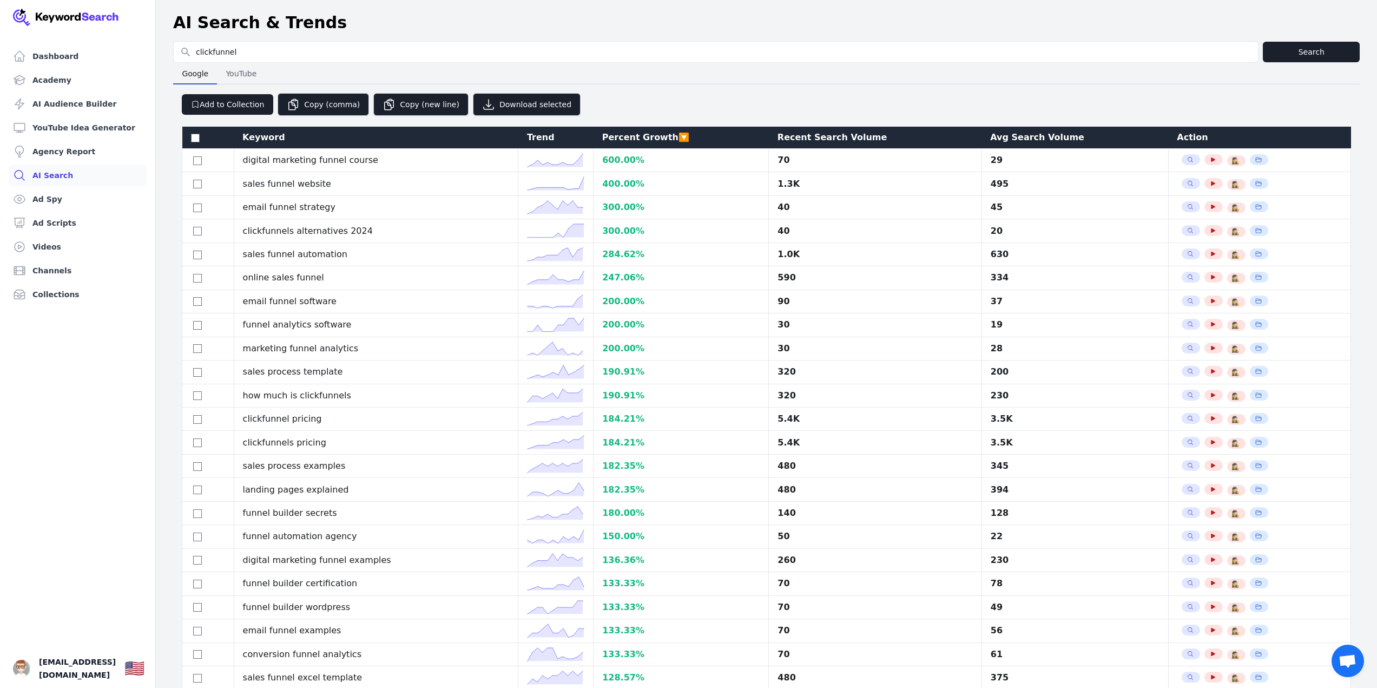
click at [997, 138] on div "Avg Search Volume" at bounding box center [1074, 137] width 169 height 13
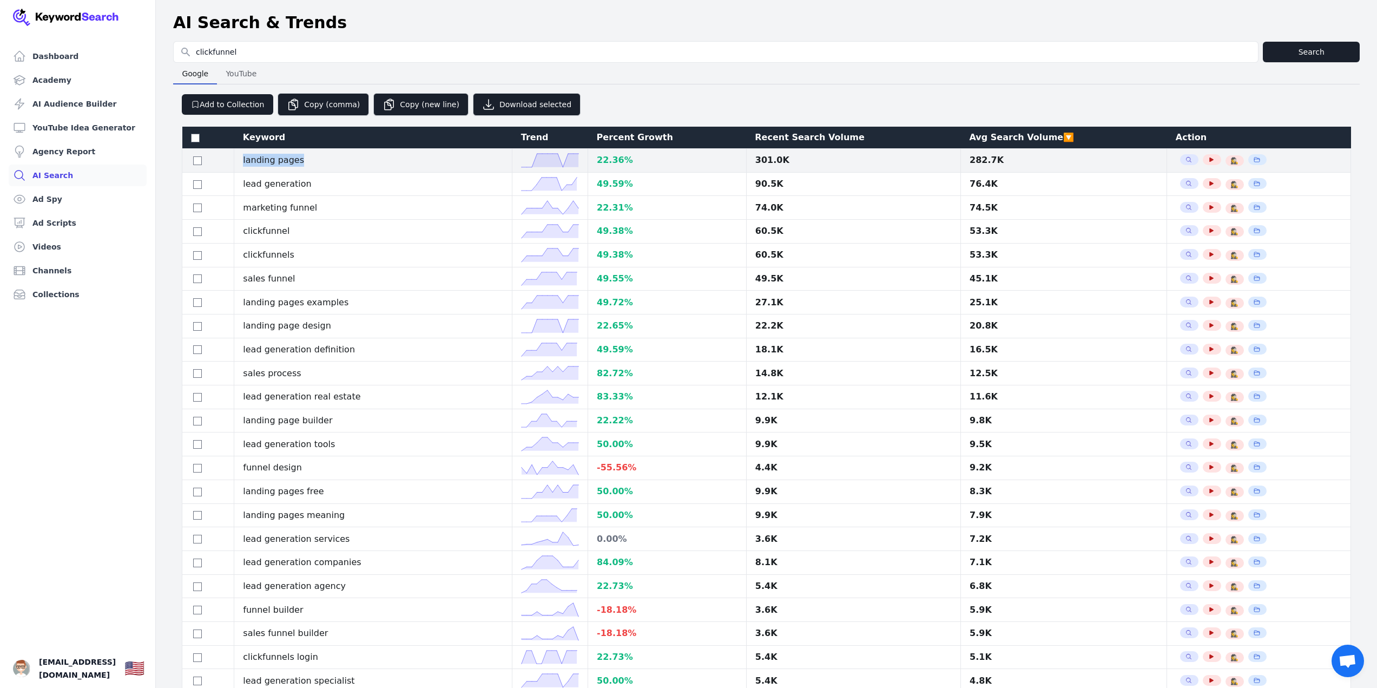
drag, startPoint x: 308, startPoint y: 163, endPoint x: 239, endPoint y: 165, distance: 69.3
click at [239, 165] on td "landing pages" at bounding box center [373, 161] width 278 height 24
click at [199, 161] on input "checkbox" at bounding box center [197, 160] width 9 height 9
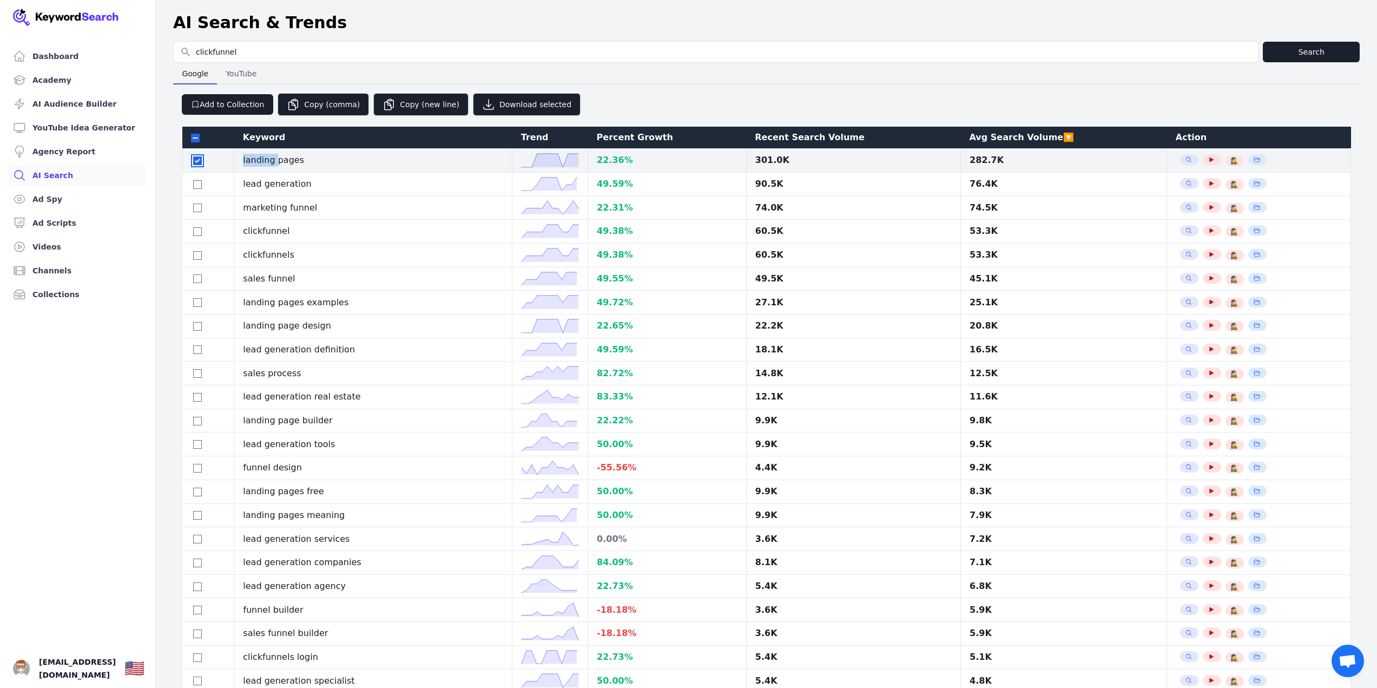
checkbox input "true"
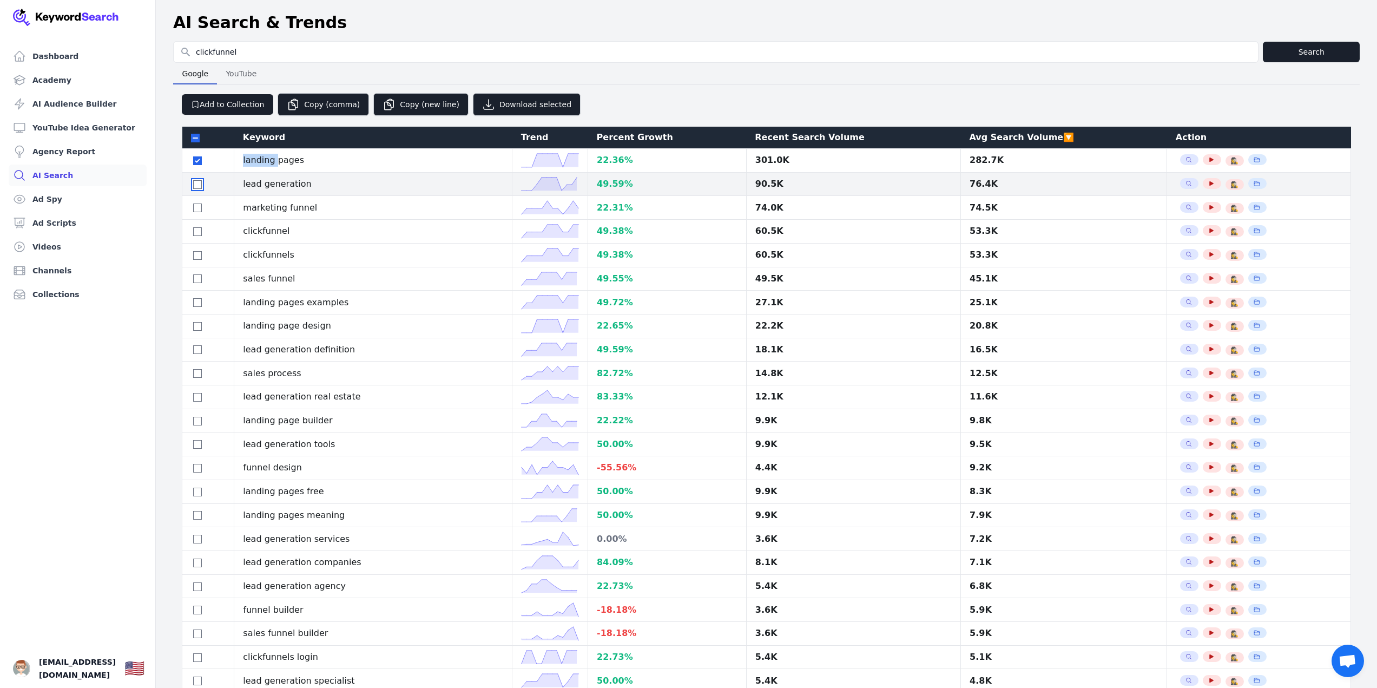
click at [198, 182] on input "checkbox" at bounding box center [197, 184] width 9 height 9
checkbox input "true"
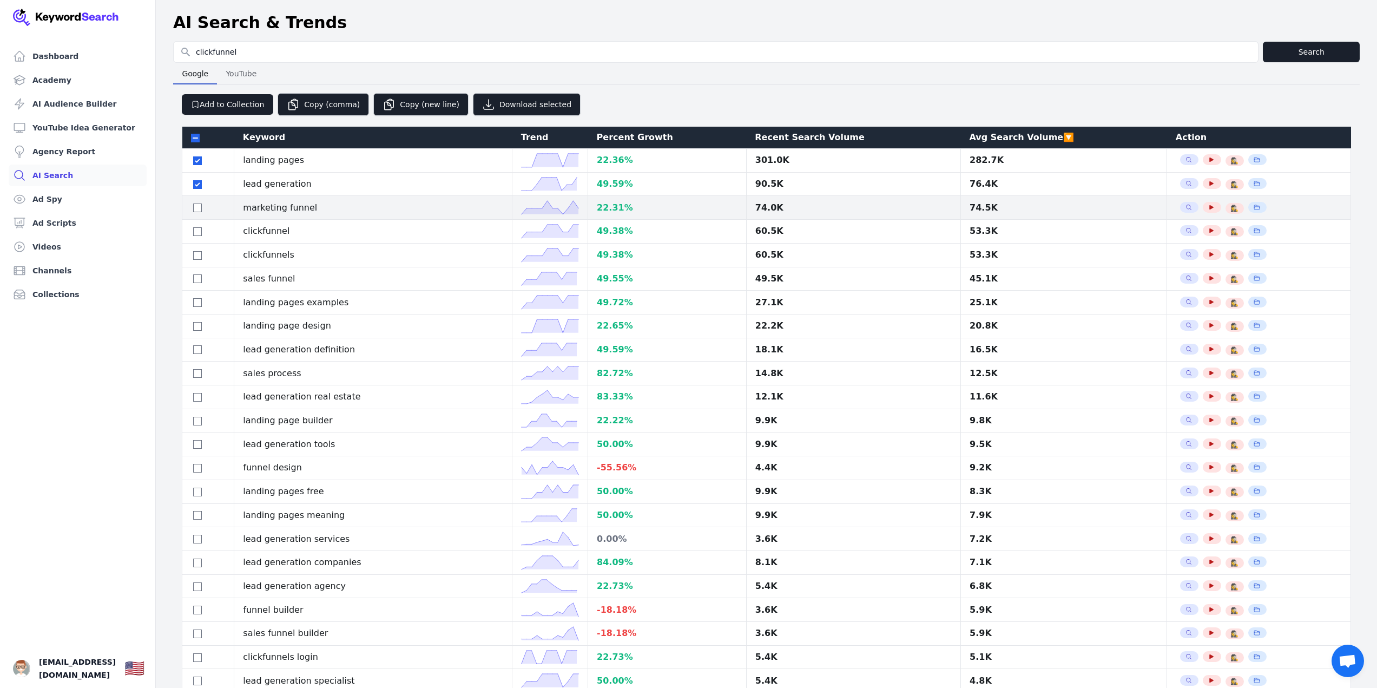
click at [195, 201] on div at bounding box center [208, 207] width 34 height 13
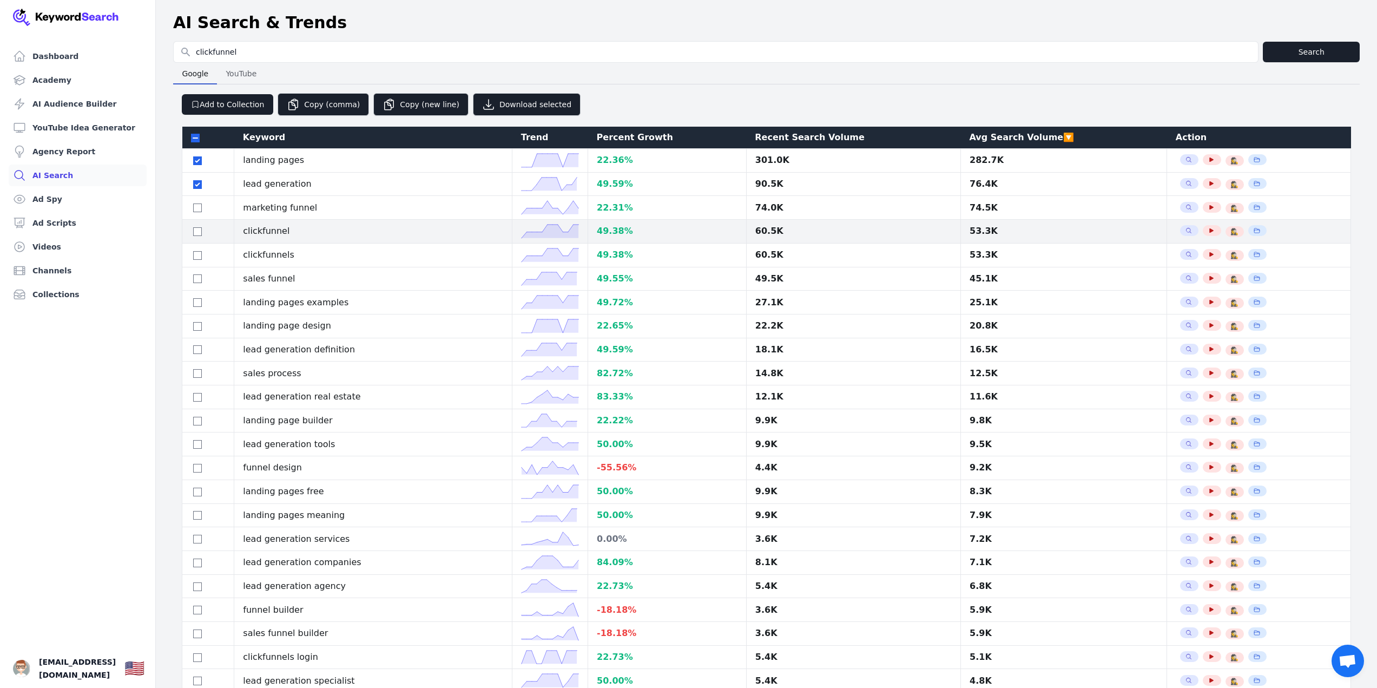
click at [194, 226] on div at bounding box center [208, 231] width 34 height 13
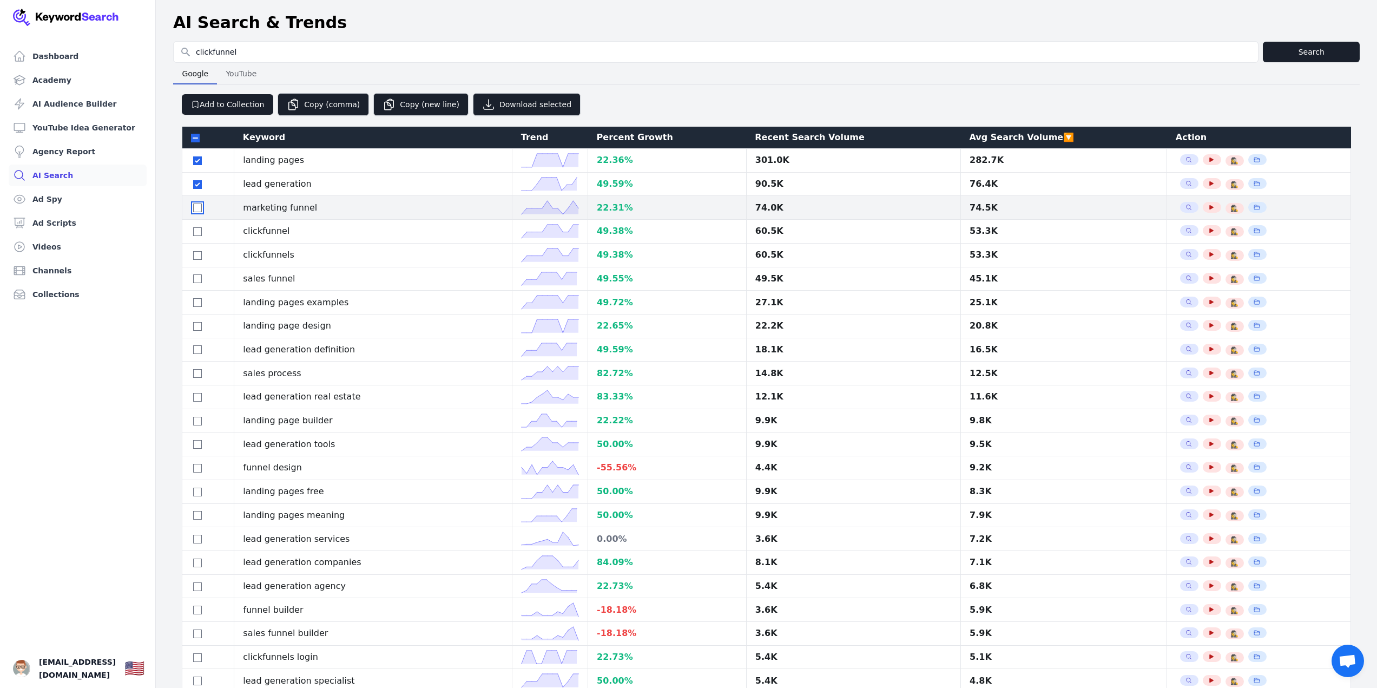
click at [197, 208] on input "checkbox" at bounding box center [197, 207] width 9 height 9
checkbox input "true"
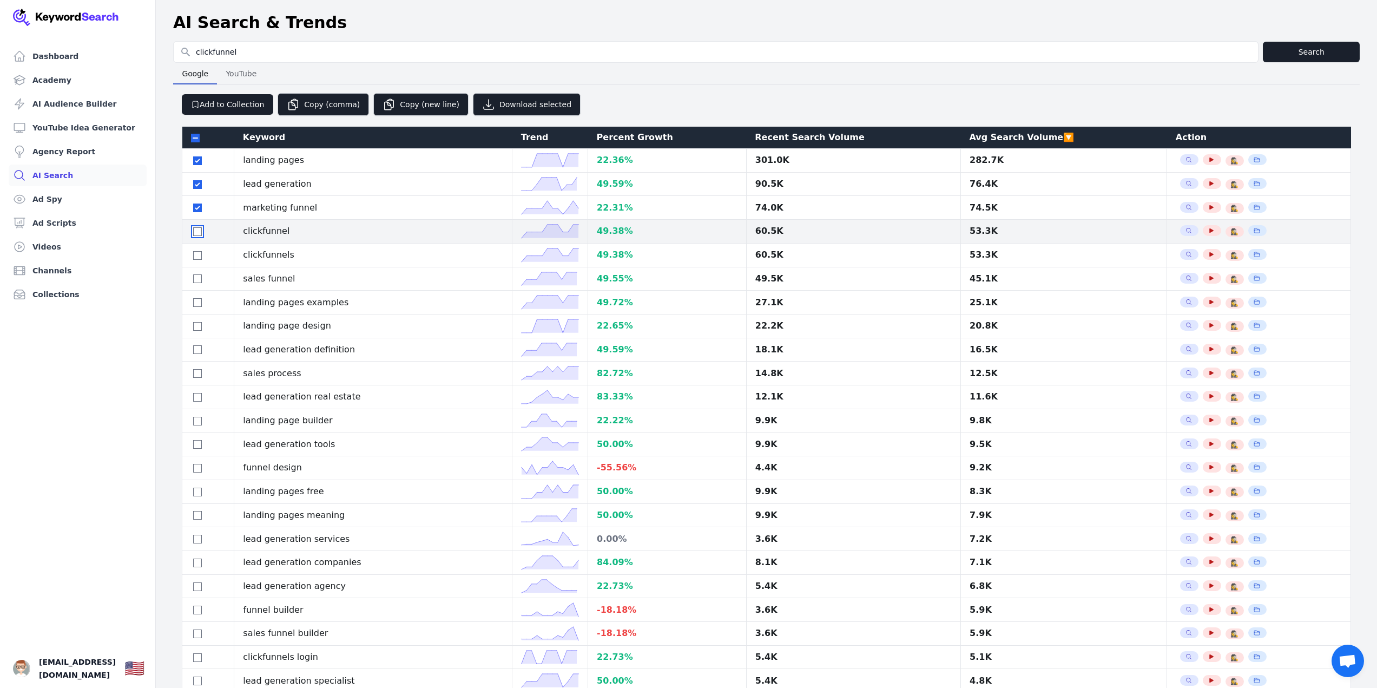
click at [197, 232] on input "checkbox" at bounding box center [197, 231] width 9 height 9
checkbox input "true"
click at [197, 251] on input "checkbox" at bounding box center [197, 255] width 9 height 9
checkbox input "true"
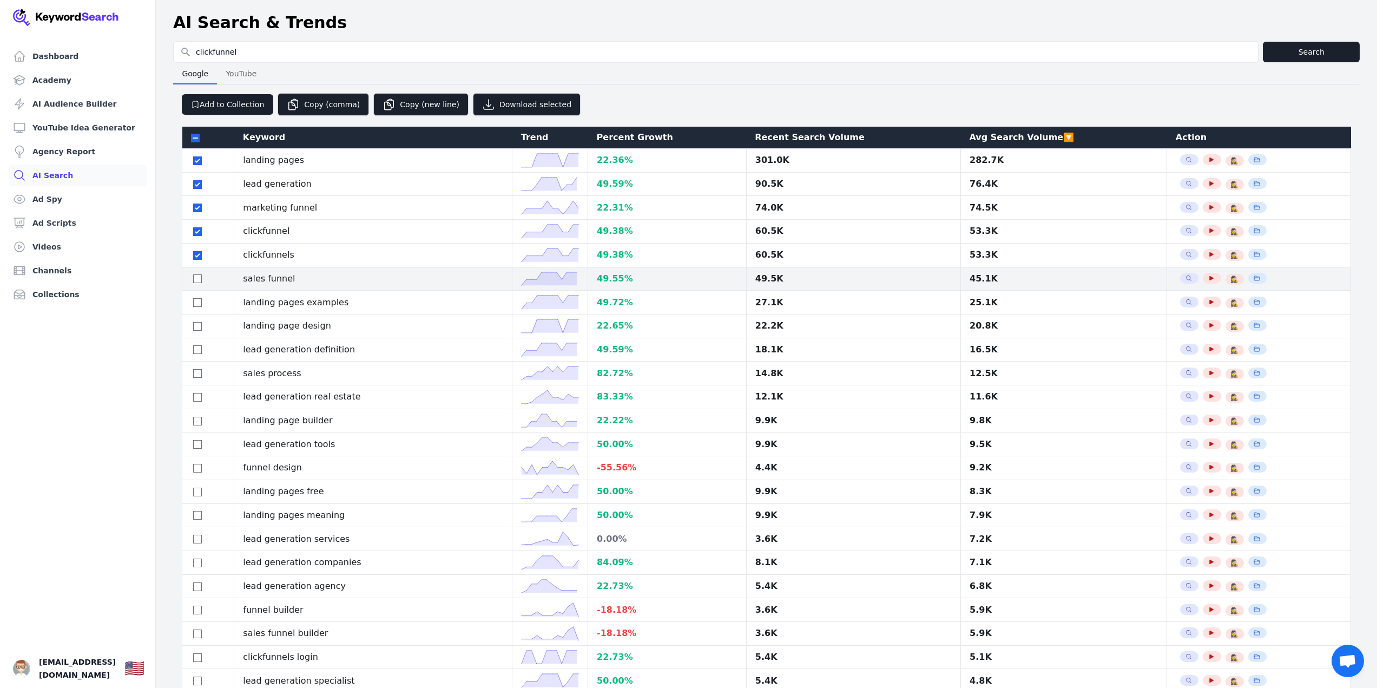
click at [197, 273] on div at bounding box center [208, 278] width 34 height 13
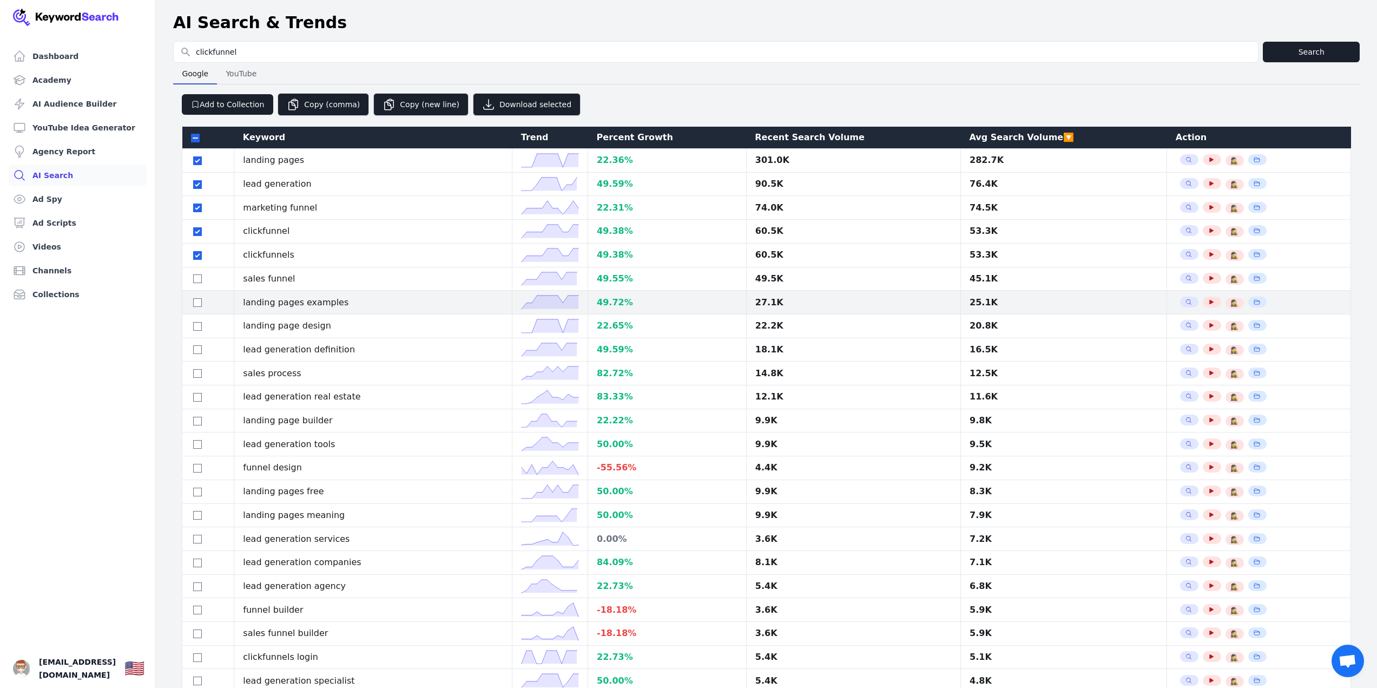
click at [198, 296] on div at bounding box center [208, 302] width 34 height 13
click at [198, 301] on input "checkbox" at bounding box center [197, 302] width 9 height 9
checkbox input "true"
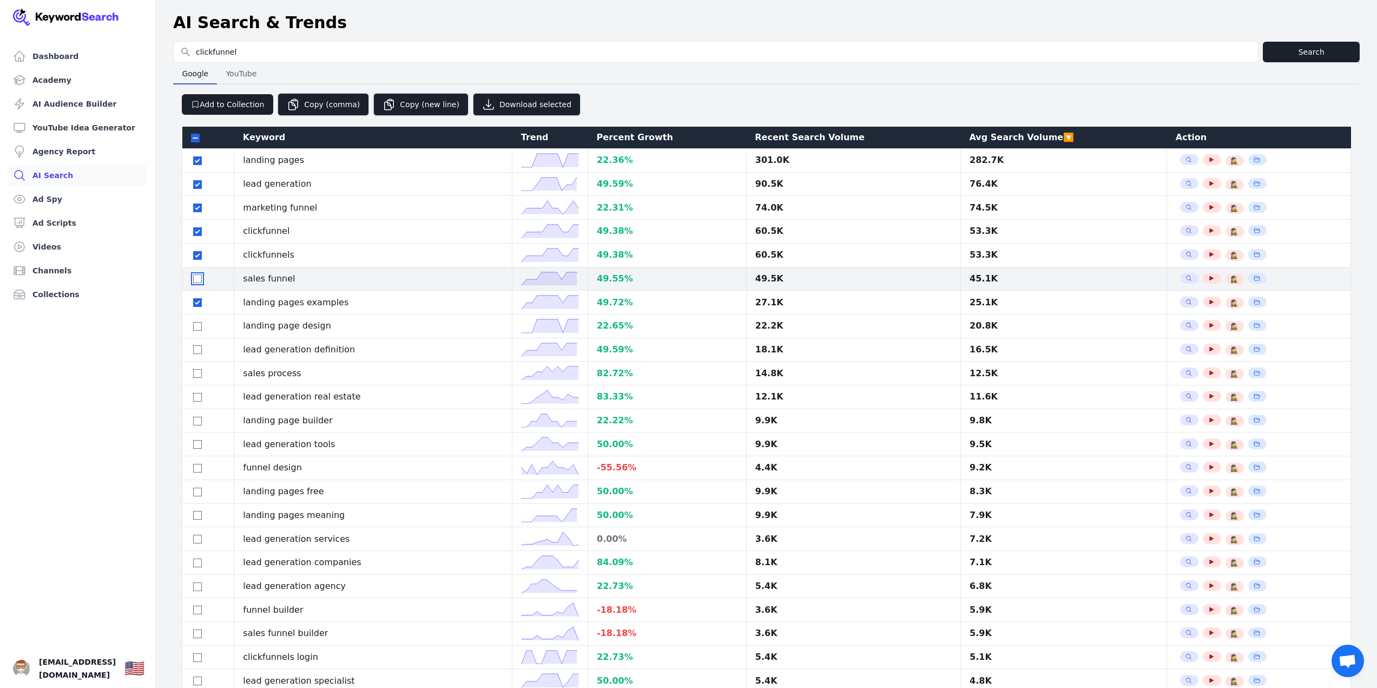
click at [198, 281] on input "checkbox" at bounding box center [197, 278] width 9 height 9
checkbox input "true"
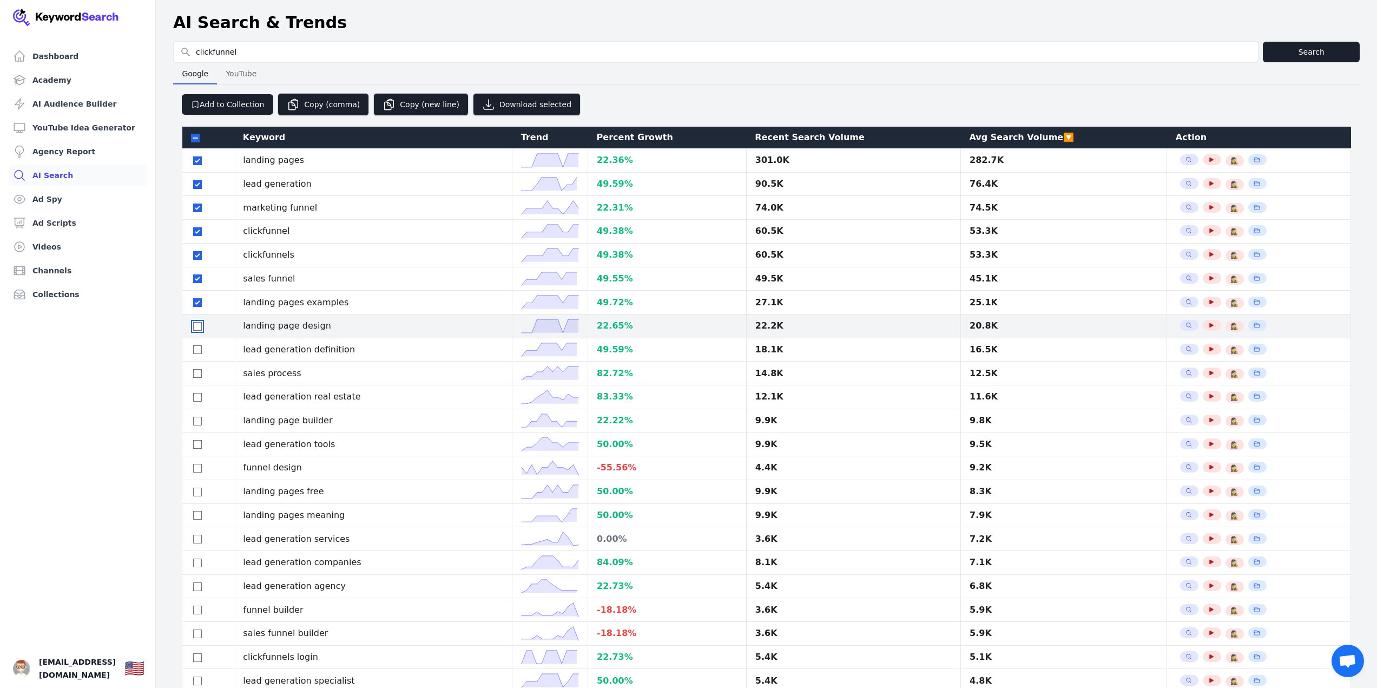
click at [196, 323] on input "checkbox" at bounding box center [197, 326] width 9 height 9
checkbox input "true"
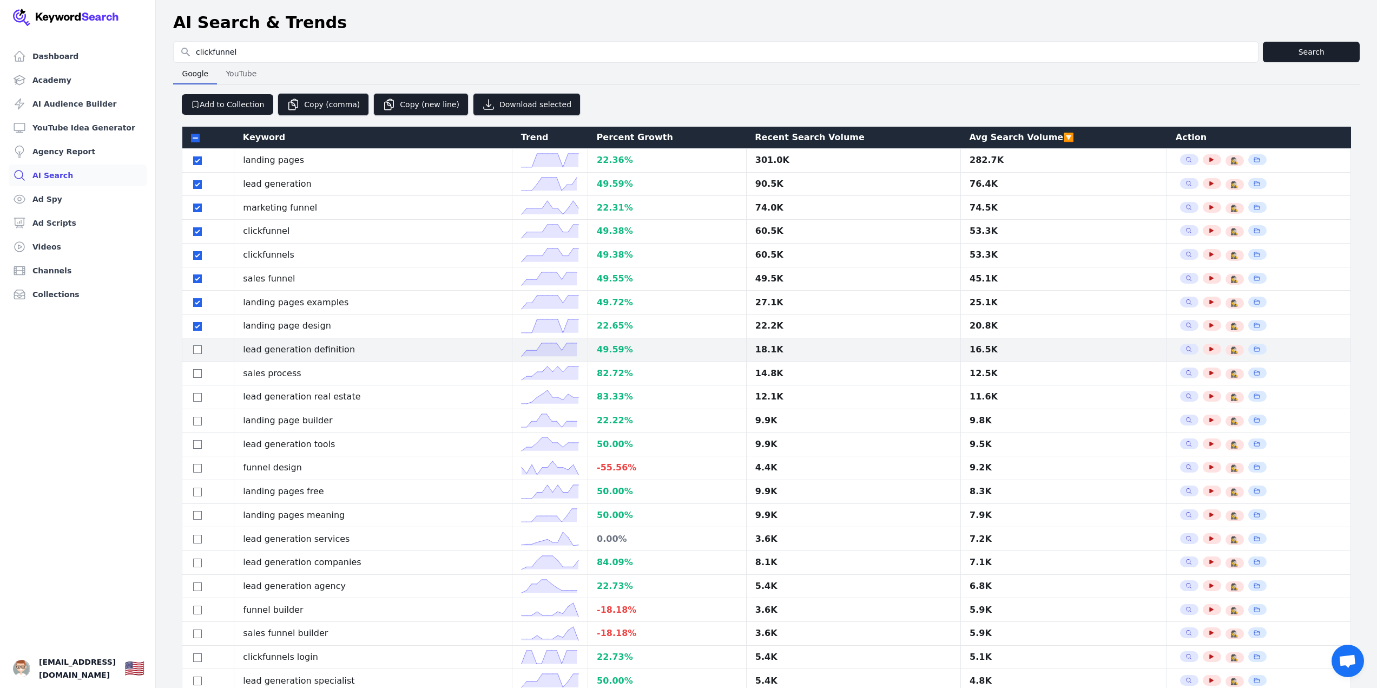
click at [196, 343] on div at bounding box center [208, 349] width 34 height 13
click at [196, 351] on input "checkbox" at bounding box center [197, 349] width 9 height 9
checkbox input "true"
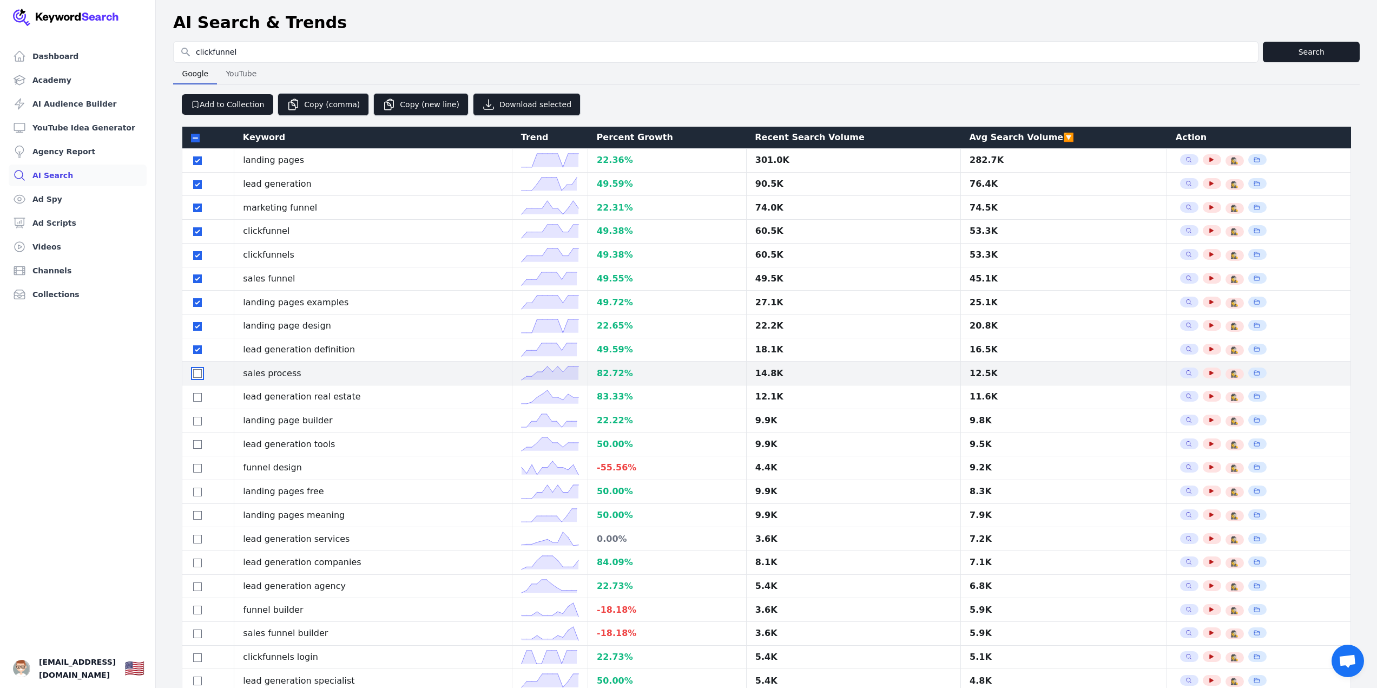
click at [196, 373] on input "checkbox" at bounding box center [197, 373] width 9 height 9
checkbox input "true"
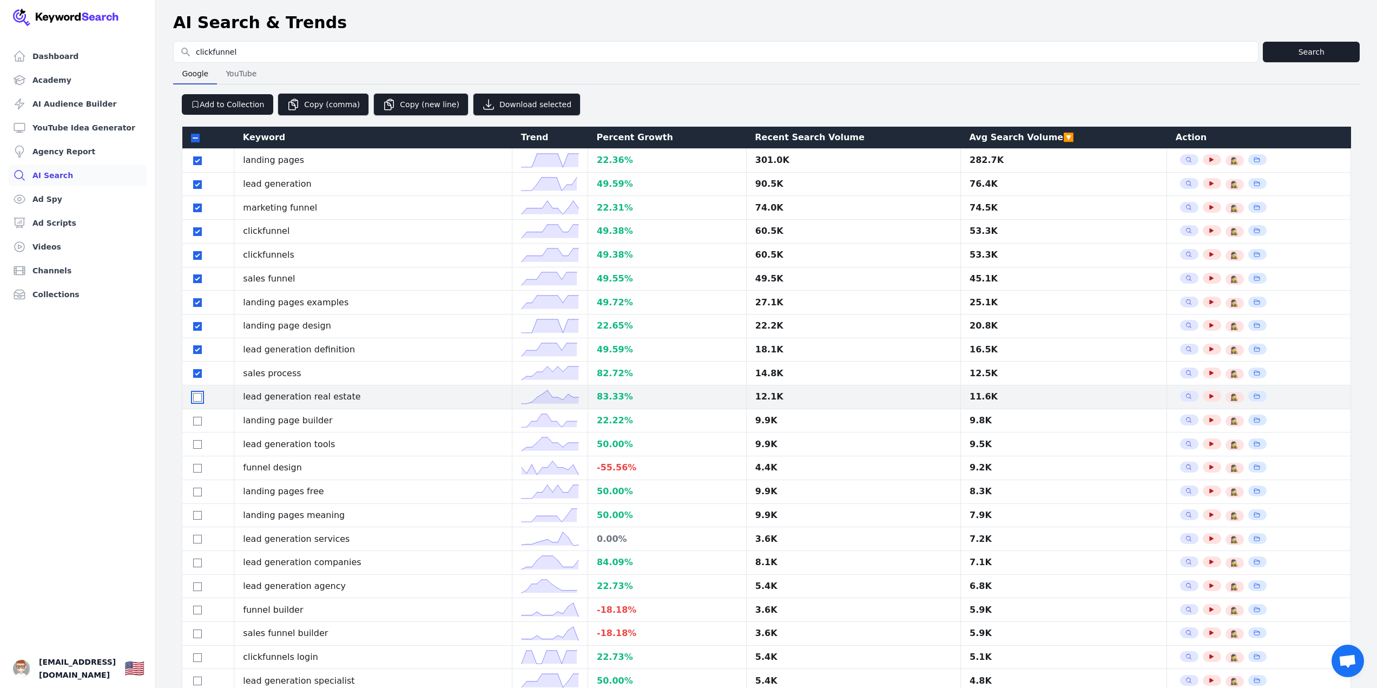
click at [198, 397] on input "checkbox" at bounding box center [197, 397] width 9 height 9
checkbox input "true"
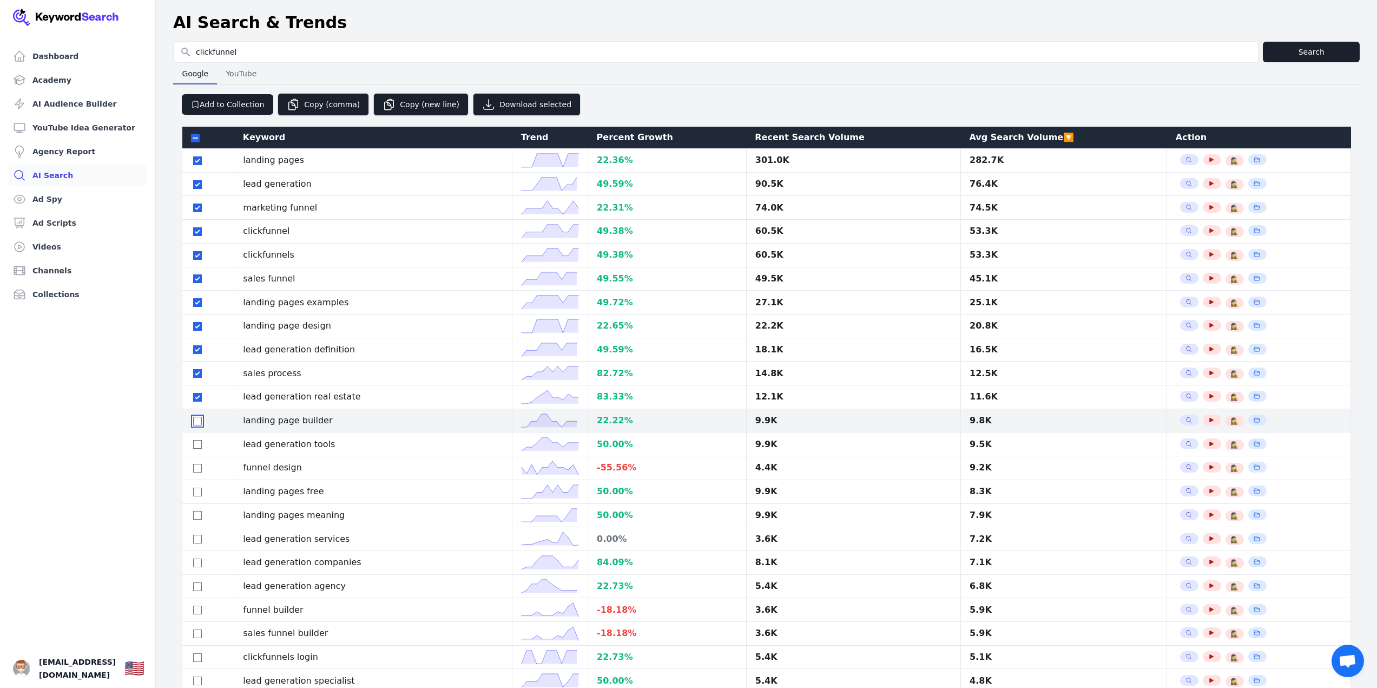
click at [193, 417] on input "checkbox" at bounding box center [197, 421] width 9 height 9
checkbox input "true"
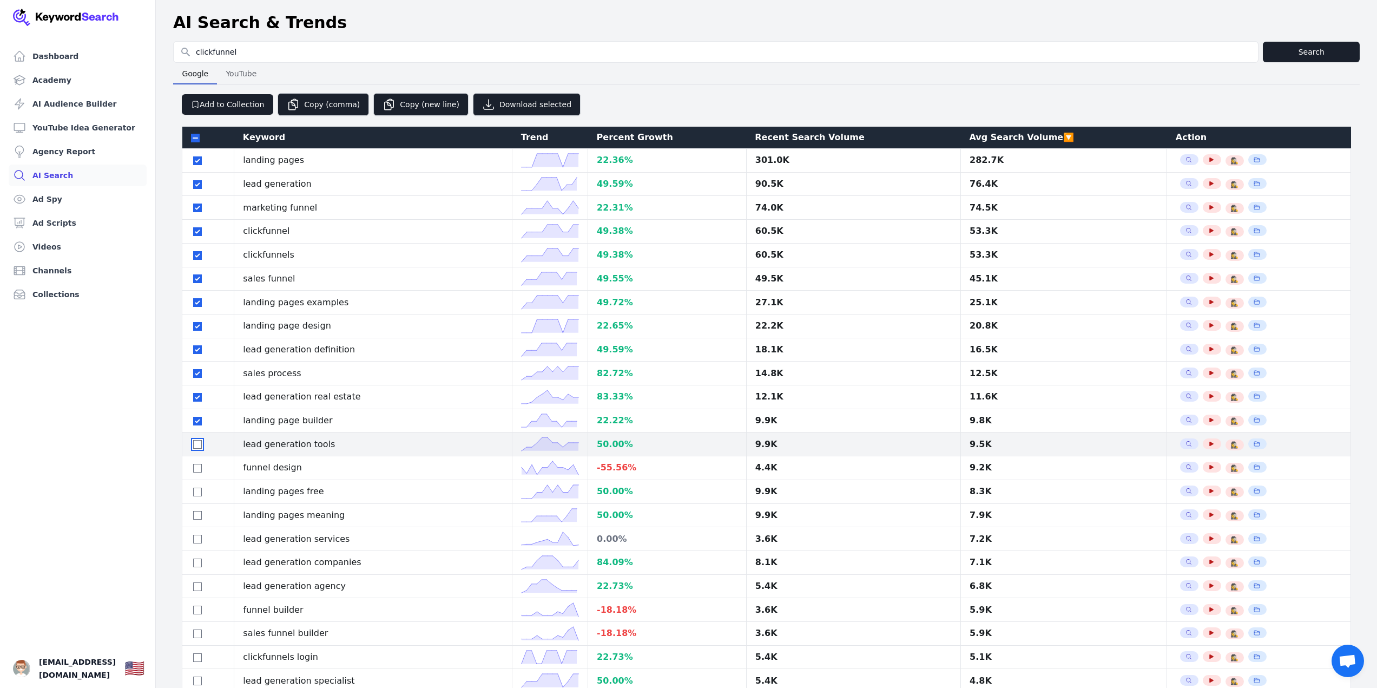
click at [193, 446] on input "checkbox" at bounding box center [197, 444] width 9 height 9
checkbox input "true"
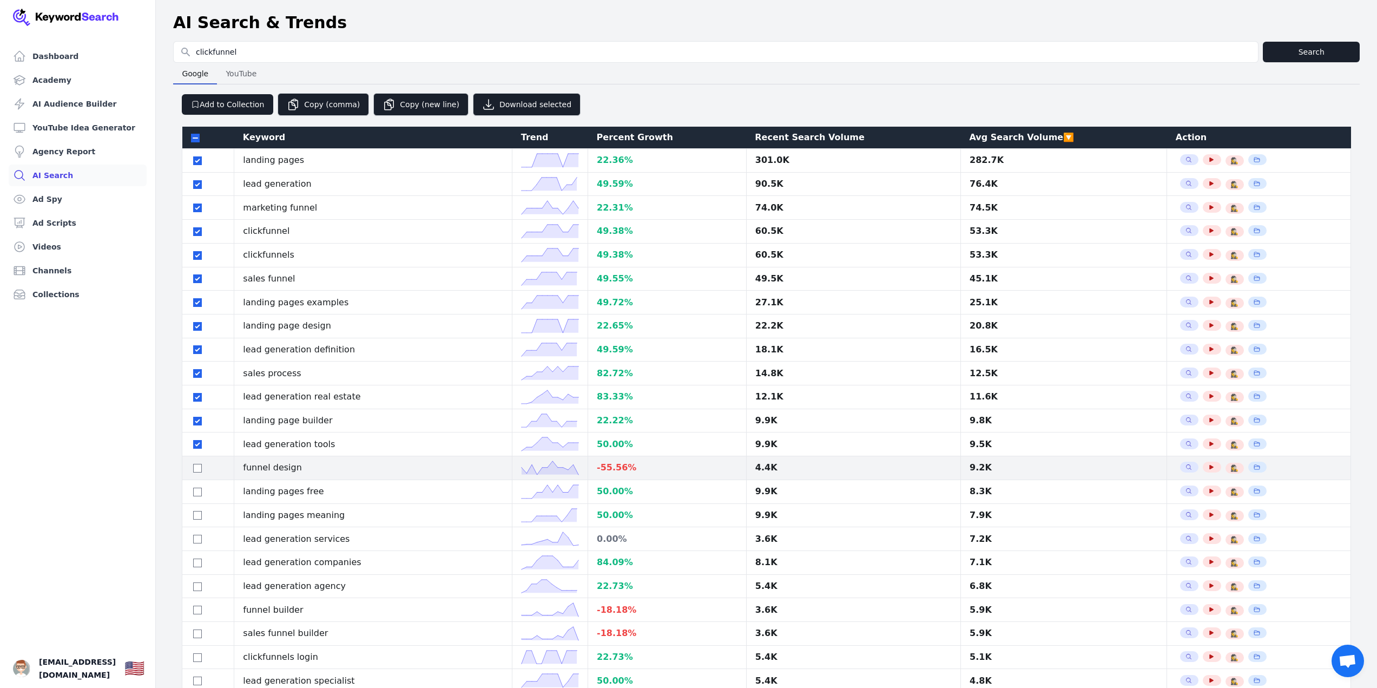
click at [193, 462] on div at bounding box center [208, 467] width 34 height 13
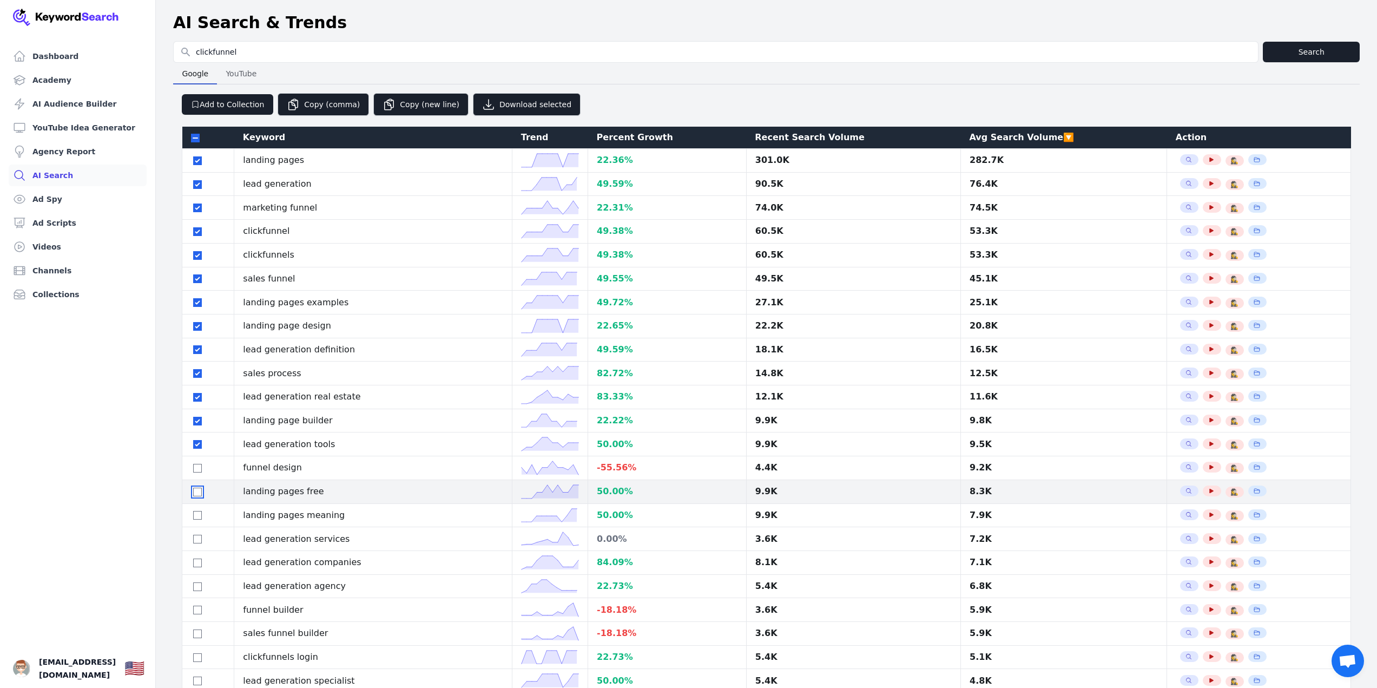
click at [197, 490] on input "checkbox" at bounding box center [197, 492] width 9 height 9
checkbox input "true"
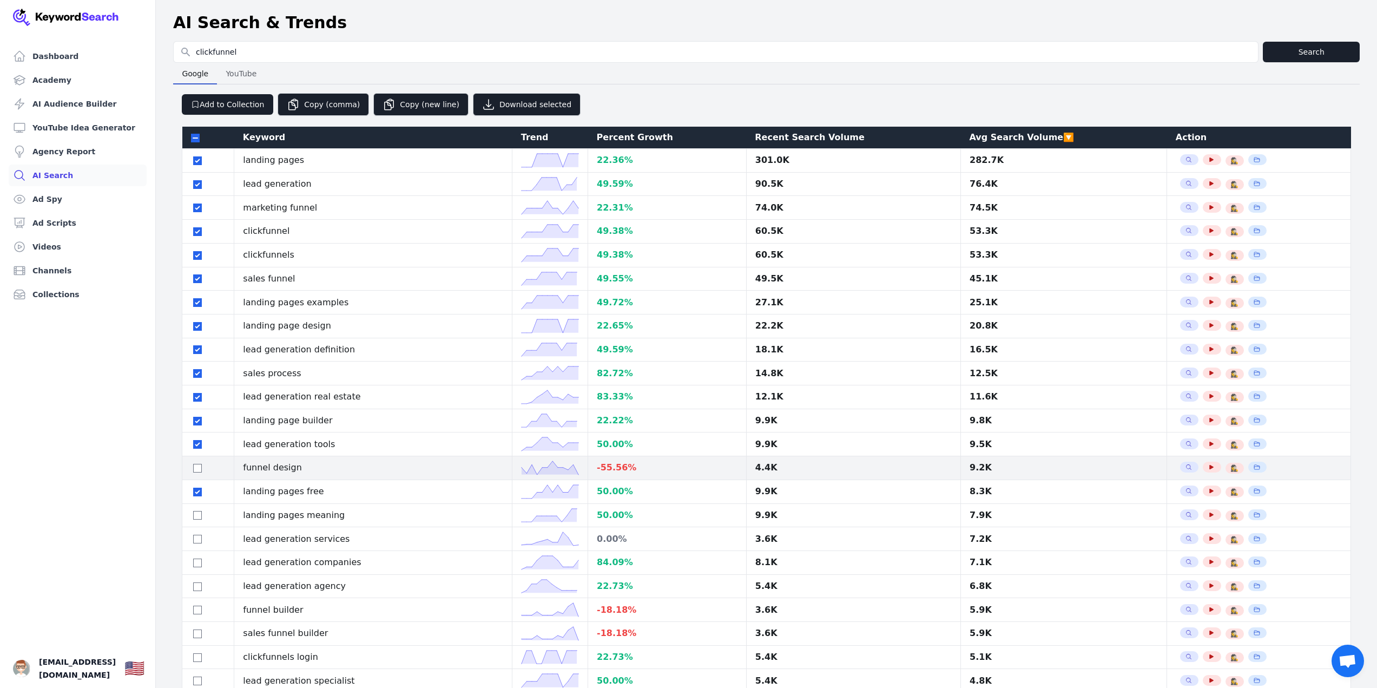
click at [202, 470] on div at bounding box center [208, 467] width 34 height 13
click at [198, 470] on input "checkbox" at bounding box center [197, 468] width 9 height 9
checkbox input "true"
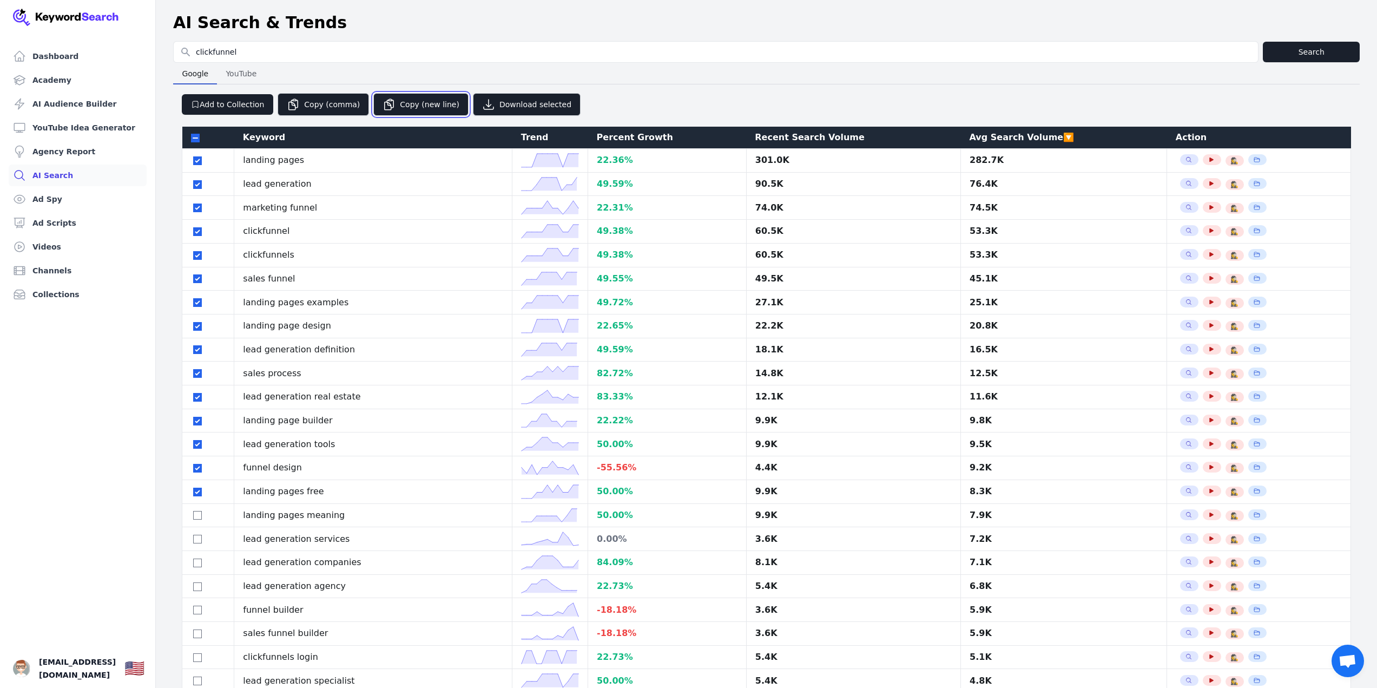
click at [390, 110] on button "Copy (new line)" at bounding box center [420, 104] width 95 height 23
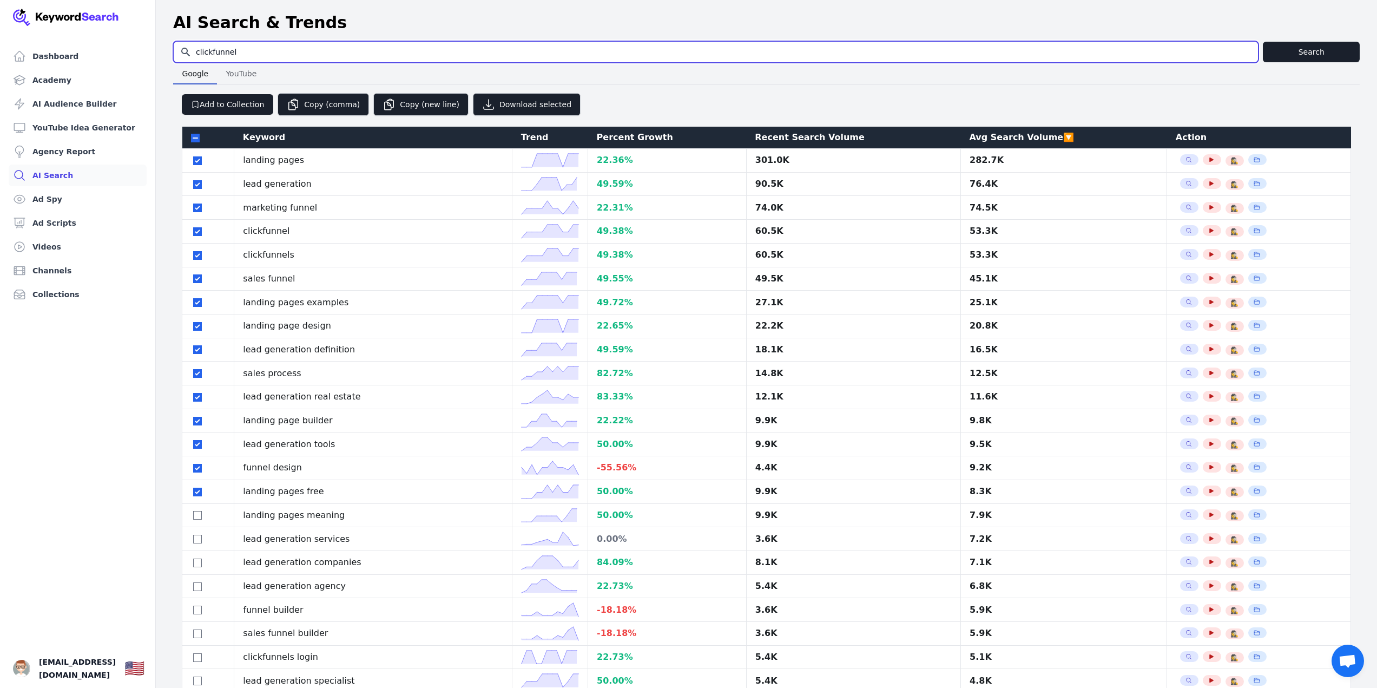
click at [470, 57] on input "clickfunnel" at bounding box center [716, 52] width 1084 height 21
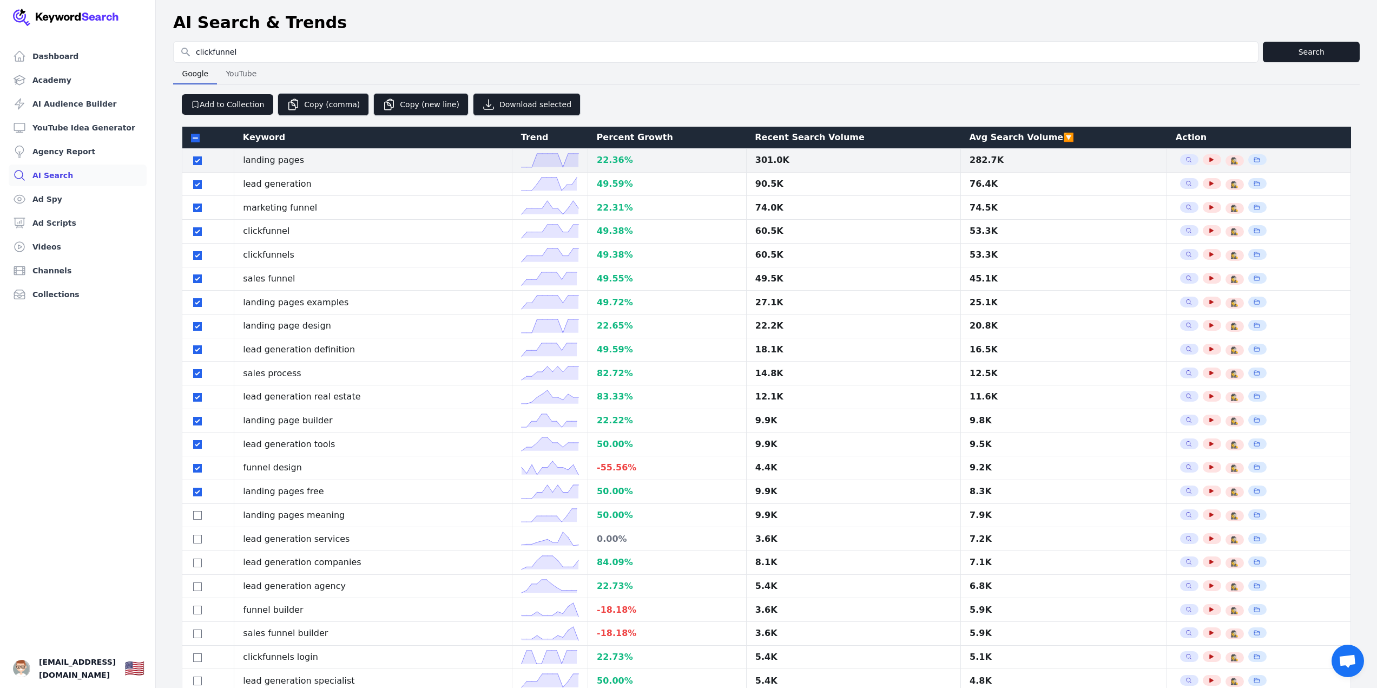
click at [1180, 160] on span "Search Related Keywords" at bounding box center [1189, 159] width 18 height 11
click at [1186, 157] on icon "button" at bounding box center [1189, 159] width 6 height 6
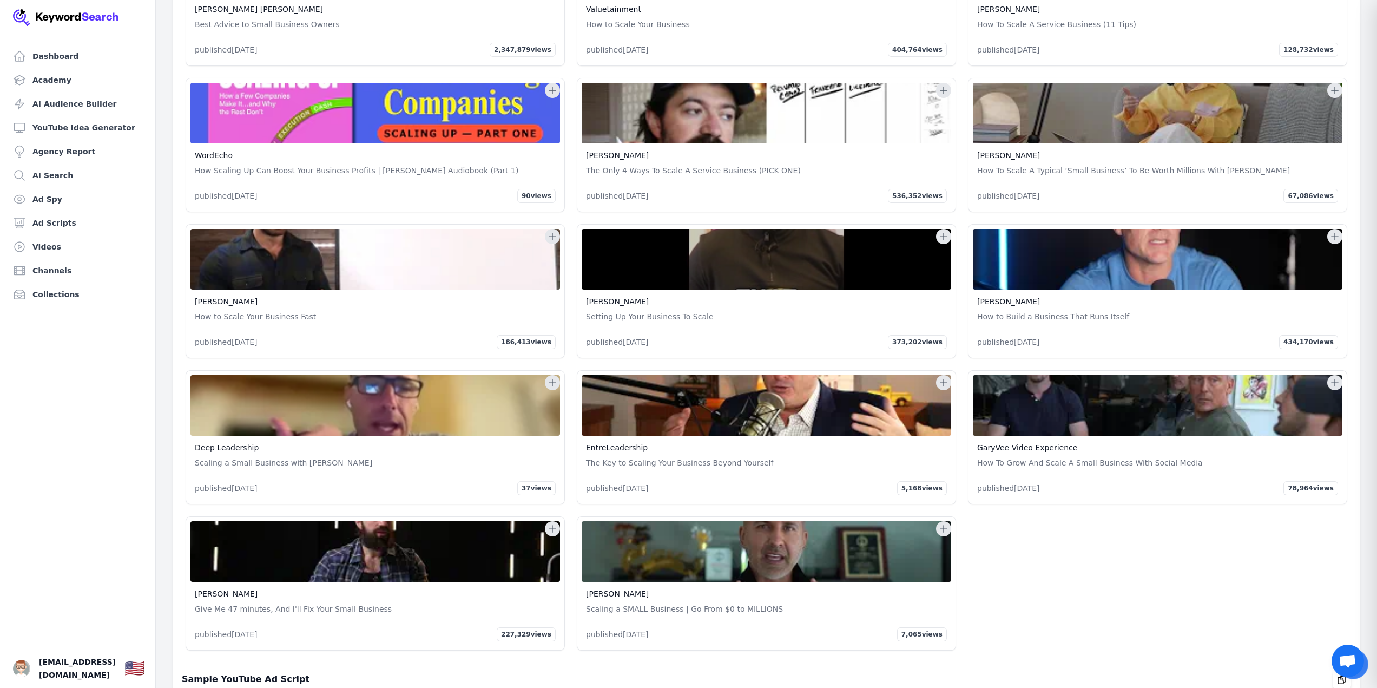
scroll to position [57876, 0]
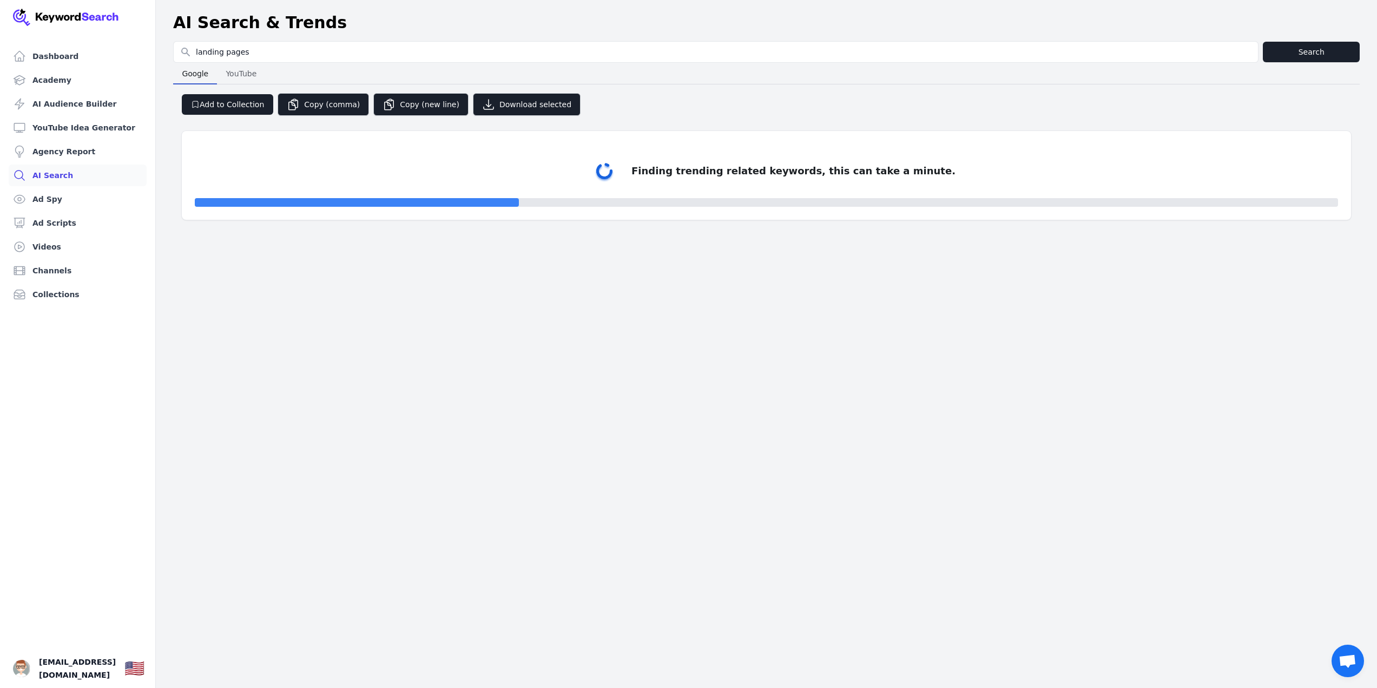
select select "50"
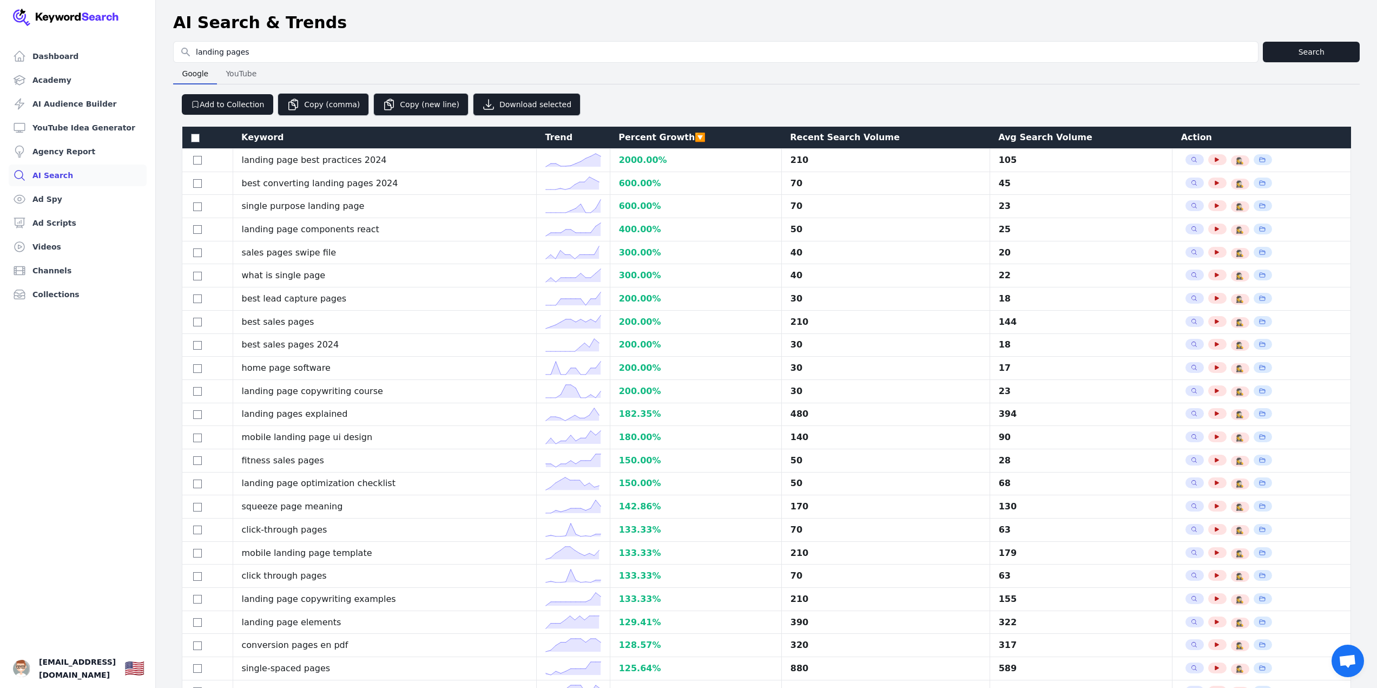
click at [1017, 135] on div "Avg Search Volume" at bounding box center [1081, 137] width 166 height 13
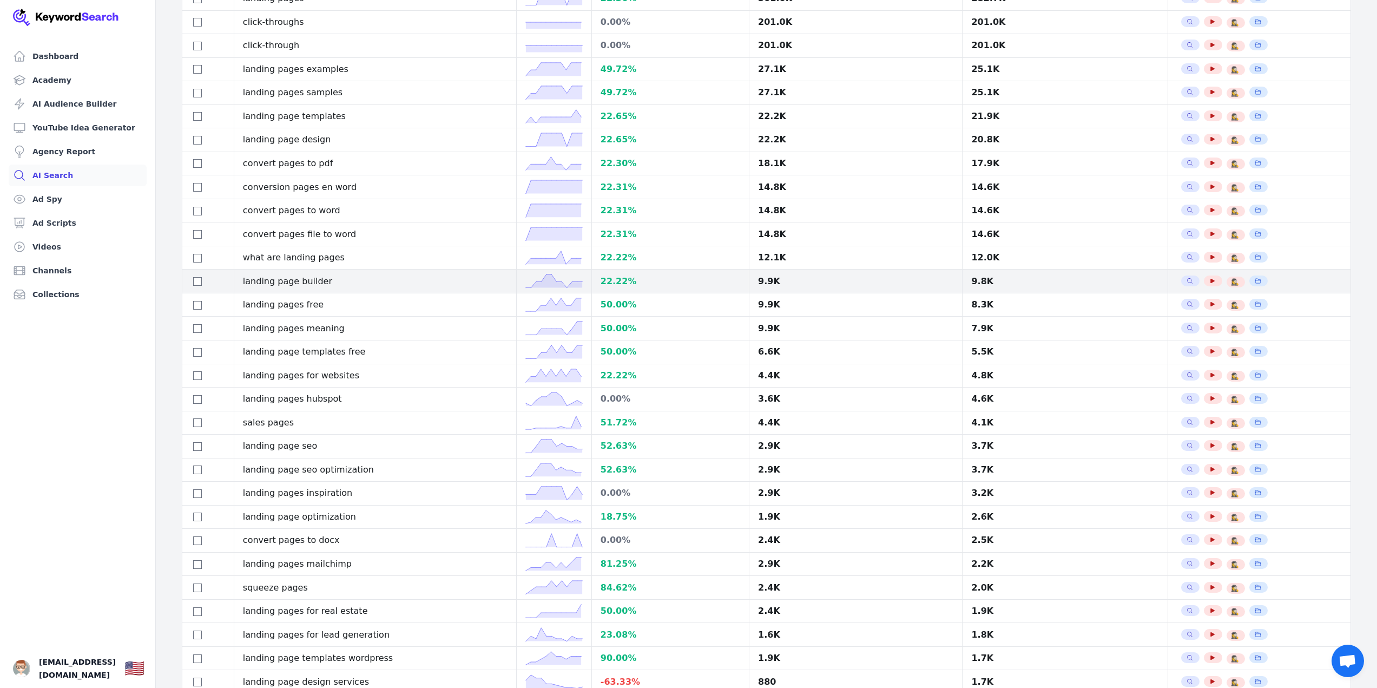
scroll to position [271, 0]
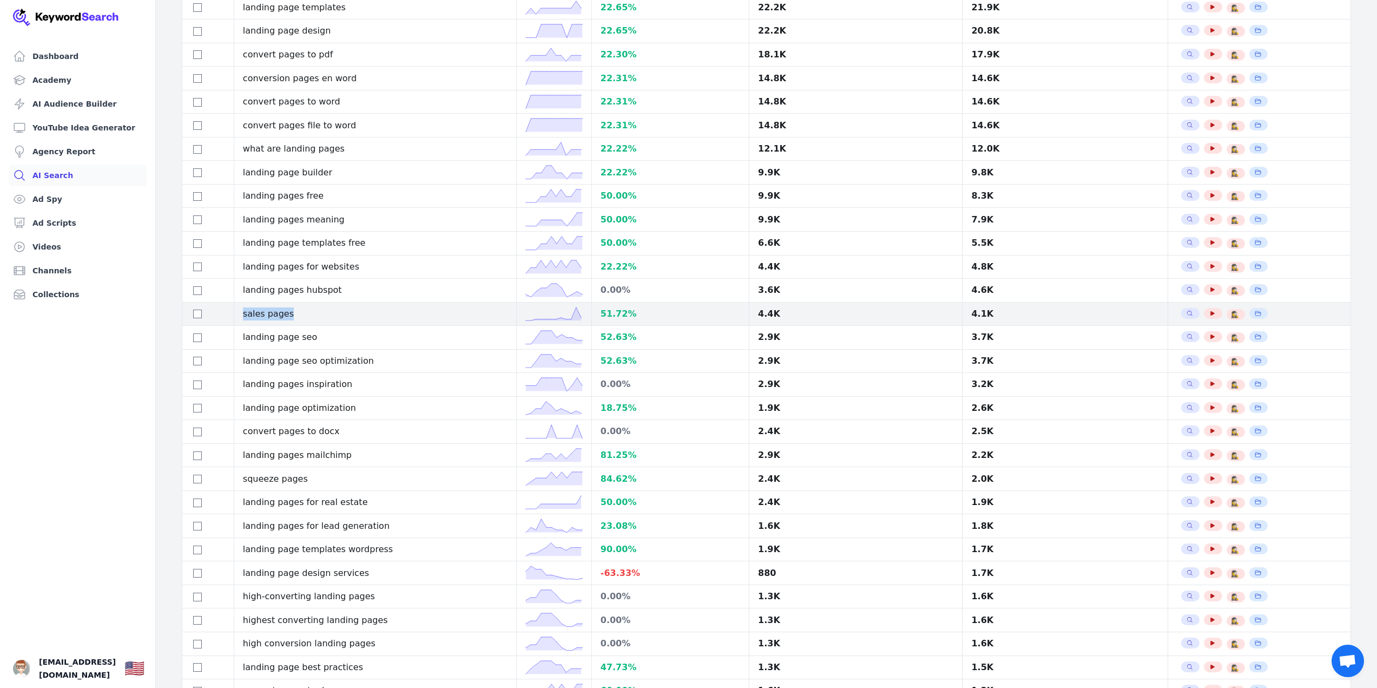
drag, startPoint x: 249, startPoint y: 315, endPoint x: 304, endPoint y: 313, distance: 55.2
click at [304, 313] on td "sales pages" at bounding box center [375, 314] width 282 height 24
click at [195, 312] on input "checkbox" at bounding box center [197, 314] width 9 height 9
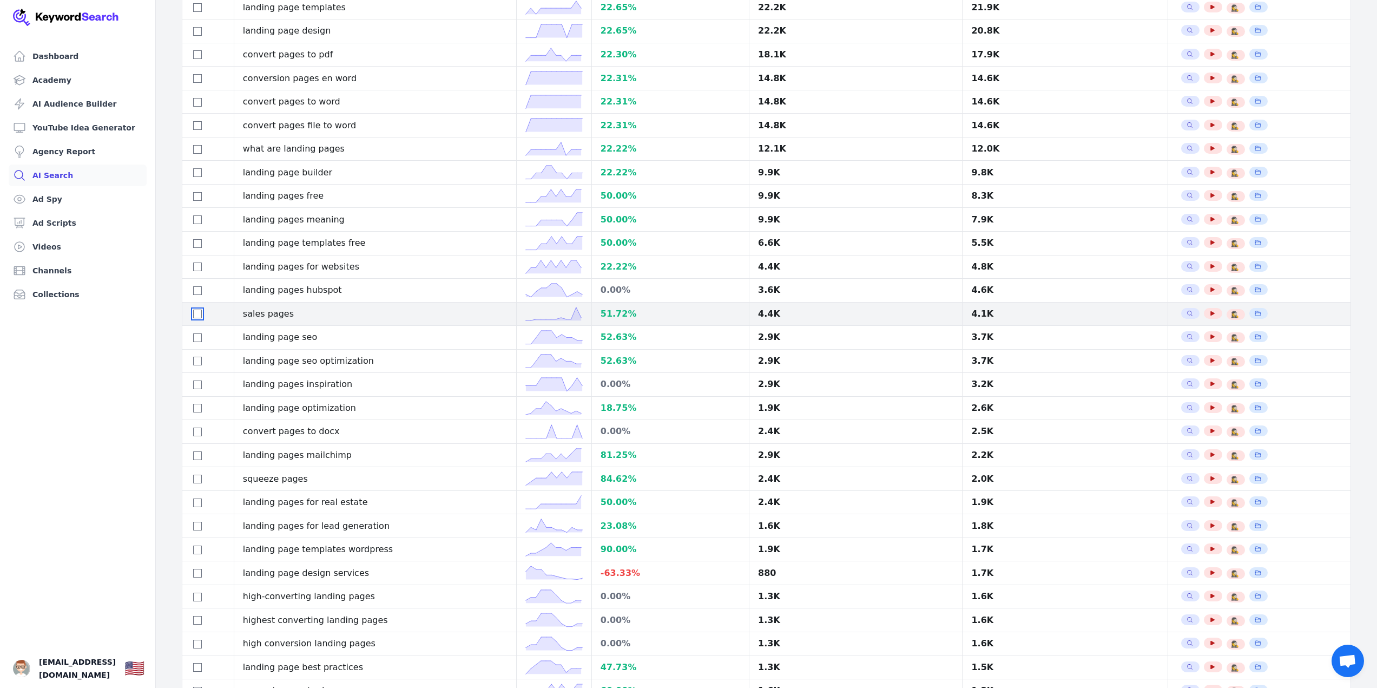
checkbox input "false"
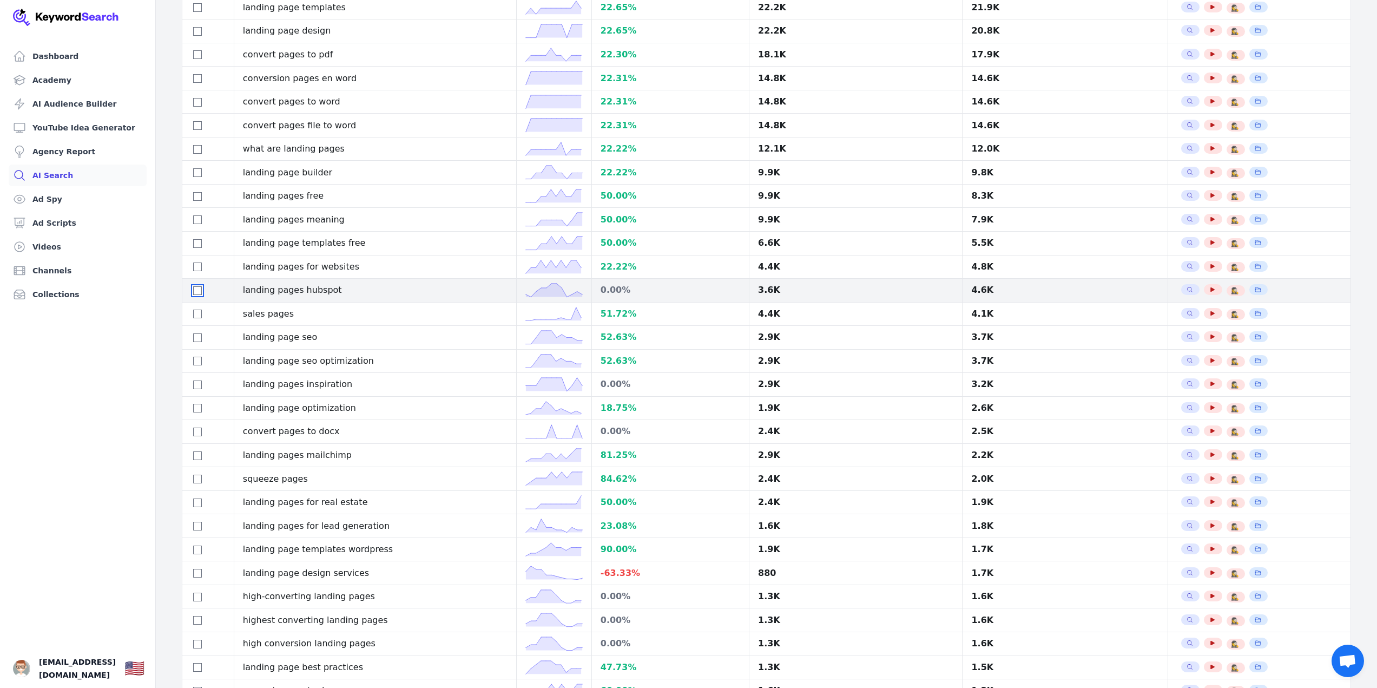
click at [196, 290] on input "checkbox" at bounding box center [197, 290] width 9 height 9
checkbox input "true"
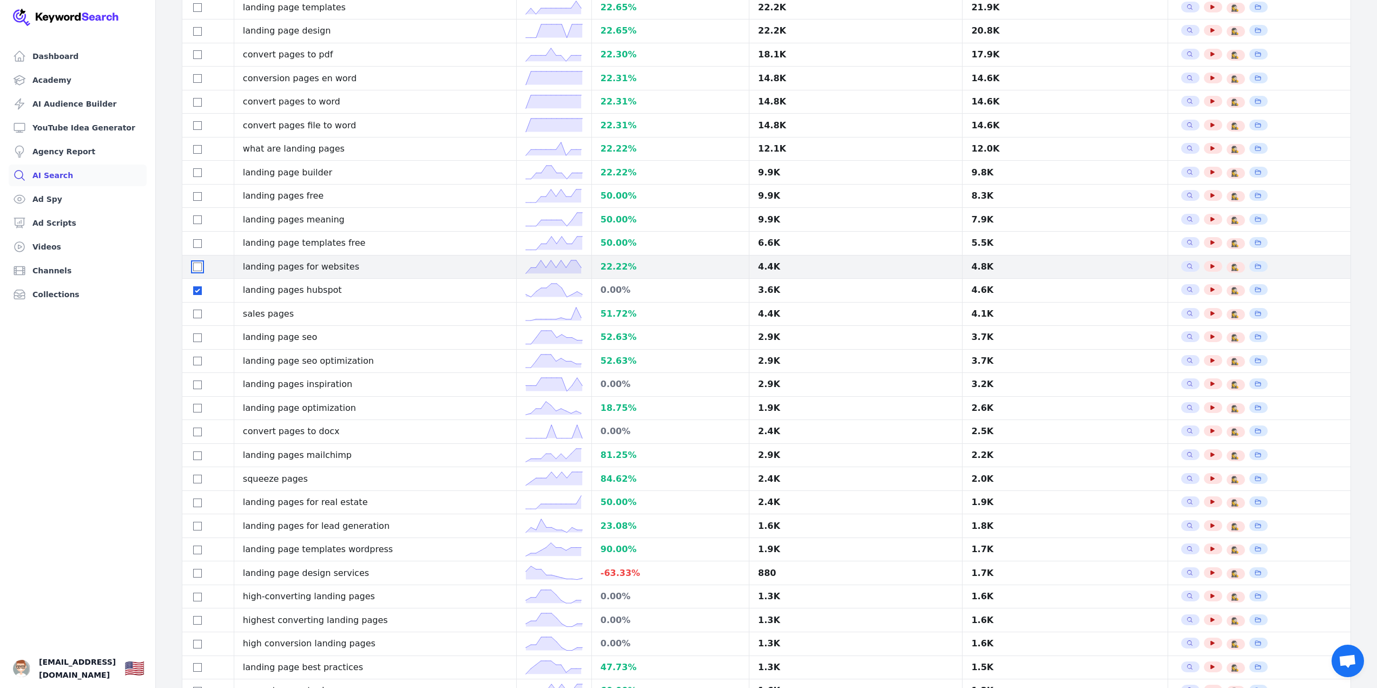
click at [196, 268] on input "checkbox" at bounding box center [197, 266] width 9 height 9
checkbox input "true"
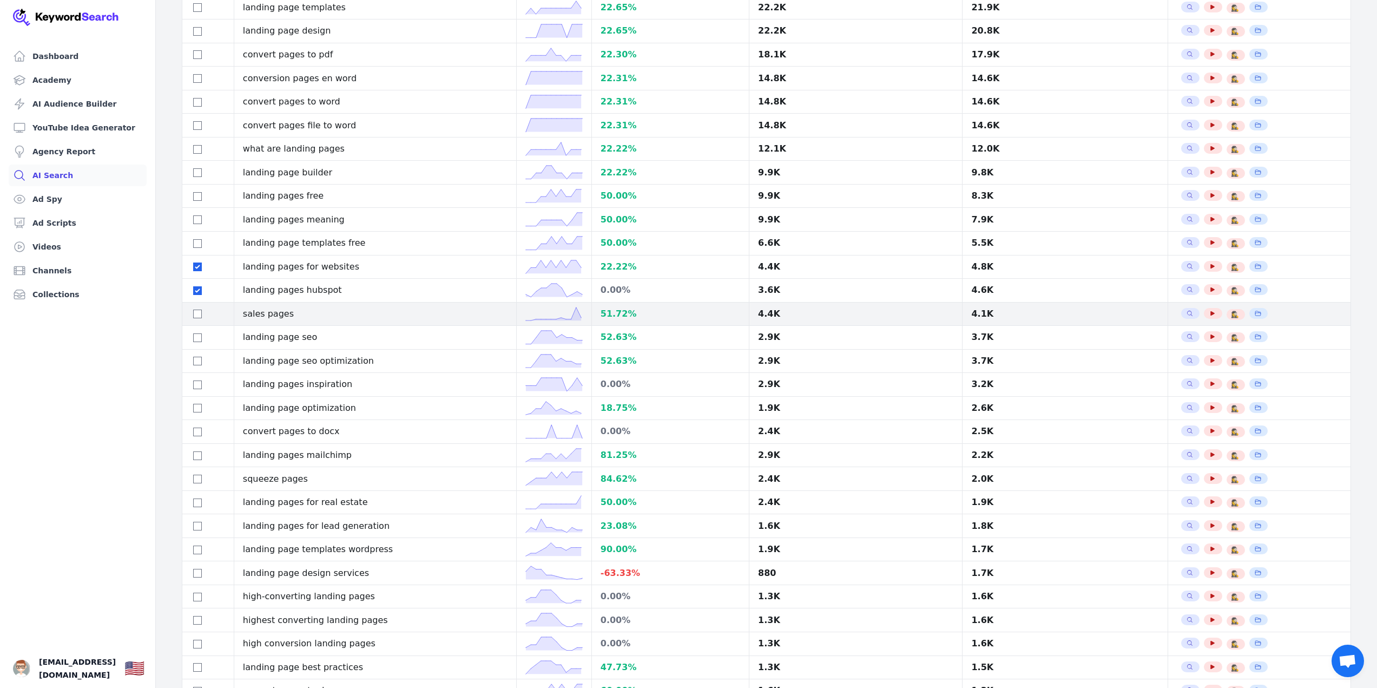
click at [192, 312] on div at bounding box center [208, 313] width 34 height 13
click at [197, 314] on input "checkbox" at bounding box center [197, 314] width 9 height 9
checkbox input "true"
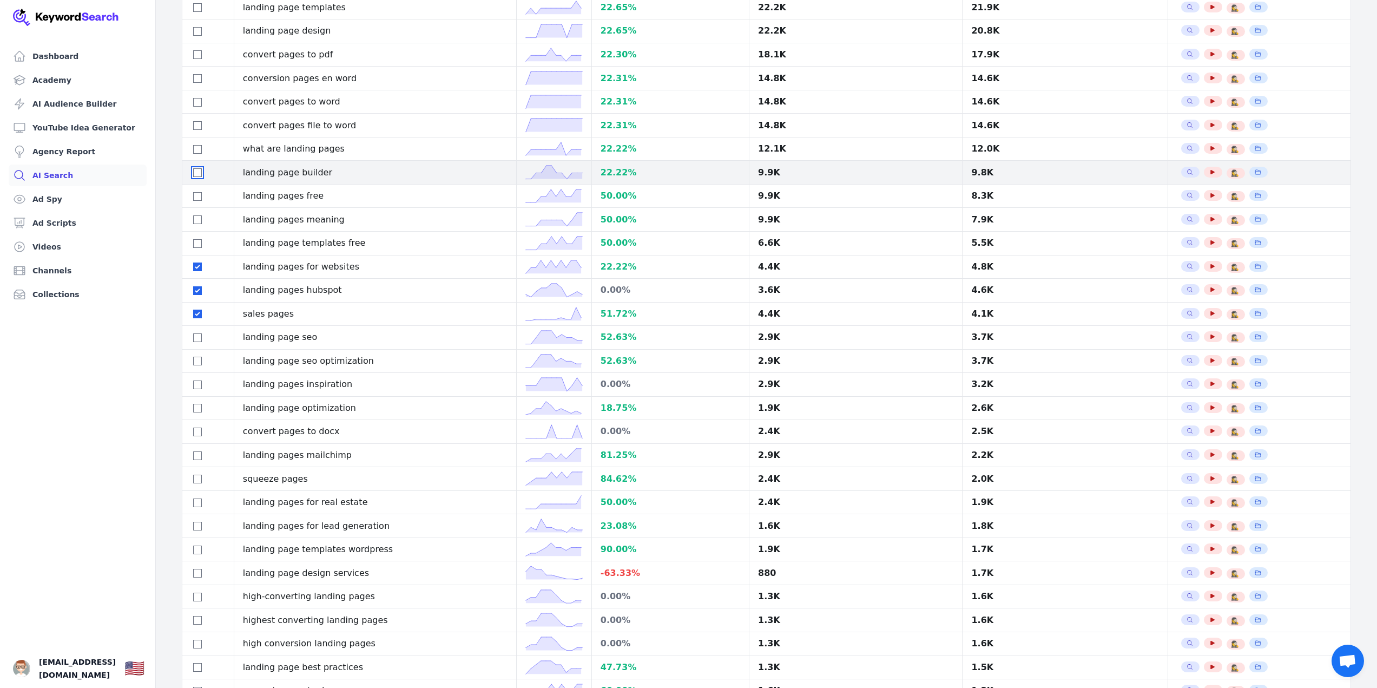
click at [200, 173] on input "checkbox" at bounding box center [197, 172] width 9 height 9
checkbox input "true"
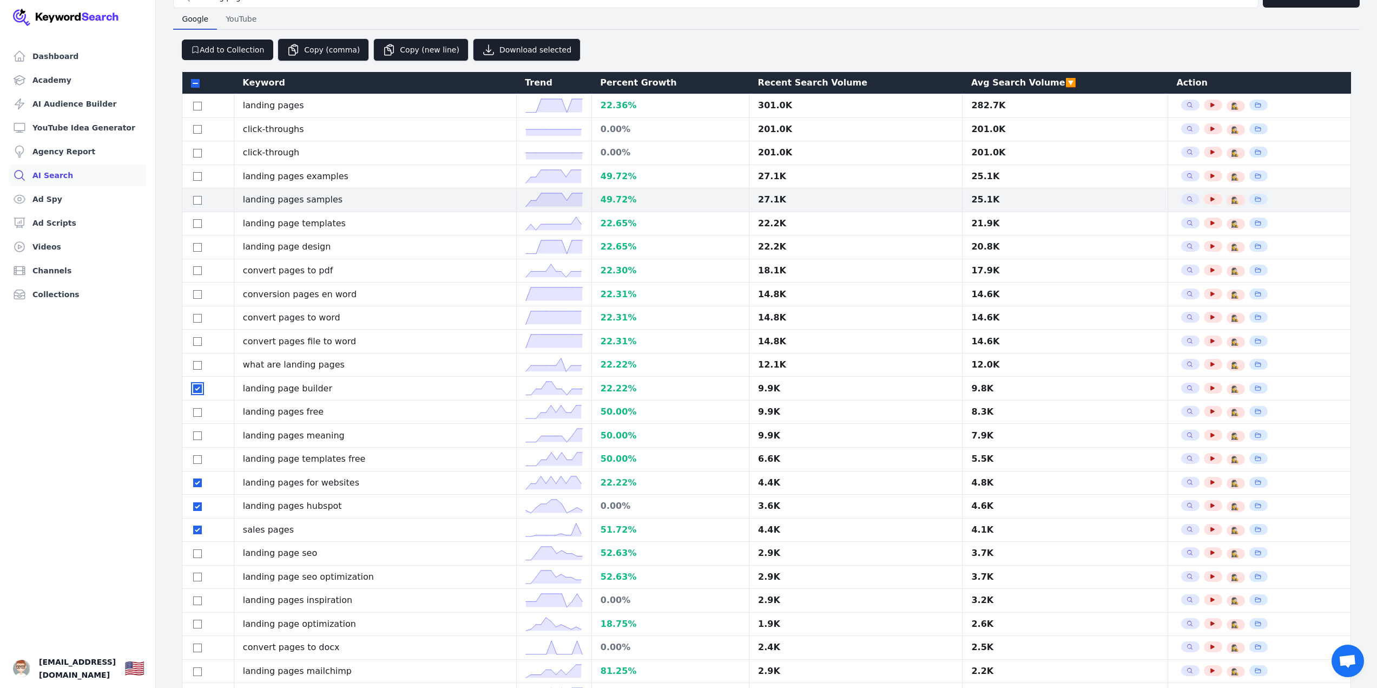
scroll to position [54, 0]
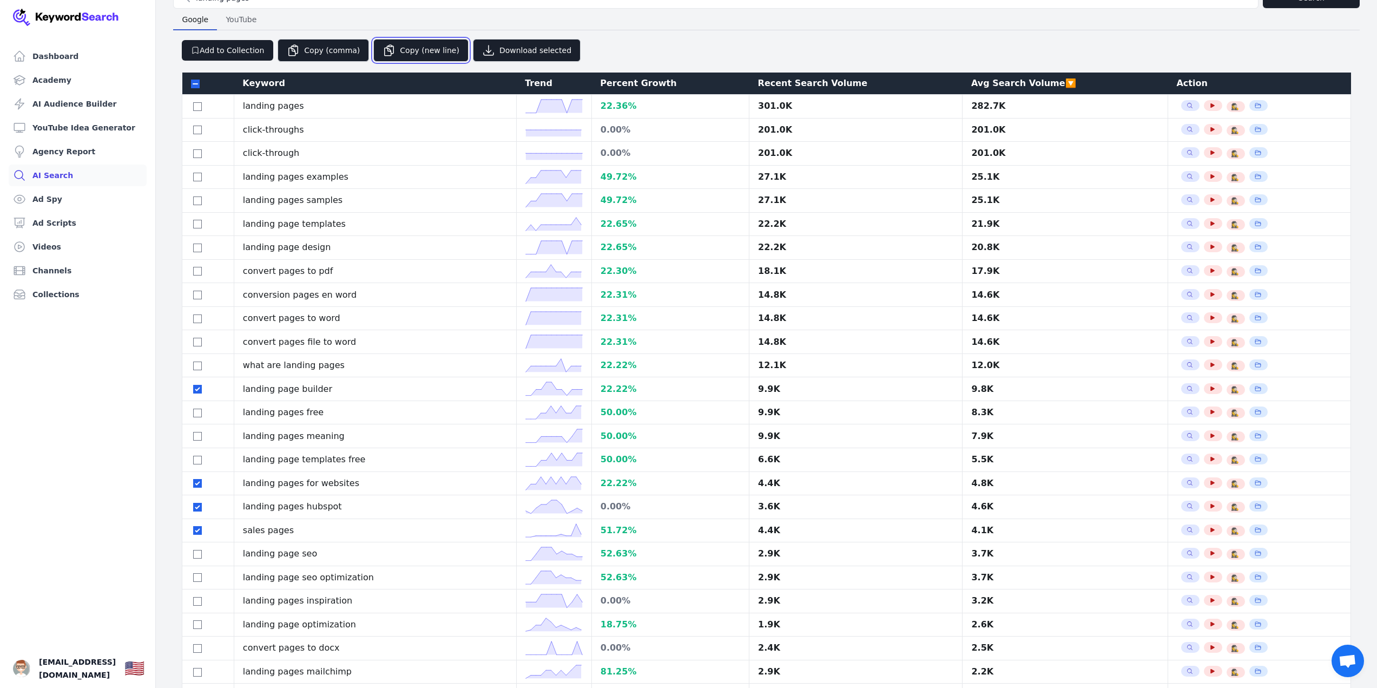
click at [395, 46] on button "Copy (new line)" at bounding box center [420, 50] width 95 height 23
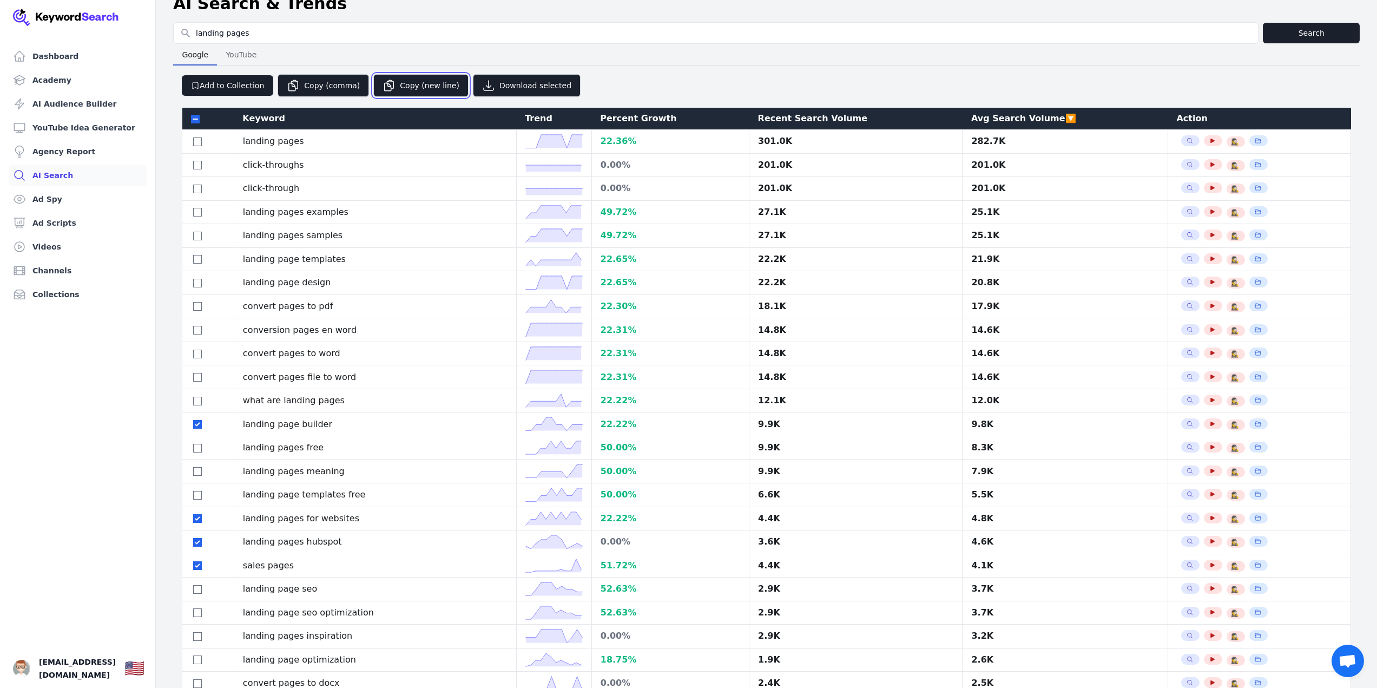
scroll to position [0, 0]
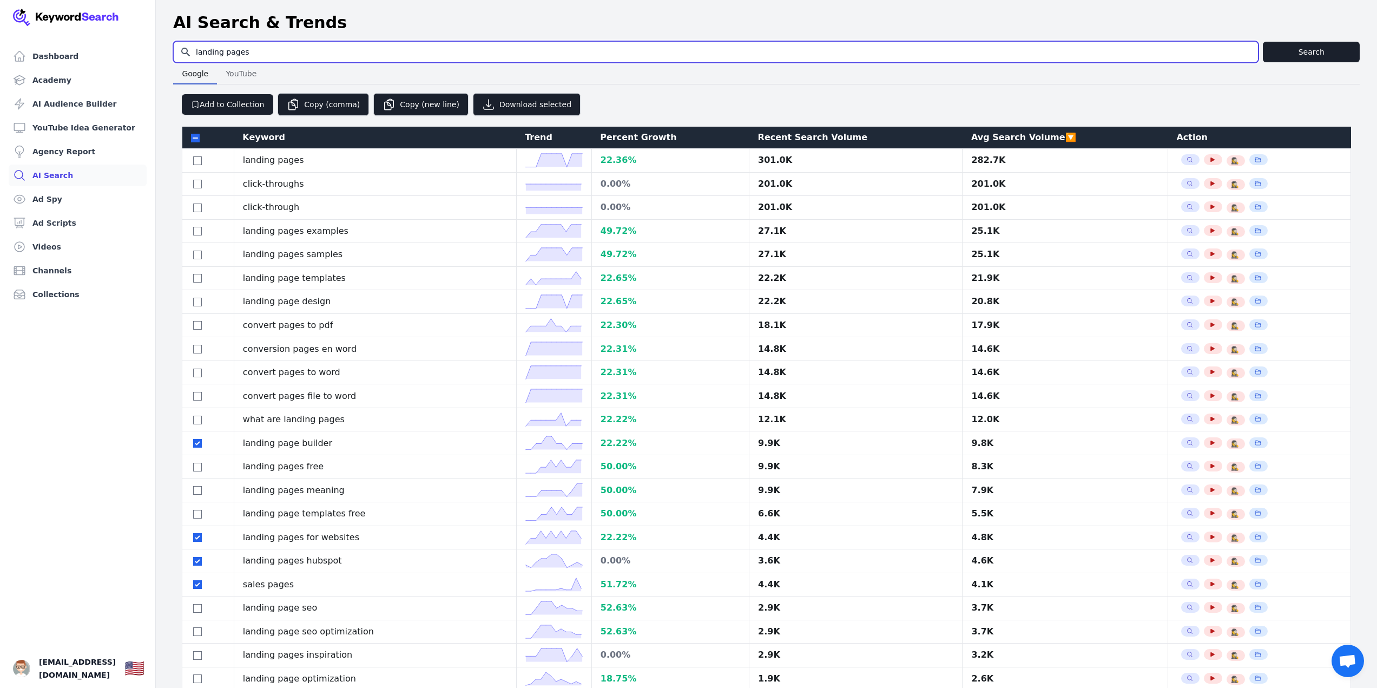
click at [299, 54] on input "landing pages" at bounding box center [716, 52] width 1084 height 21
type input "high ticket"
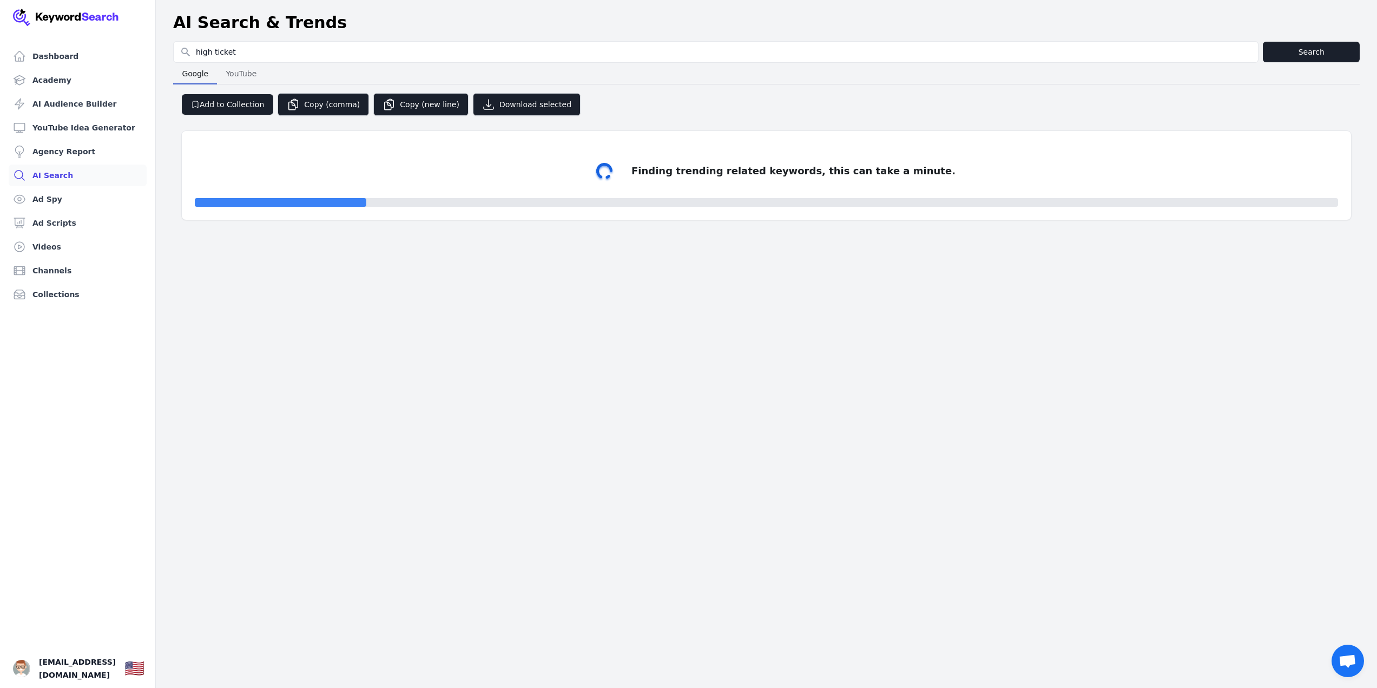
click at [935, 455] on div "Dashboard Academy AI Audience Builder YouTube Idea Generator Agency Report AI S…" at bounding box center [688, 344] width 1377 height 688
select select "50"
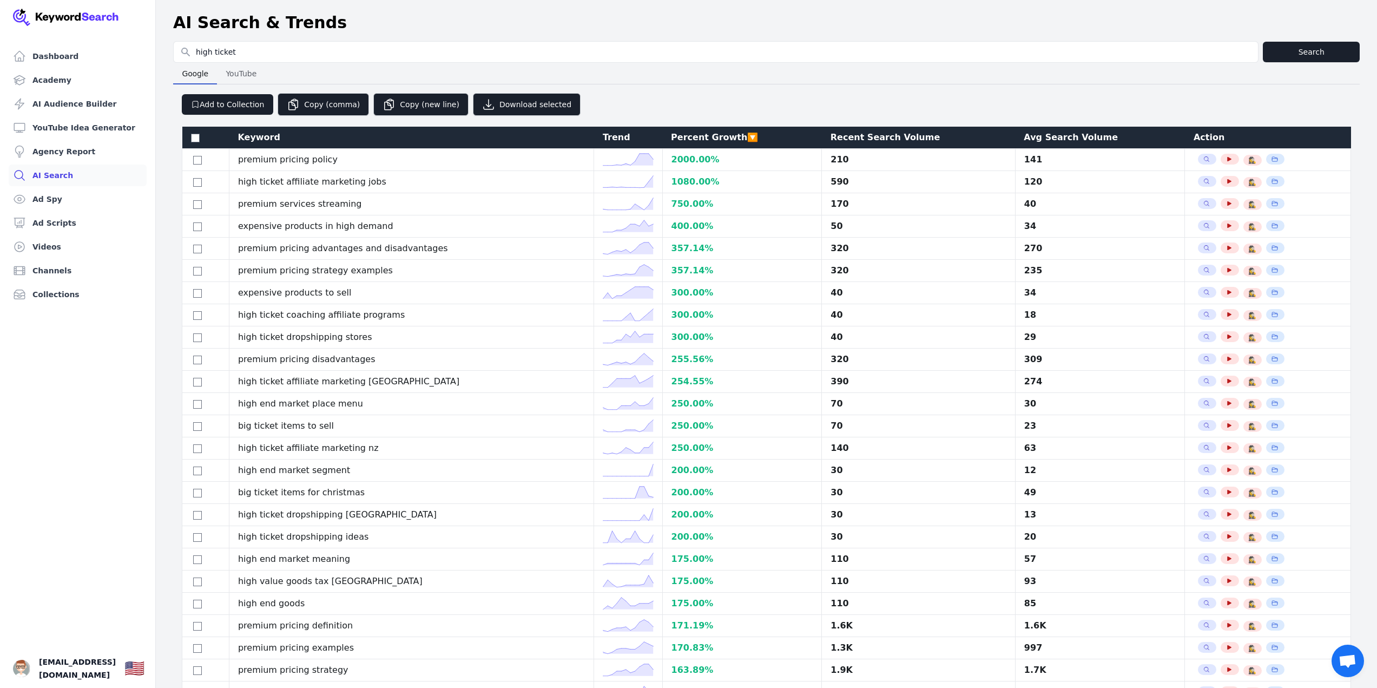
click at [1062, 136] on div "Avg Search Volume" at bounding box center [1100, 137] width 153 height 13
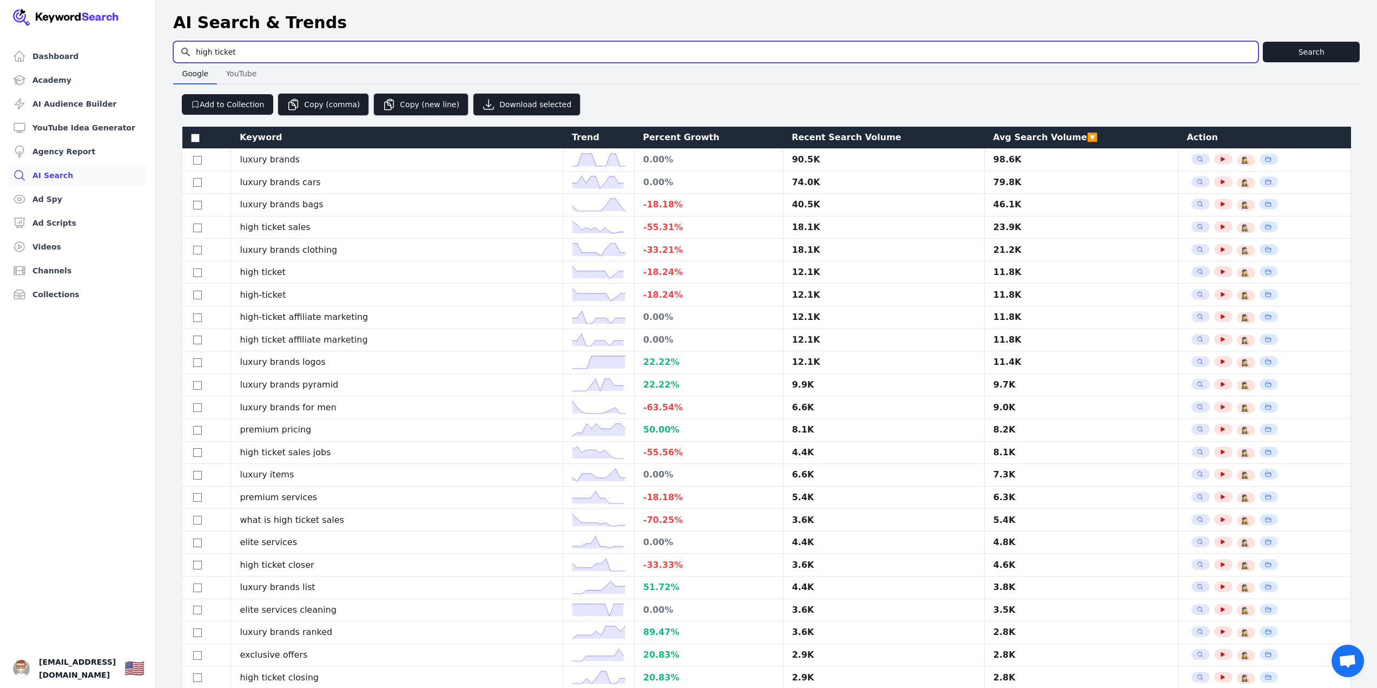
click at [255, 57] on input "high ticket" at bounding box center [716, 52] width 1084 height 21
click at [235, 49] on input "high ticket" at bounding box center [716, 52] width 1084 height 21
type input "c"
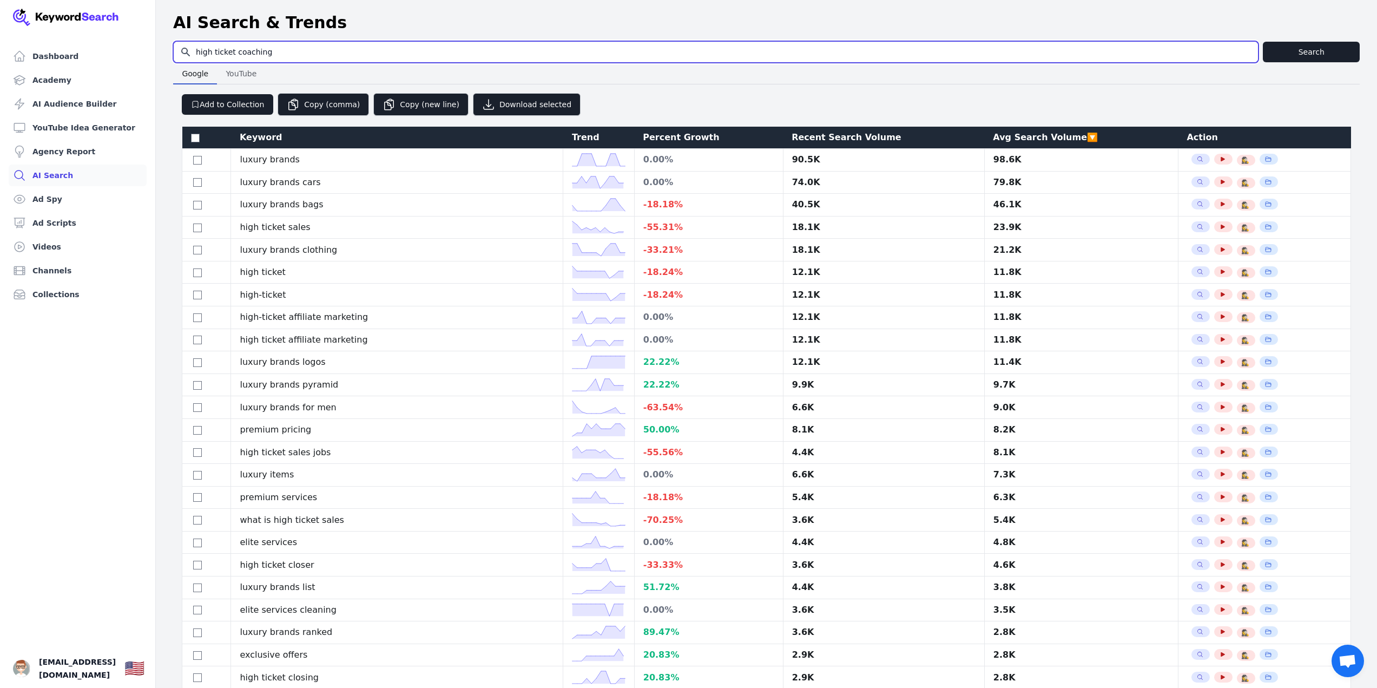
type input "high ticket coaching"
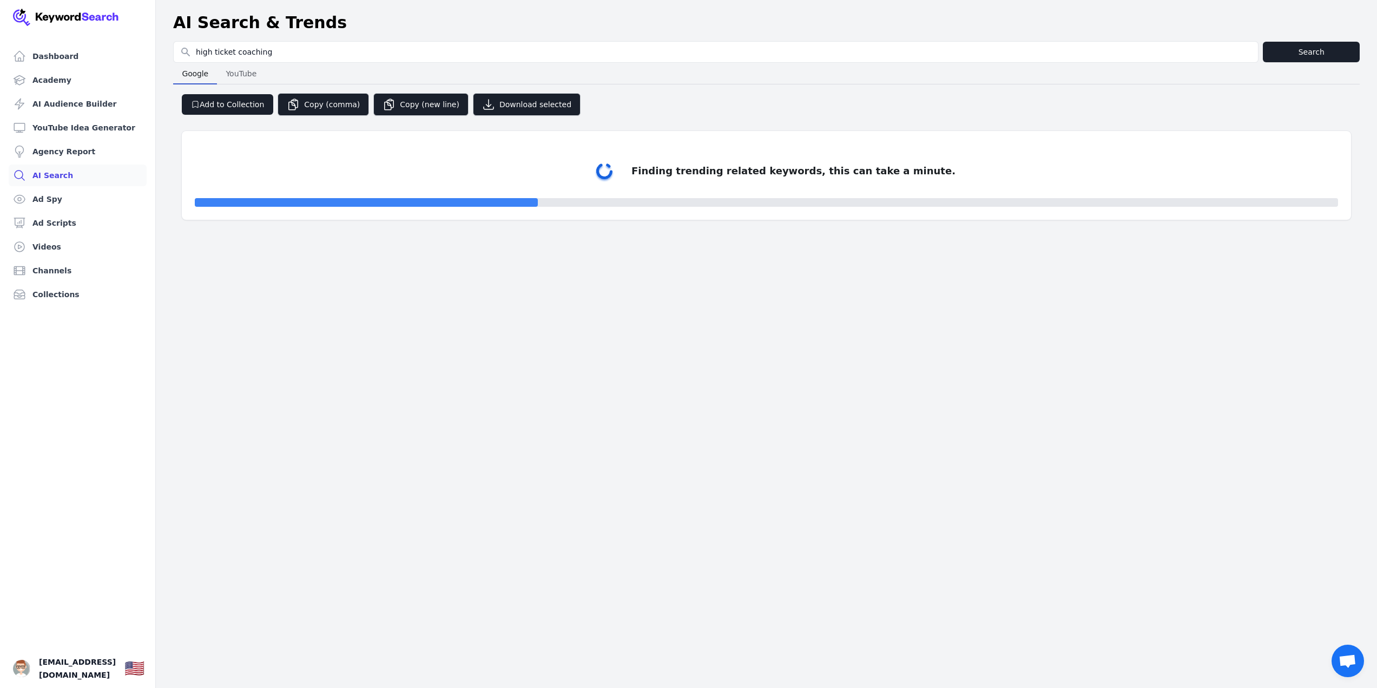
select select "50"
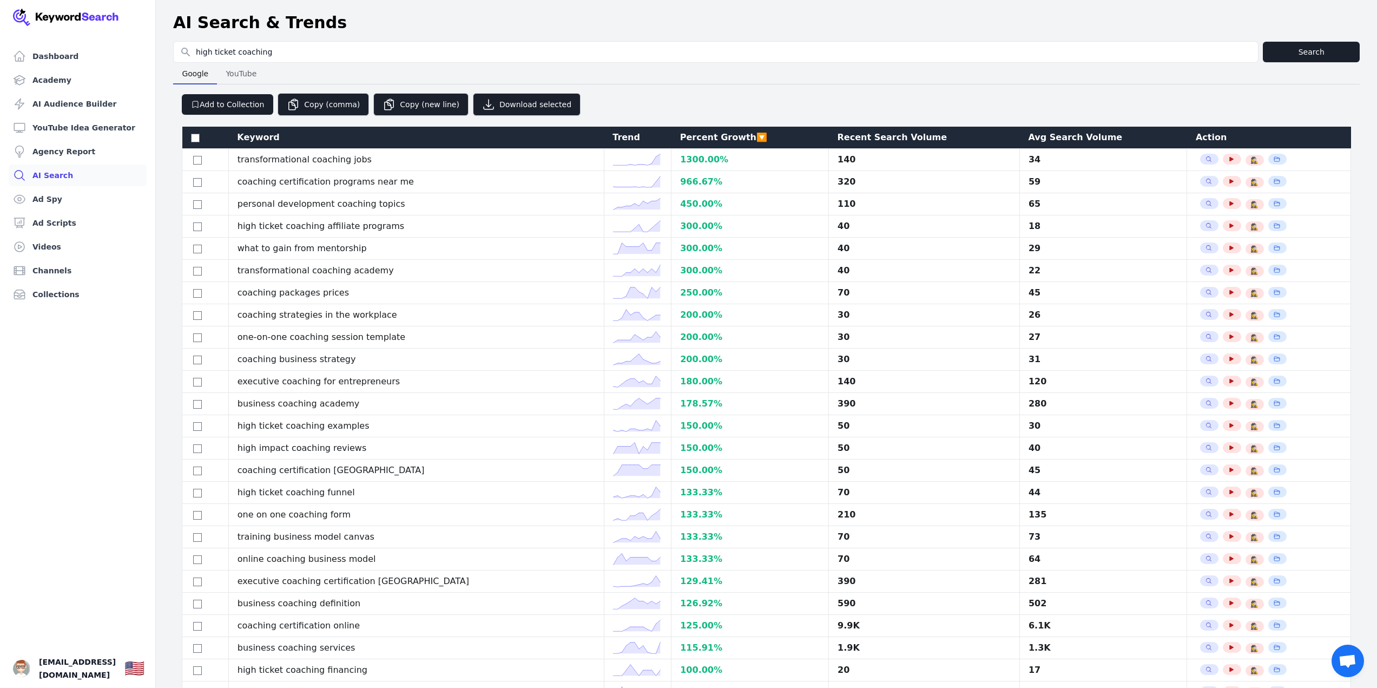
click at [1042, 140] on div "Avg Search Volume" at bounding box center [1103, 137] width 150 height 13
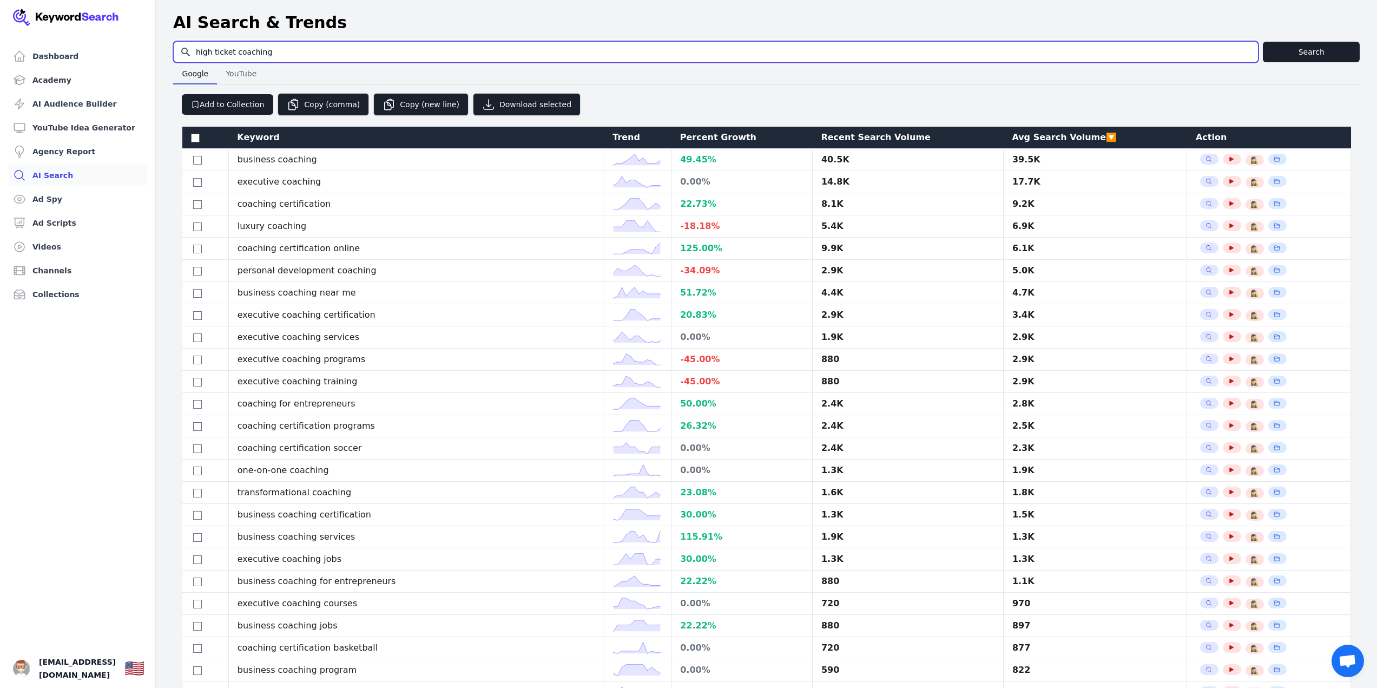
click at [279, 61] on input "high ticket coaching" at bounding box center [716, 52] width 1084 height 21
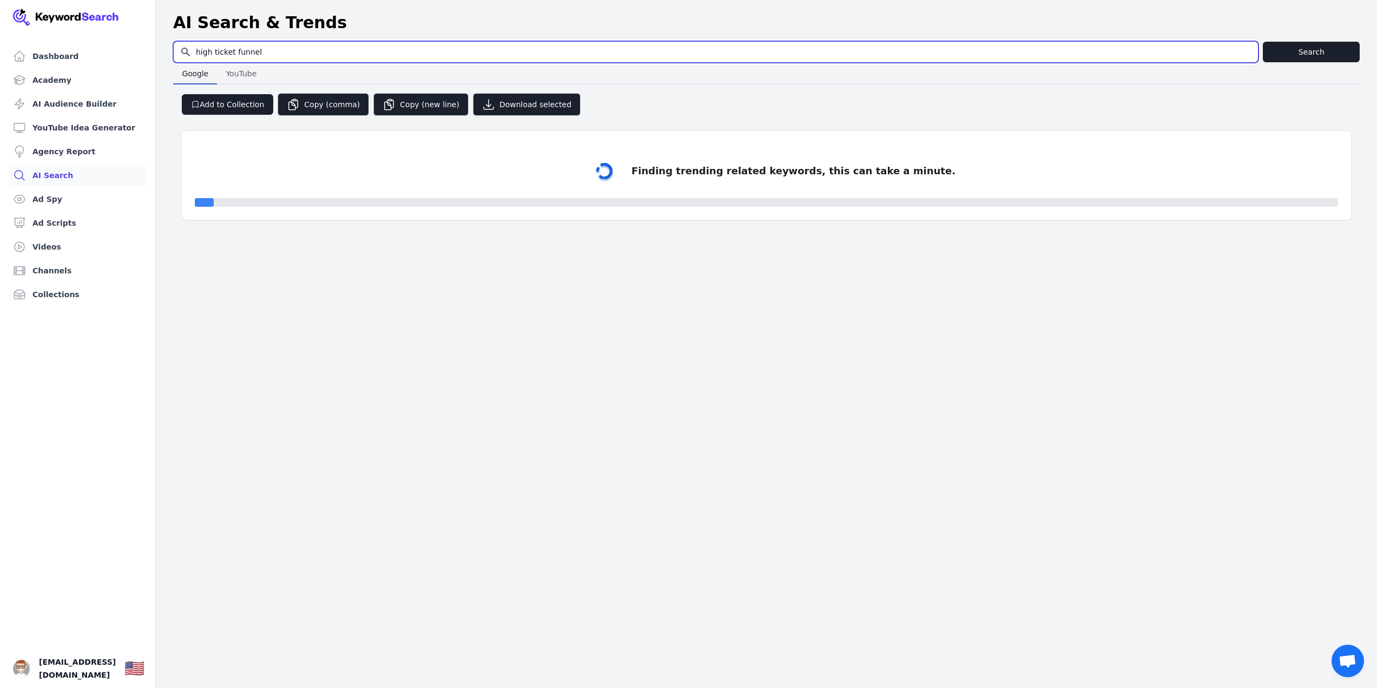
type input "high ticket funnel"
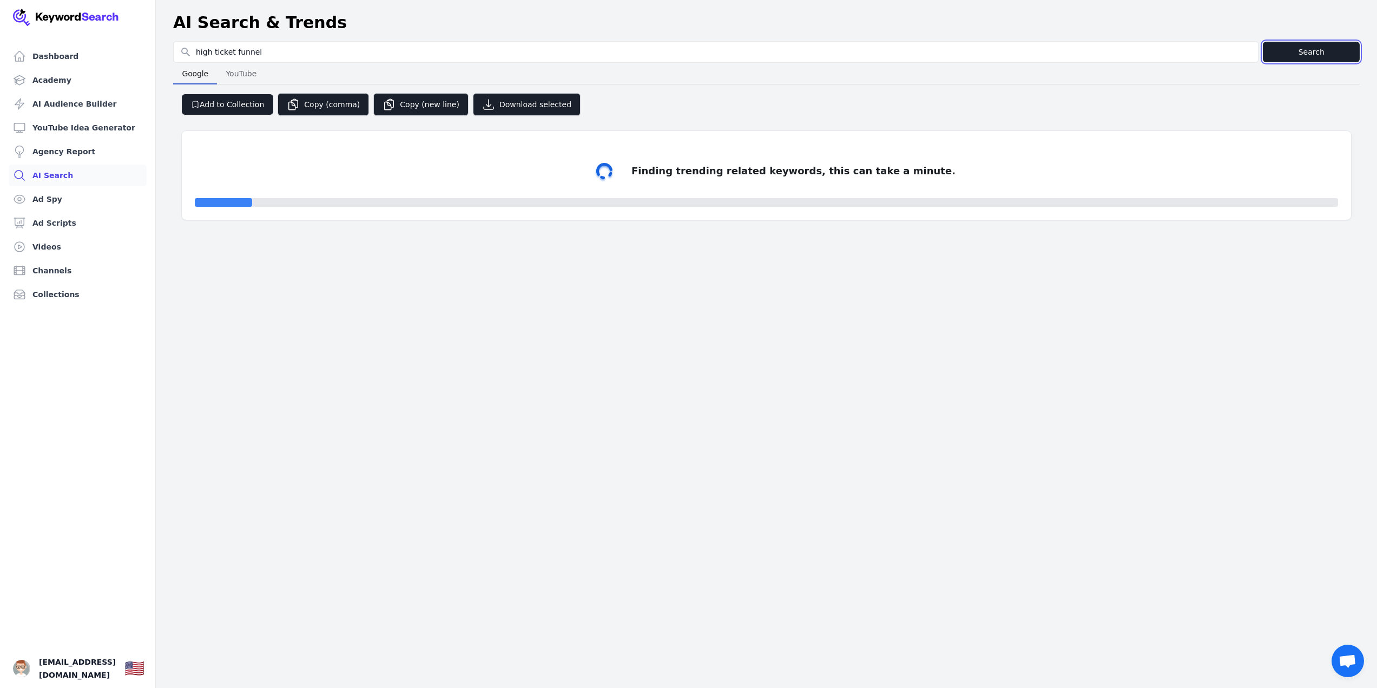
click at [1289, 51] on button "Search" at bounding box center [1311, 52] width 97 height 21
select select "50"
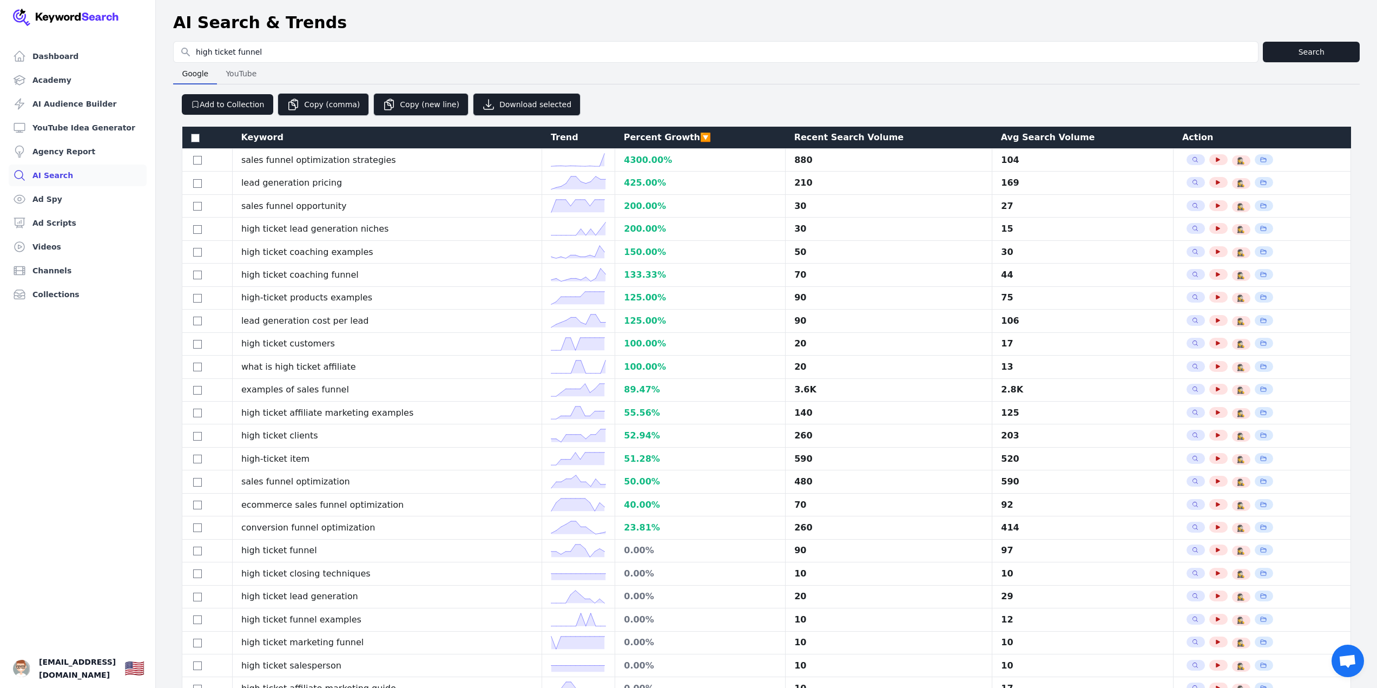
click at [1031, 135] on div "Avg Search Volume" at bounding box center [1083, 137] width 164 height 13
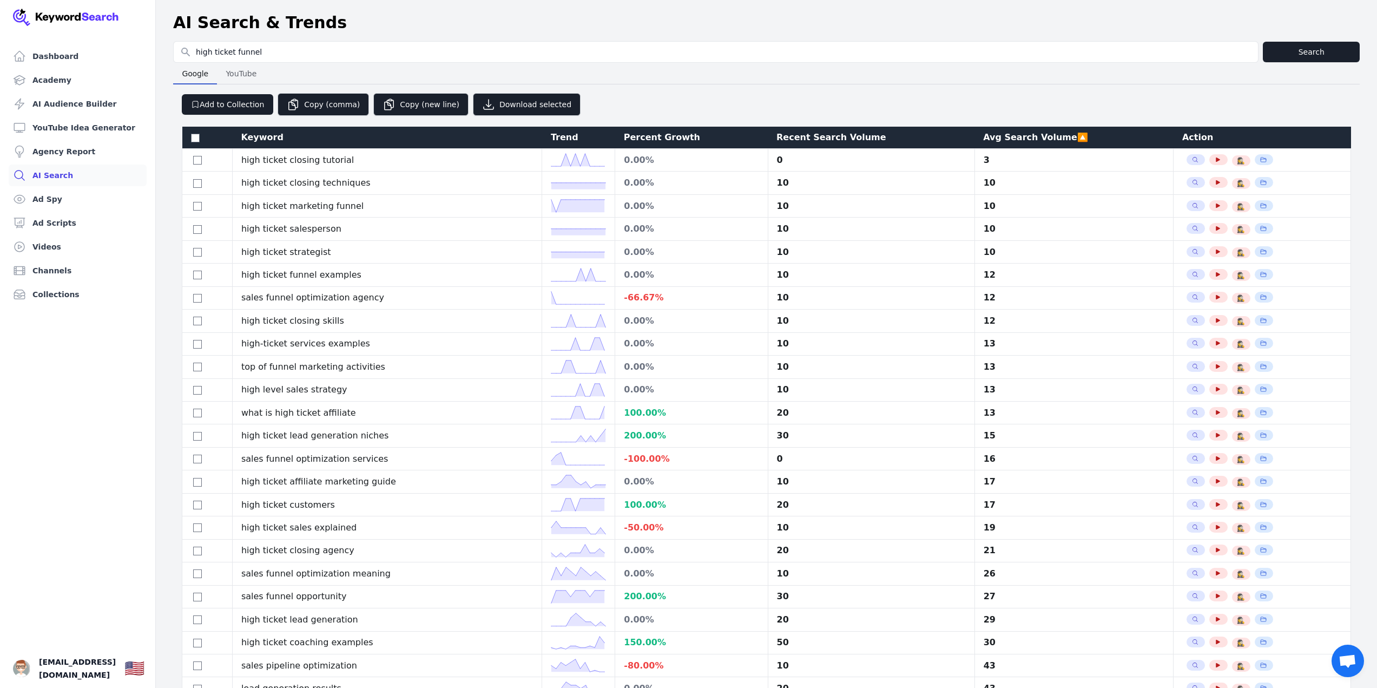
click at [1018, 136] on div "Avg Search Volume 🔼" at bounding box center [1074, 137] width 182 height 13
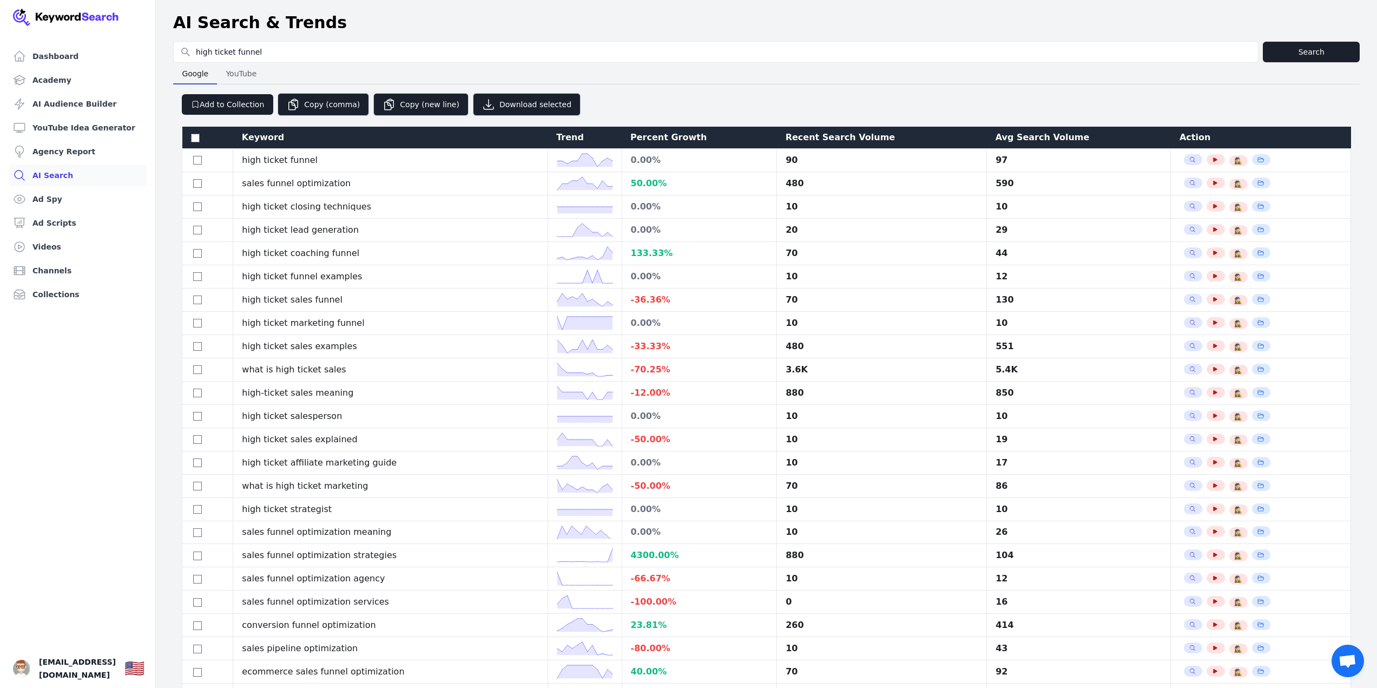
click at [699, 140] on div "Percent Growth" at bounding box center [699, 137] width 138 height 13
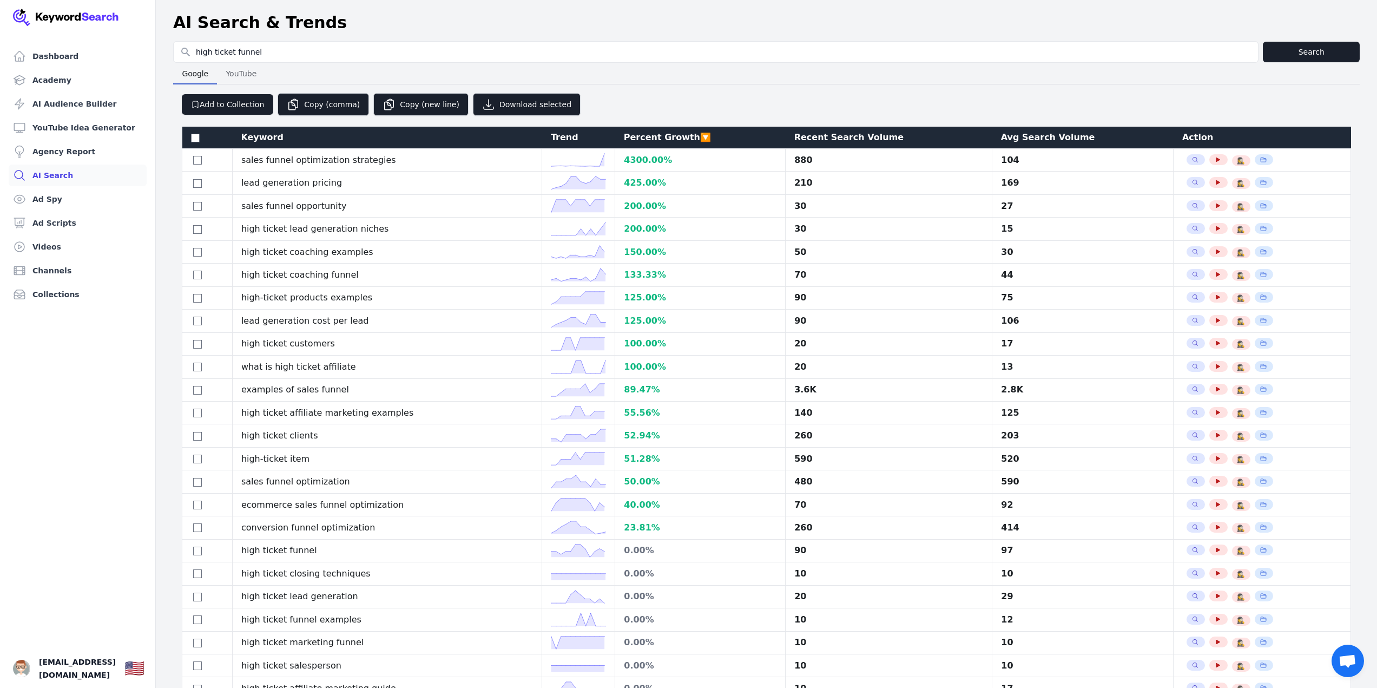
click at [1014, 140] on div "Avg Search Volume" at bounding box center [1083, 137] width 164 height 13
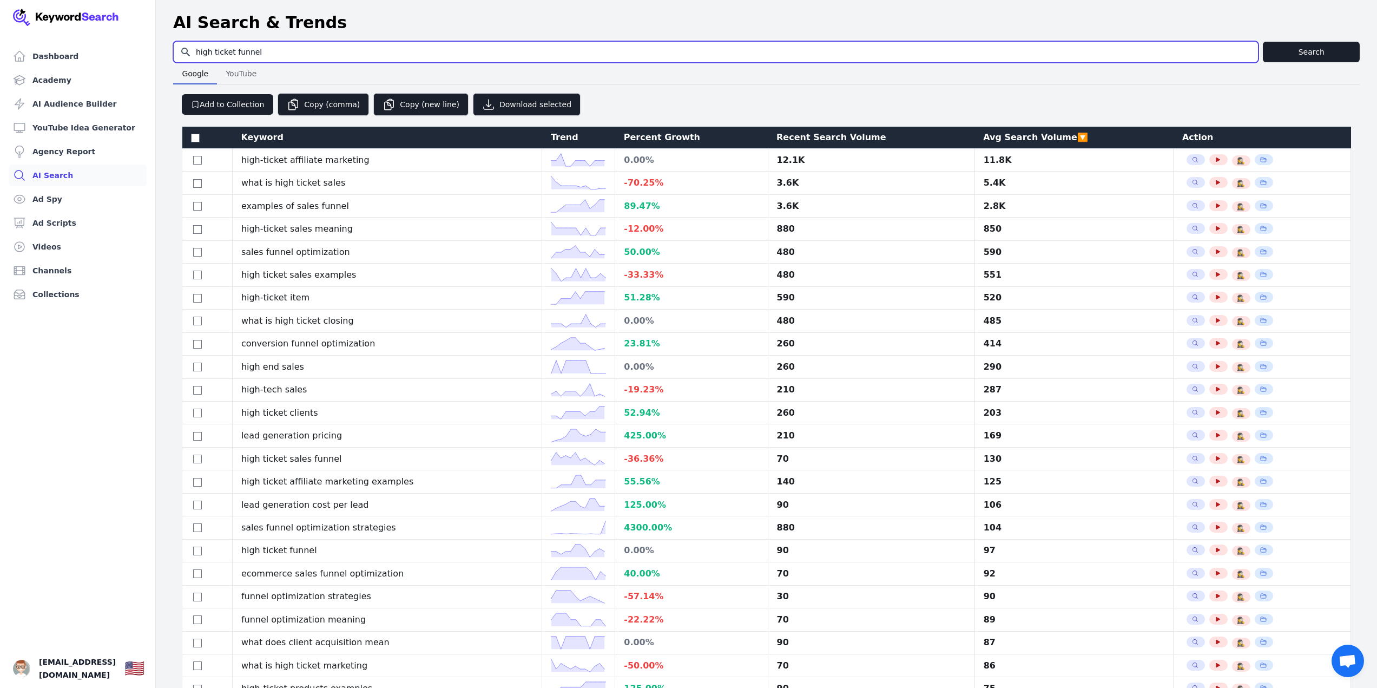
click at [278, 55] on input "high ticket funnel" at bounding box center [716, 52] width 1084 height 21
paste input "VSL"
type input "VSL funnel"
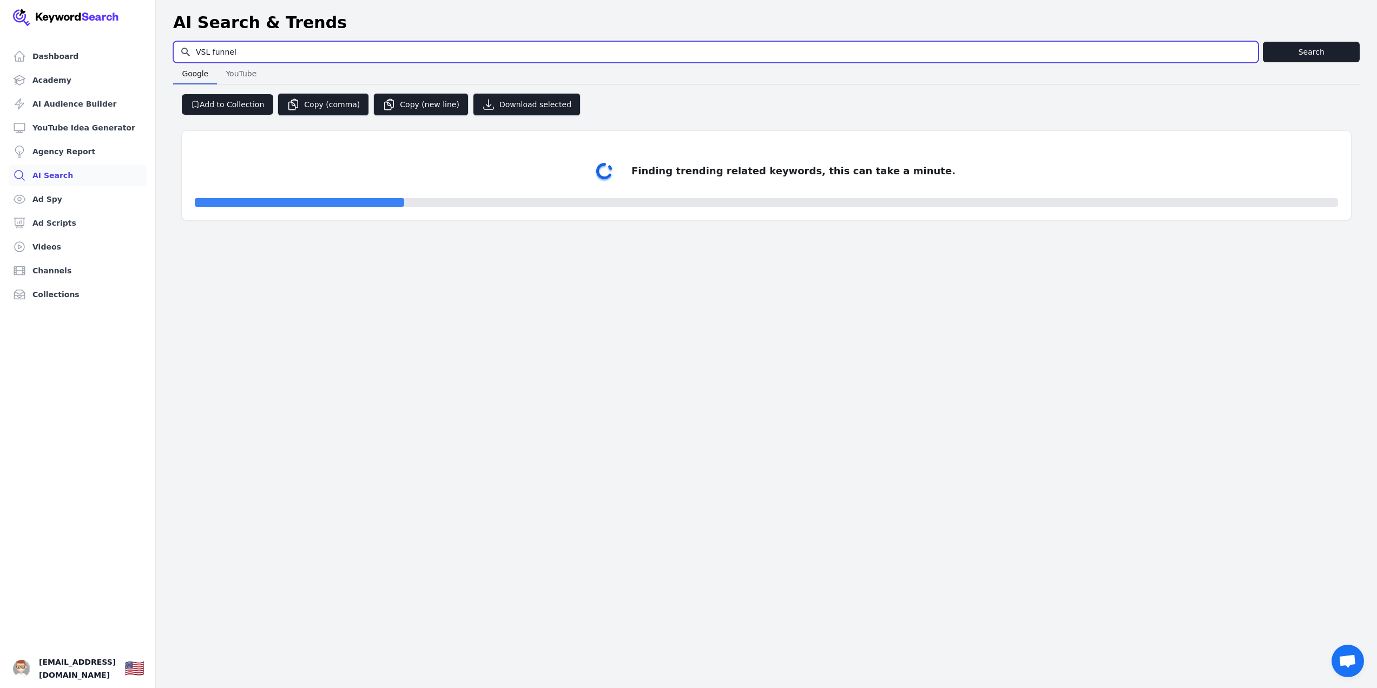
select select "50"
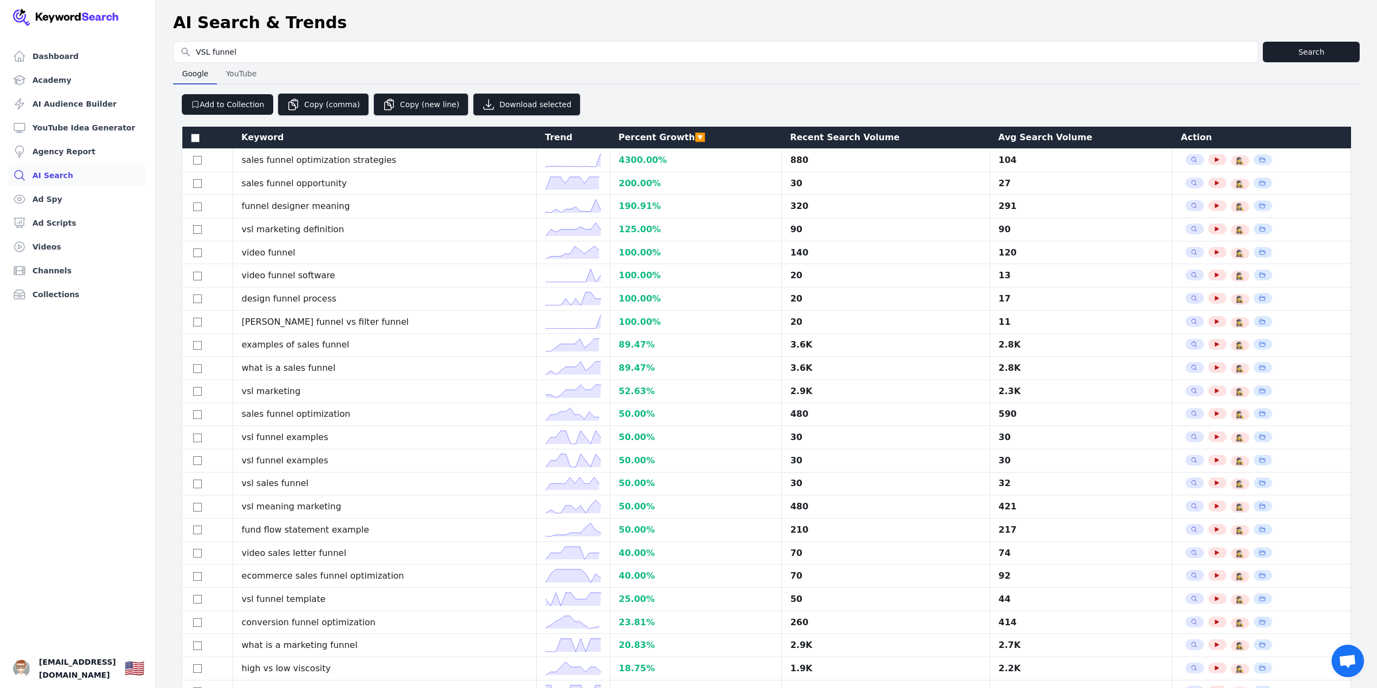
click at [1058, 140] on div "Avg Search Volume" at bounding box center [1081, 137] width 166 height 13
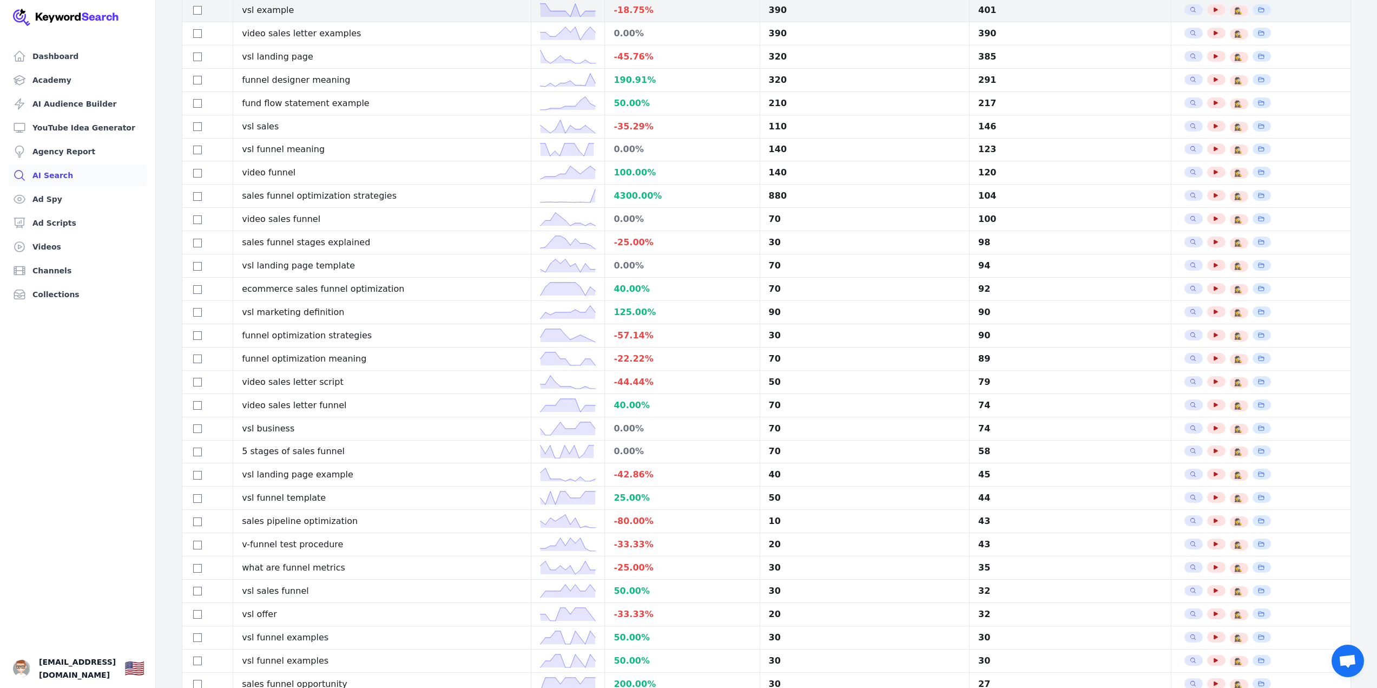
scroll to position [450, 0]
